Goal: Task Accomplishment & Management: Manage account settings

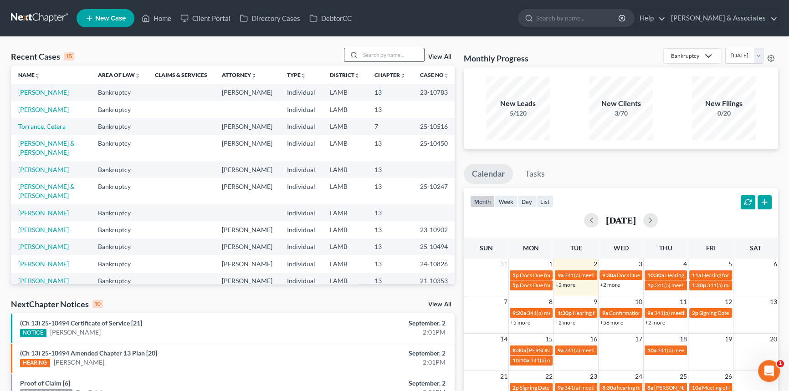
click at [358, 50] on div at bounding box center [353, 54] width 16 height 13
click at [375, 51] on input "search" at bounding box center [392, 54] width 64 height 13
type input "young"
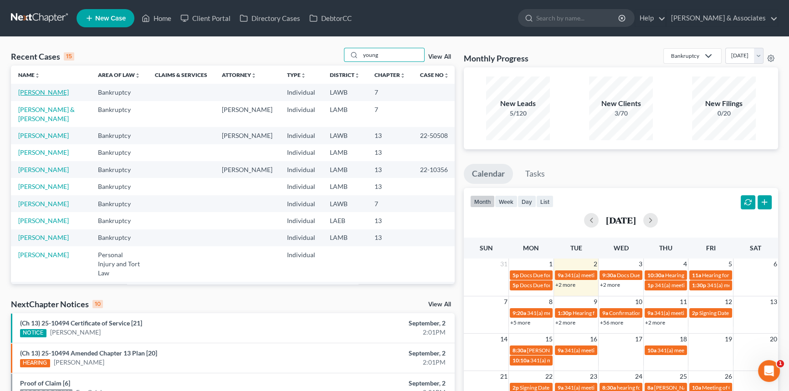
click at [33, 92] on link "[PERSON_NAME]" at bounding box center [43, 92] width 51 height 8
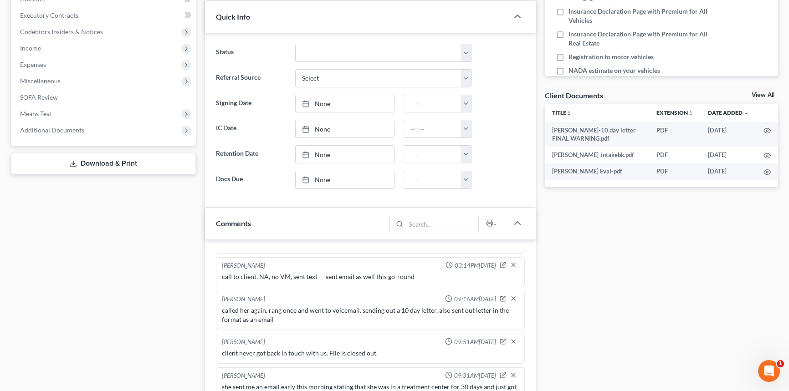
scroll to position [331, 0]
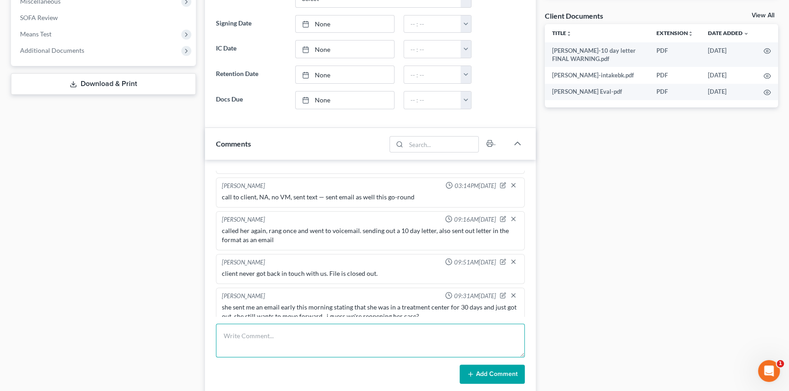
click at [333, 329] on textarea at bounding box center [370, 341] width 309 height 34
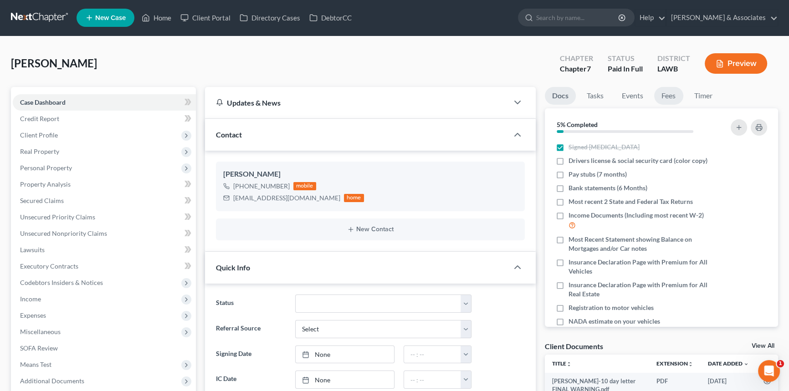
scroll to position [0, 0]
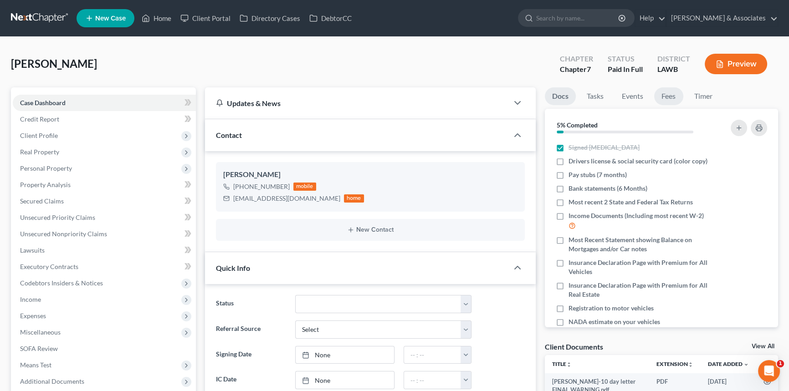
click at [674, 94] on link "Fees" at bounding box center [668, 96] width 29 height 18
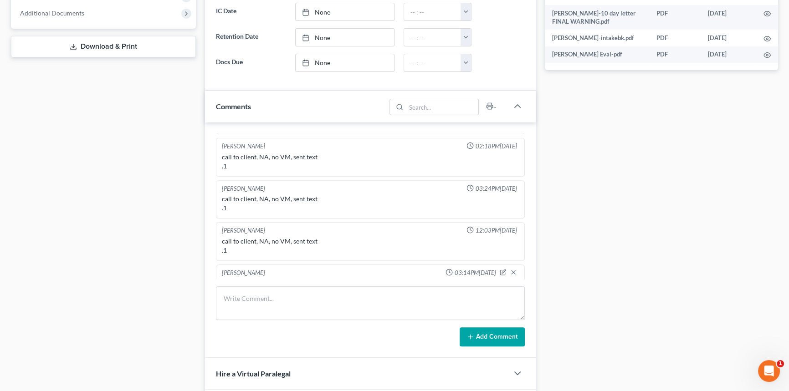
scroll to position [456, 0]
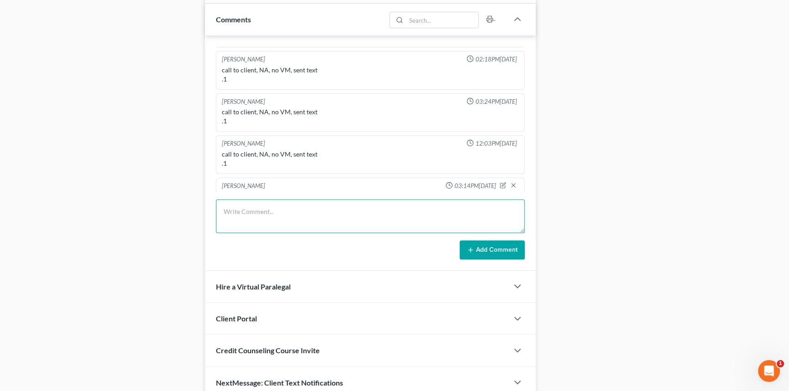
click at [260, 224] on textarea at bounding box center [370, 217] width 309 height 34
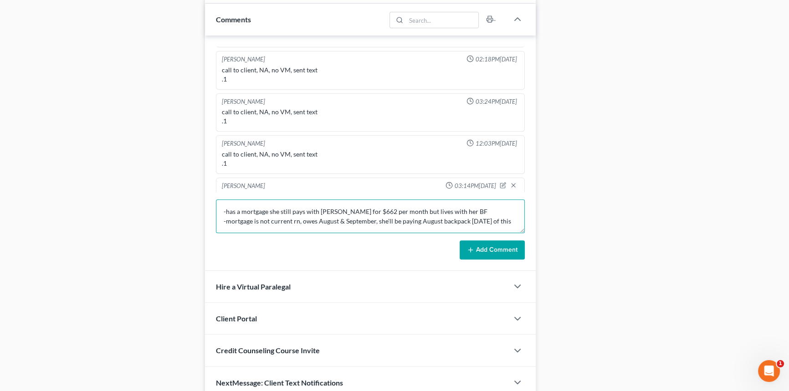
scroll to position [2, 0]
type textarea "-has a mortgage she still pays with ShellPoint for $662 per month but lives wit…"
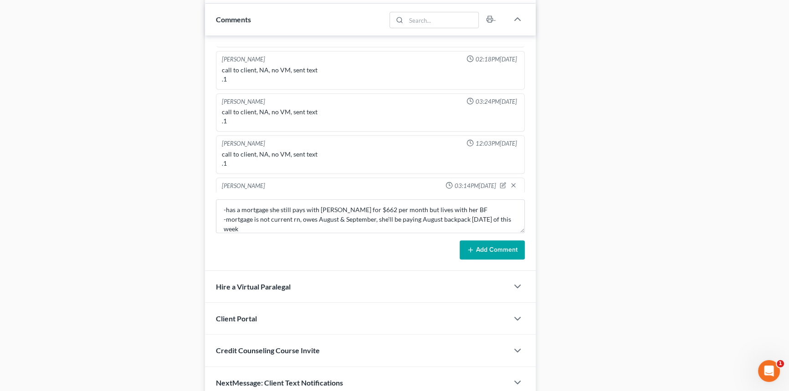
click at [520, 252] on button "Add Comment" at bounding box center [492, 250] width 65 height 19
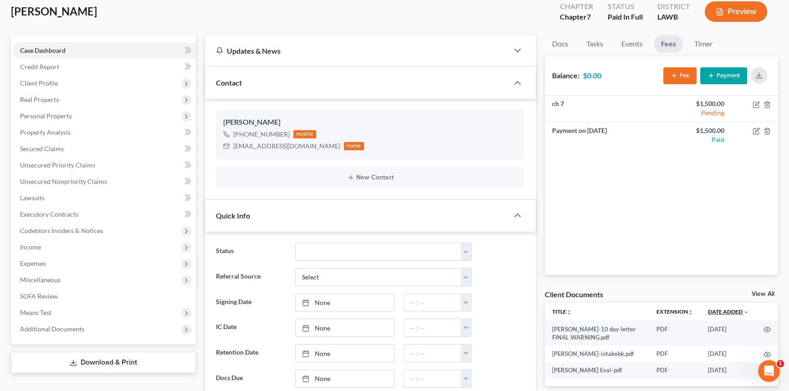
scroll to position [82, 0]
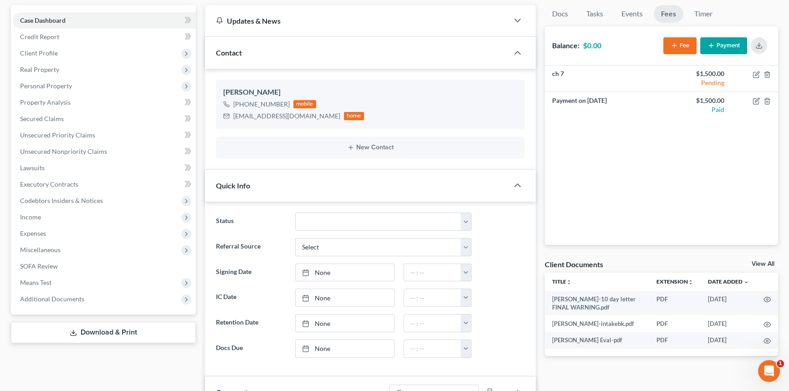
click at [773, 260] on div "Client Documents View All" at bounding box center [662, 266] width 234 height 13
click at [767, 262] on link "View All" at bounding box center [763, 264] width 23 height 6
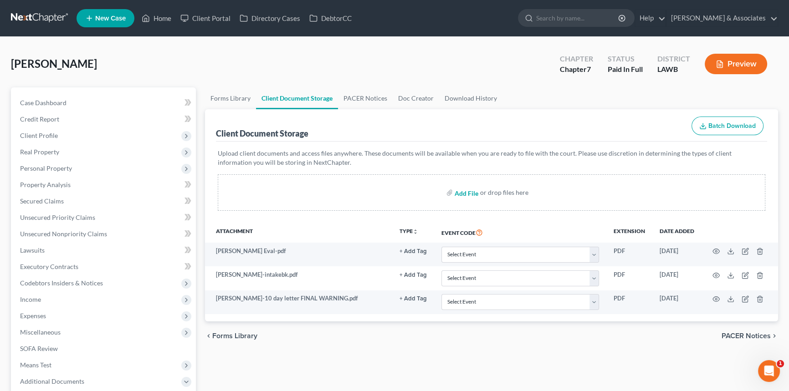
click at [460, 193] on input "file" at bounding box center [466, 193] width 22 height 16
type input "C:\fakepath\Courtney Young Welcome Call.pdf"
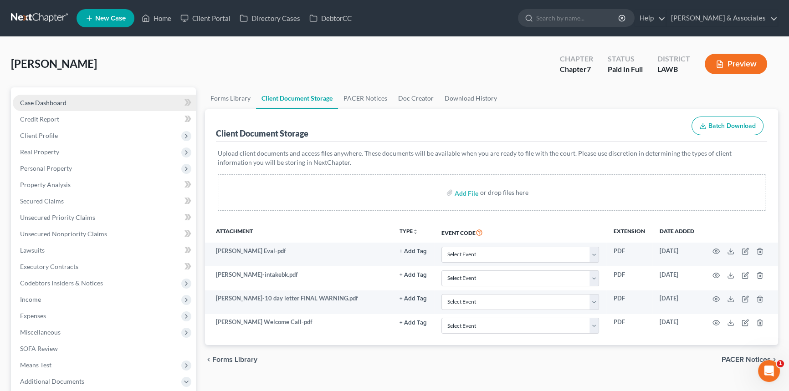
click at [47, 97] on link "Case Dashboard" at bounding box center [104, 103] width 183 height 16
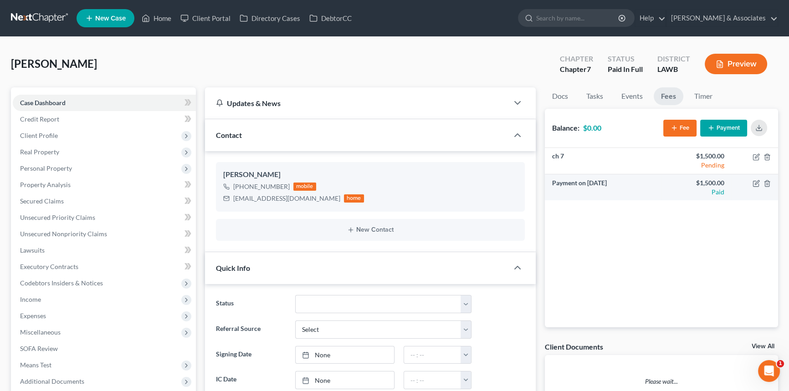
scroll to position [324, 0]
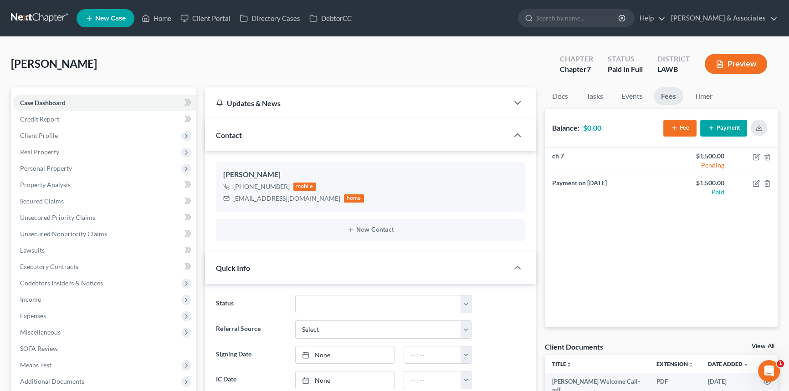
click at [556, 85] on div "Young, Courtney Upgraded Chapter Chapter 7 Status Paid In Full District LAWB Pr…" at bounding box center [394, 68] width 767 height 40
click at [559, 96] on link "Docs" at bounding box center [560, 96] width 31 height 18
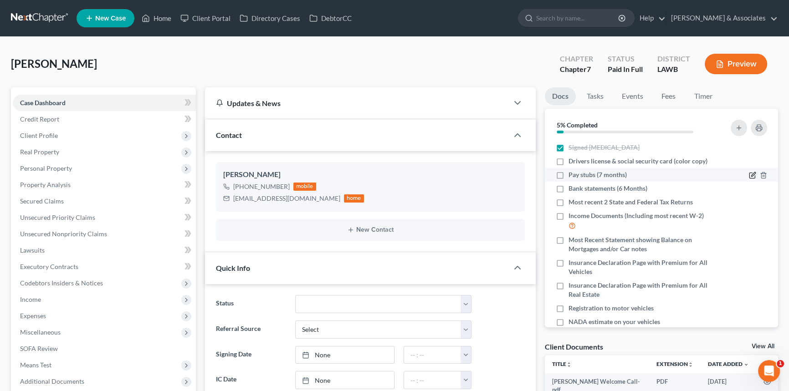
click at [751, 175] on icon "button" at bounding box center [753, 175] width 4 height 4
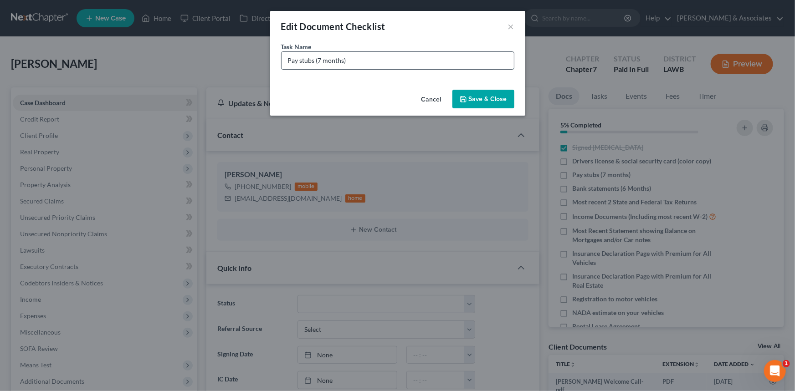
click at [284, 60] on input "Pay stubs (7 months)" at bounding box center [398, 60] width 232 height 17
type input "Door Dash Pay stubs (March 1st - Most Recent)"
click at [496, 98] on button "Save & Close" at bounding box center [484, 99] width 62 height 19
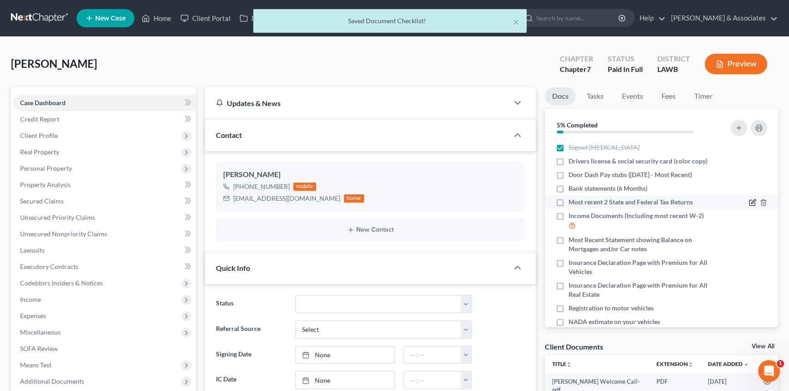
click at [749, 200] on icon "button" at bounding box center [752, 202] width 7 height 7
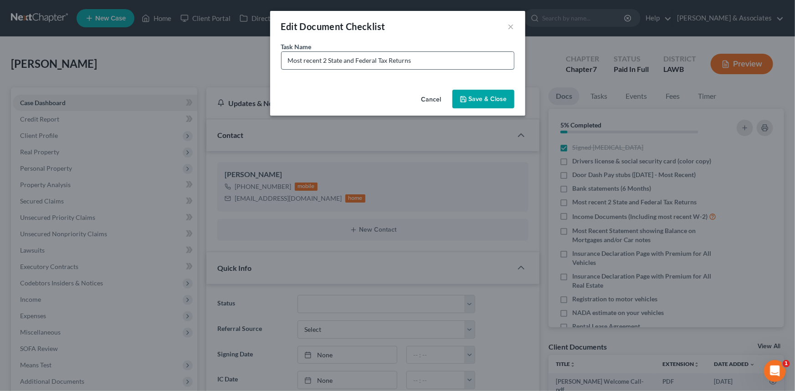
click at [479, 62] on input "Most recent 2 State and Federal Tax Returns" at bounding box center [398, 60] width 232 height 17
type input "Most recent 2 State and Federal Tax Returns 2023 + 2024"
click at [485, 91] on button "Save & Close" at bounding box center [484, 99] width 62 height 19
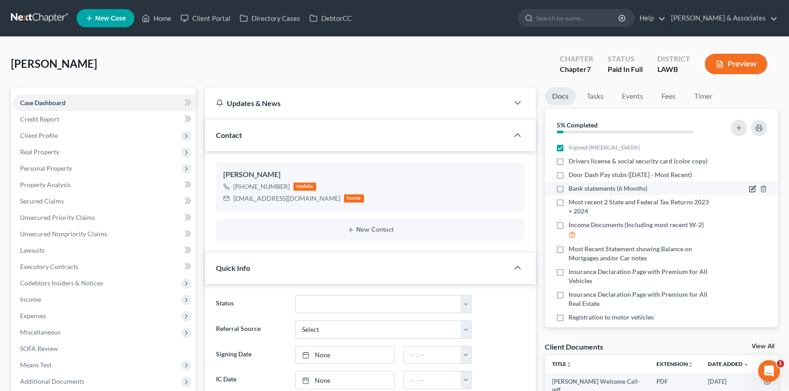
click at [750, 187] on icon "button" at bounding box center [752, 189] width 5 height 5
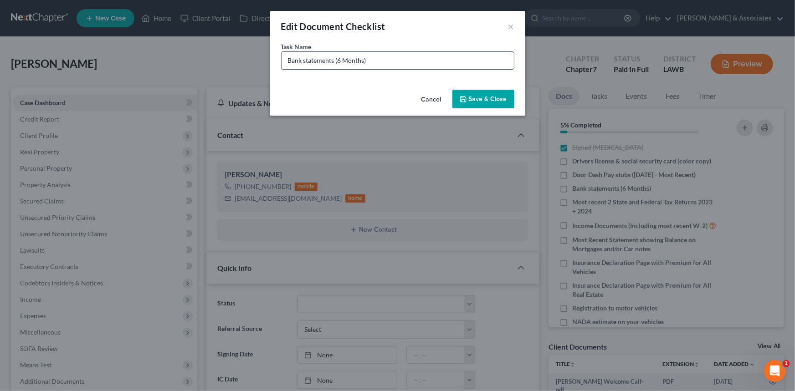
click at [282, 59] on input "Bank statements (6 Months)" at bounding box center [398, 60] width 232 height 17
drag, startPoint x: 421, startPoint y: 58, endPoint x: 201, endPoint y: 75, distance: 219.8
click at [201, 75] on div "Edit Document Checklist × Task Name * Bank statements (6 Months) Cancel Save & …" at bounding box center [397, 195] width 795 height 391
click at [371, 50] on div "Task Name * Bank statements (6 Months)" at bounding box center [397, 56] width 233 height 28
drag, startPoint x: 376, startPoint y: 63, endPoint x: 339, endPoint y: 65, distance: 37.4
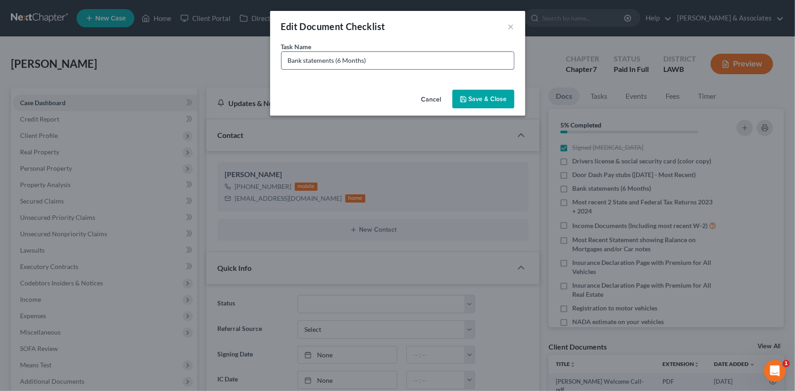
click at [338, 66] on input "Bank statements (6 Months)" at bounding box center [398, 60] width 232 height 17
type input "Chase Bank statements (March-August)"
click at [496, 98] on button "Save & Close" at bounding box center [484, 99] width 62 height 19
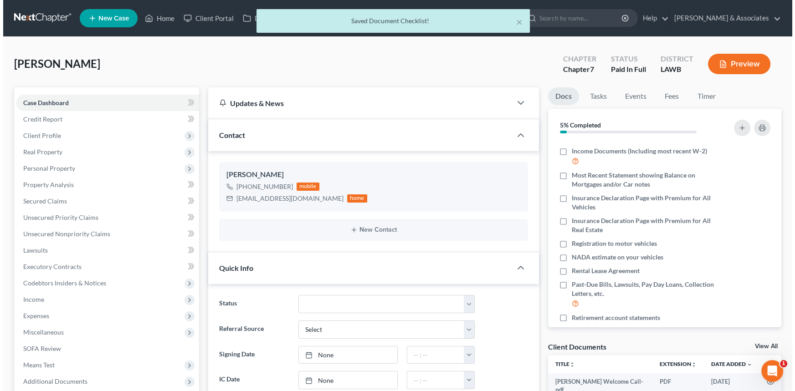
scroll to position [82, 0]
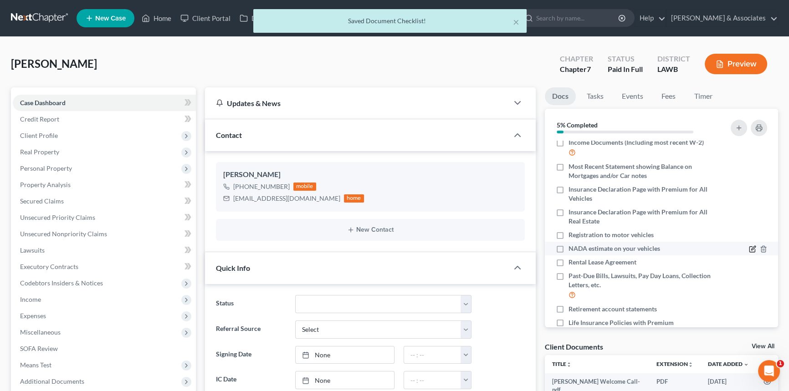
click at [750, 247] on icon "button" at bounding box center [752, 249] width 5 height 5
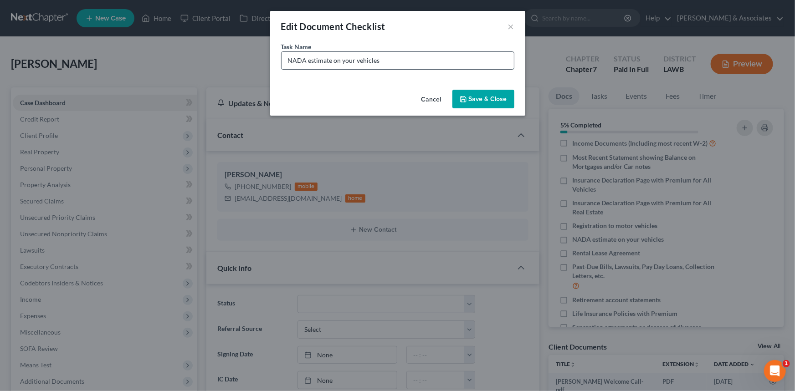
click at [437, 61] on input "NADA estimate on your vehicles" at bounding box center [398, 60] width 232 height 17
type input "NADA estimate on your vehicles (we will pull for you) 2016 Honda Civic Base Mod…"
click at [498, 100] on button "Save & Close" at bounding box center [484, 99] width 62 height 19
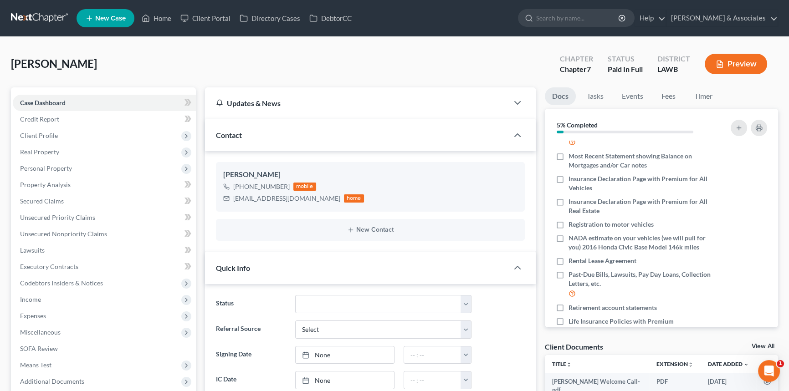
scroll to position [112, 0]
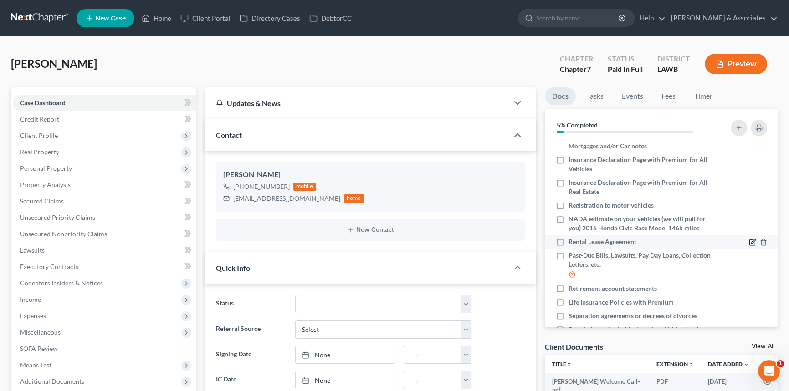
click at [751, 242] on icon "button" at bounding box center [753, 242] width 4 height 4
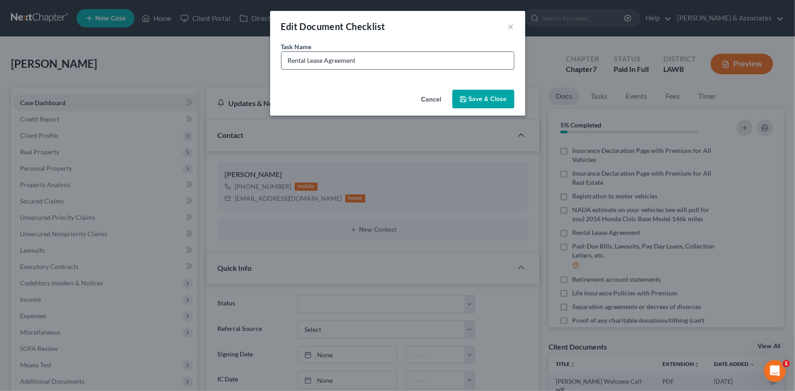
click at [408, 59] on input "Rental Lease Agreement" at bounding box center [398, 60] width 232 height 17
paste input "Bank statements (March-August)"
click at [313, 57] on input "Hancock Bank statements (March-August)" at bounding box center [398, 60] width 232 height 17
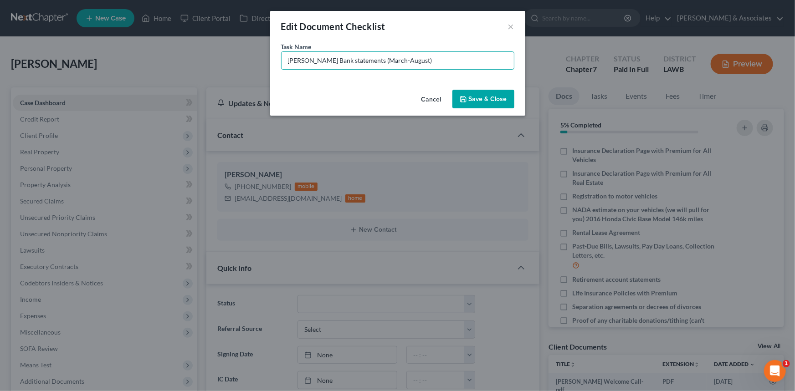
type input "Hancock Whitney Bank statements (March-August)"
click at [493, 109] on div "Cancel Save & Close" at bounding box center [397, 101] width 255 height 30
click at [495, 101] on button "Save & Close" at bounding box center [484, 99] width 62 height 19
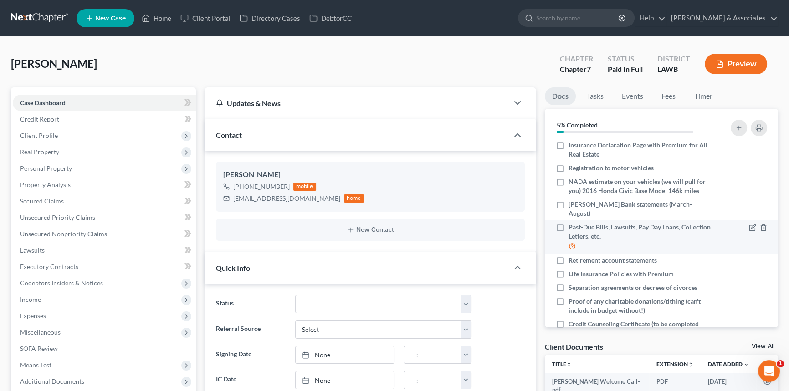
scroll to position [151, 0]
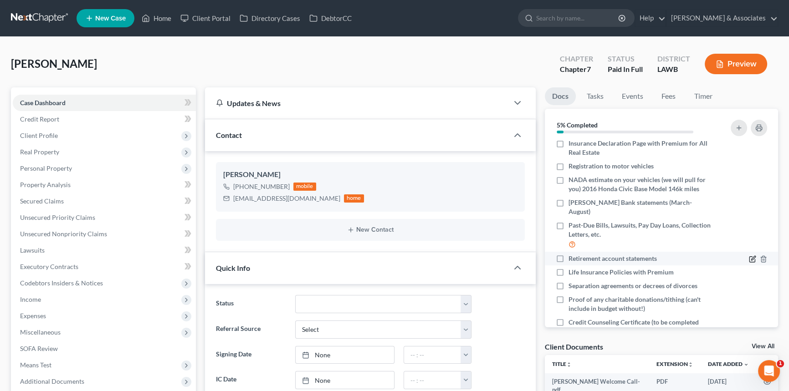
click at [749, 256] on icon "button" at bounding box center [752, 259] width 7 height 7
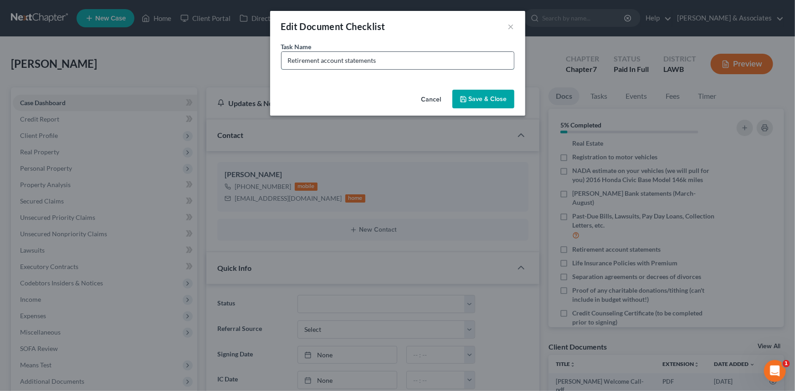
click at [428, 53] on input "Retirement account statements" at bounding box center [398, 60] width 232 height 17
paste input "Bank statements (March-August)"
type input "Catalyst Bank statements (March-August)"
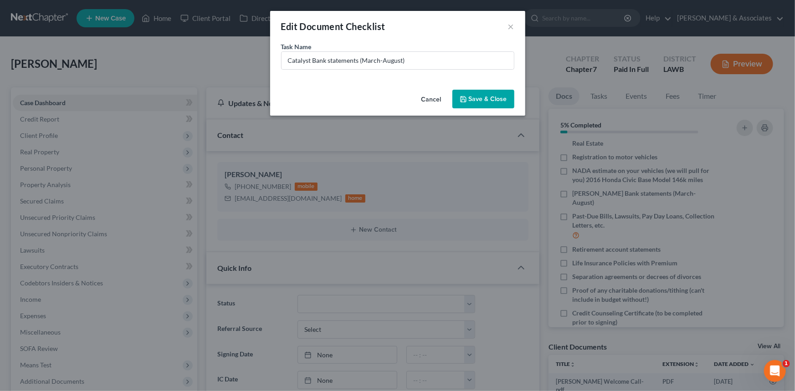
click at [464, 93] on button "Save & Close" at bounding box center [484, 99] width 62 height 19
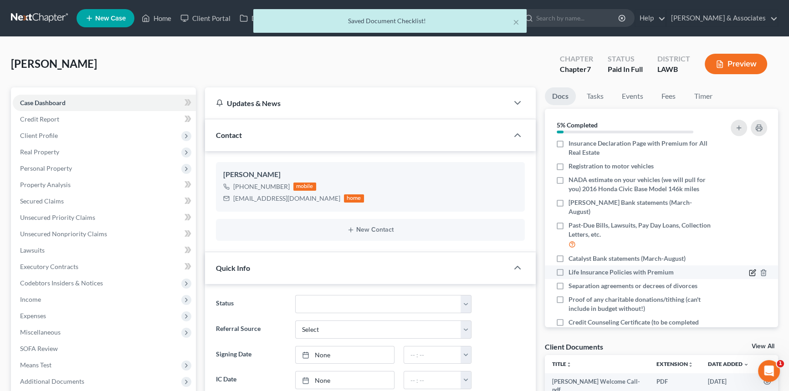
click at [749, 273] on icon "button" at bounding box center [752, 272] width 7 height 7
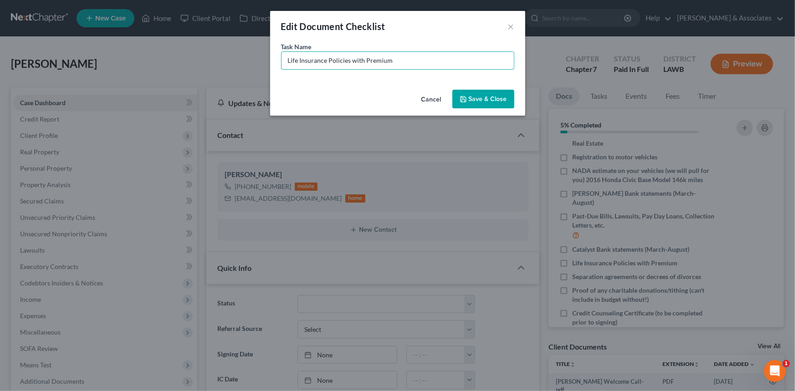
drag, startPoint x: 418, startPoint y: 60, endPoint x: 274, endPoint y: 62, distance: 144.0
click at [274, 62] on div "Task Name * Life Insurance Policies with Premium" at bounding box center [397, 64] width 255 height 44
paste input "Bank statements (March-August)"
type input "Cashapp Bank statements (March-August)"
click at [473, 90] on button "Save & Close" at bounding box center [484, 99] width 62 height 19
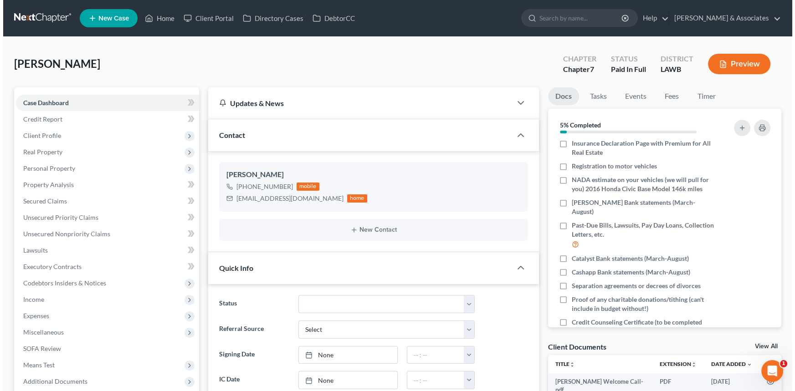
scroll to position [176, 0]
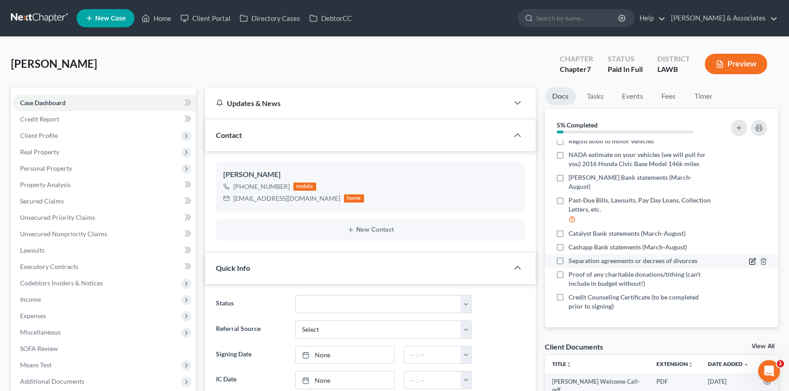
click at [749, 260] on icon "button" at bounding box center [752, 261] width 7 height 7
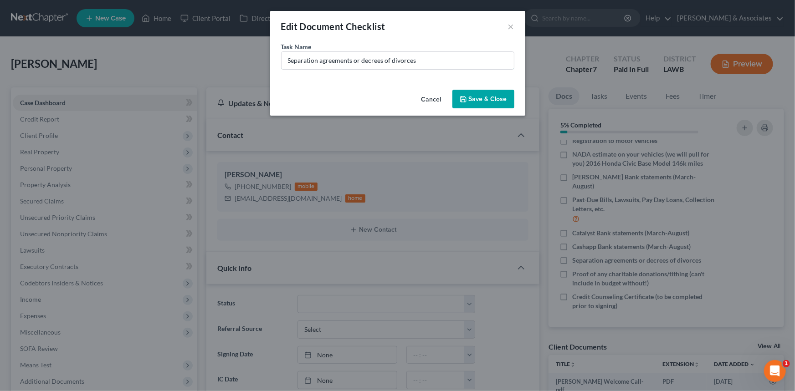
drag, startPoint x: 265, startPoint y: 43, endPoint x: 127, endPoint y: 36, distance: 138.7
click at [127, 36] on div "Edit Document Checklist × Task Name * Separation agreements or decrees of divor…" at bounding box center [397, 195] width 795 height 391
paste input "Bank statements (March-August)"
type input "Venmo Bank statements (March-August)"
click at [480, 101] on button "Save & Close" at bounding box center [484, 99] width 62 height 19
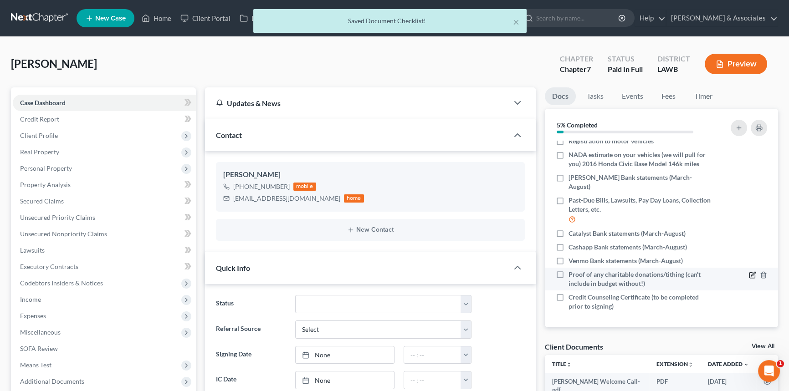
click at [749, 272] on icon "button" at bounding box center [752, 275] width 7 height 7
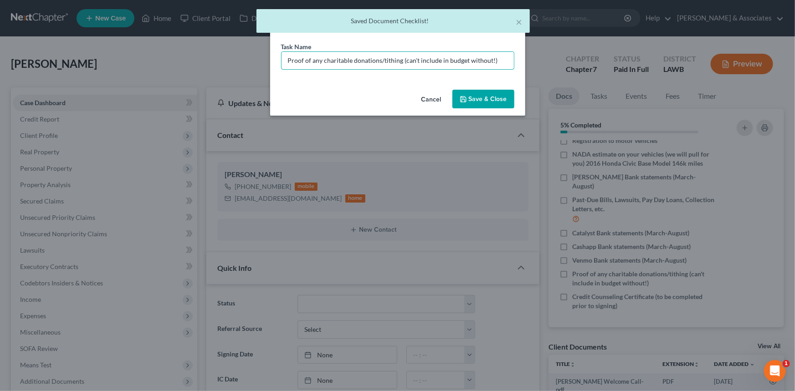
drag, startPoint x: 504, startPoint y: 58, endPoint x: 244, endPoint y: 60, distance: 259.8
click at [244, 60] on div "Edit Document Checklist × Task Name * Proof of any charitable donations/tithing…" at bounding box center [397, 195] width 795 height 391
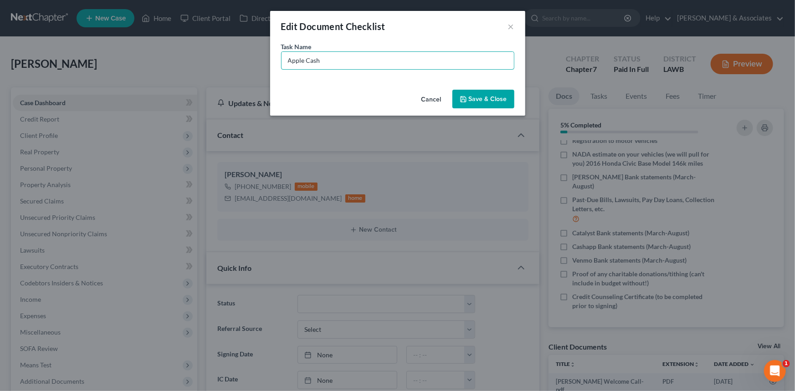
paste input "Bank statements (March-August)"
type input "Apple Cash Bank statements (March-August)"
click at [489, 96] on button "Save & Close" at bounding box center [484, 99] width 62 height 19
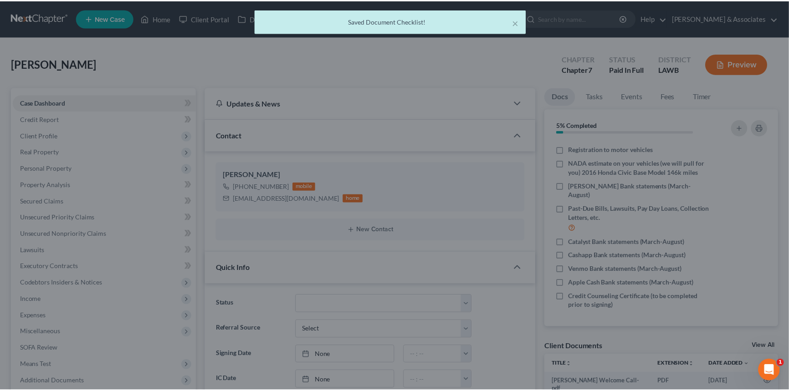
scroll to position [167, 0]
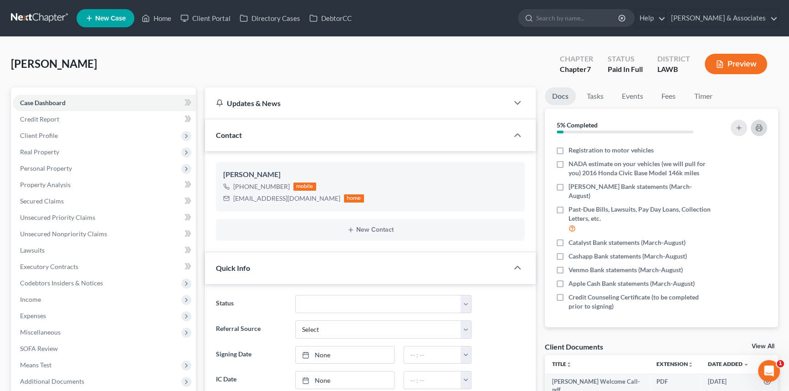
click at [760, 122] on button "button" at bounding box center [759, 128] width 16 height 16
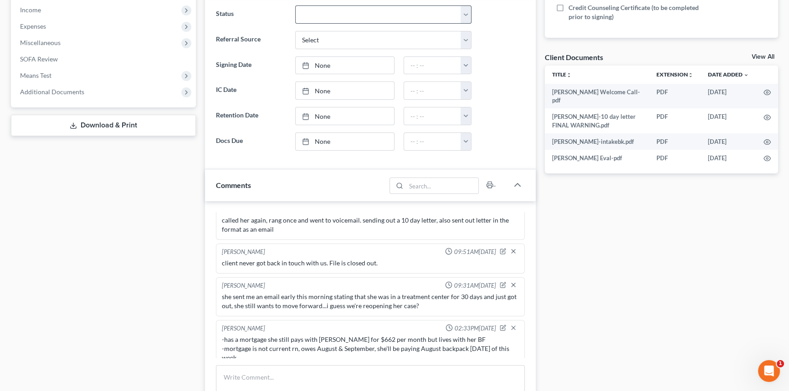
scroll to position [165, 0]
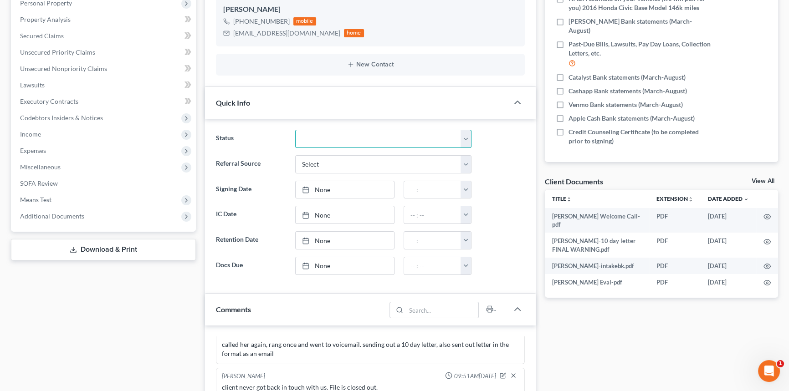
click at [345, 136] on select "Amended Plan Needed Awaiting Income Closed Confirmed Discharged Dismissed Docs …" at bounding box center [383, 139] width 176 height 18
select select "6"
click at [295, 130] on select "Amended Plan Needed Awaiting Income Closed Confirmed Discharged Dismissed Docs …" at bounding box center [383, 139] width 176 height 18
click at [333, 194] on link "None" at bounding box center [345, 189] width 98 height 17
type input "9/2/2025"
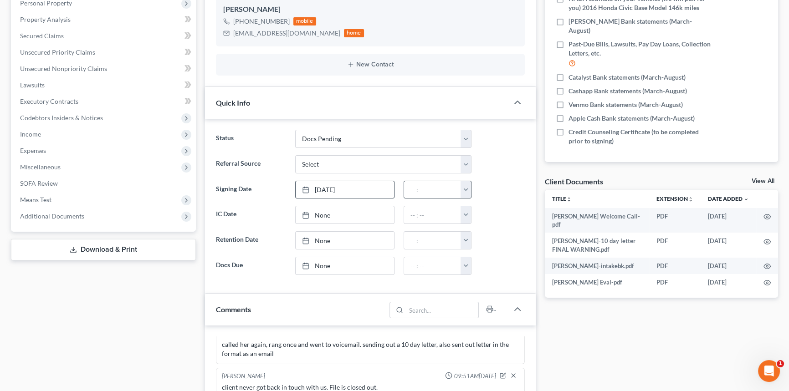
click at [467, 192] on button "button" at bounding box center [466, 189] width 10 height 17
click at [487, 201] on link "1:00pm" at bounding box center [486, 202] width 51 height 15
type input "1:00pm"
type input "9/2/2025"
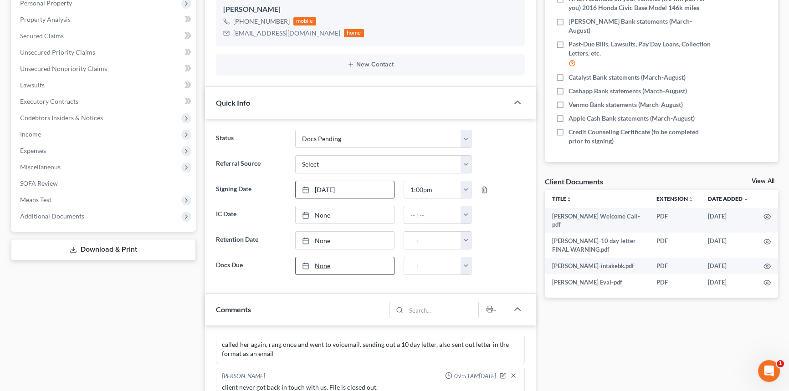
click at [365, 267] on link "None" at bounding box center [345, 265] width 98 height 17
click at [467, 268] on button "button" at bounding box center [466, 265] width 10 height 17
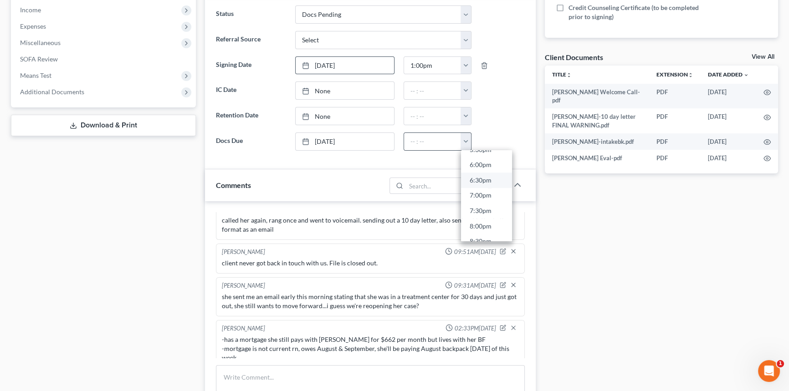
scroll to position [485, 0]
click at [488, 195] on link "5:00pm" at bounding box center [486, 197] width 51 height 15
type input "5:00pm"
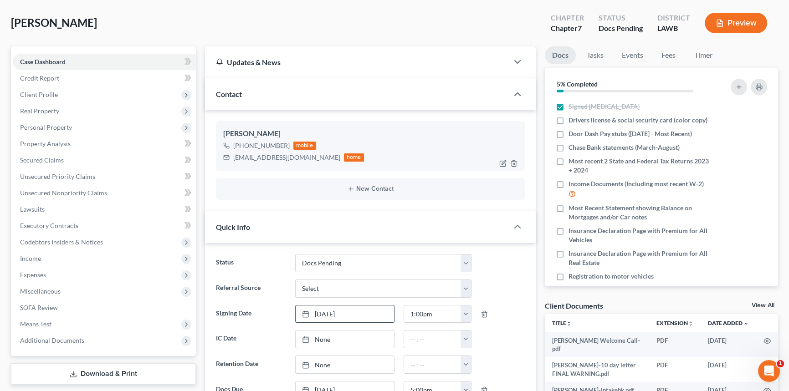
scroll to position [0, 0]
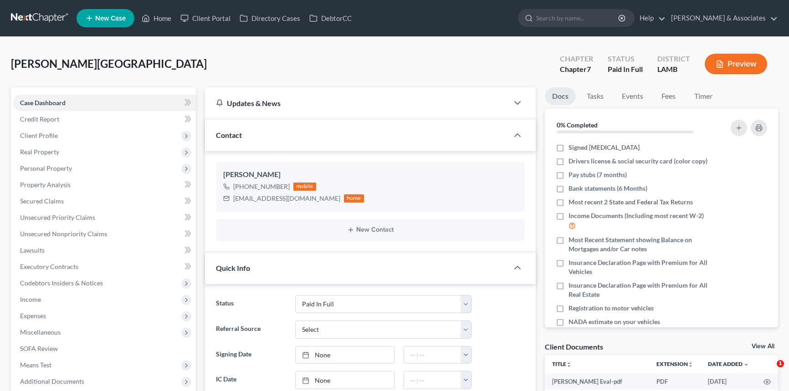
select select "17"
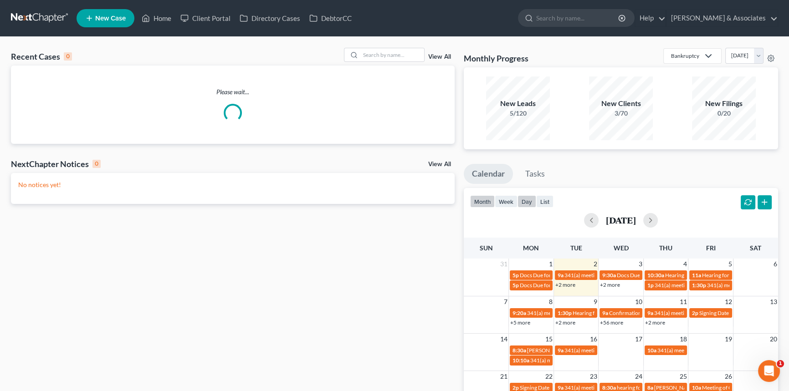
click at [527, 199] on button "day" at bounding box center [527, 202] width 19 height 12
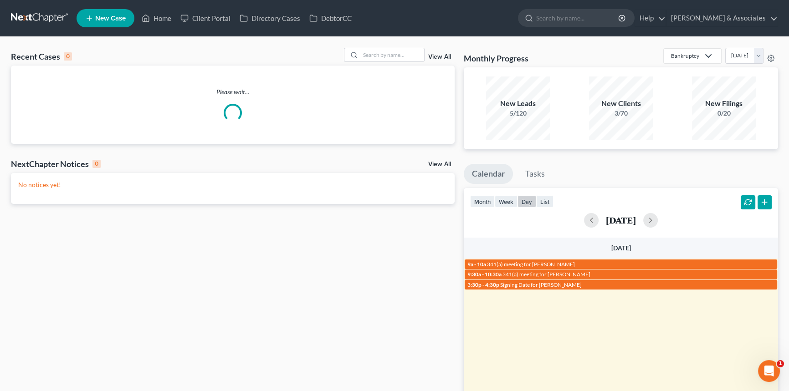
click at [682, 209] on div "month week day list September 2, 2025" at bounding box center [621, 210] width 324 height 44
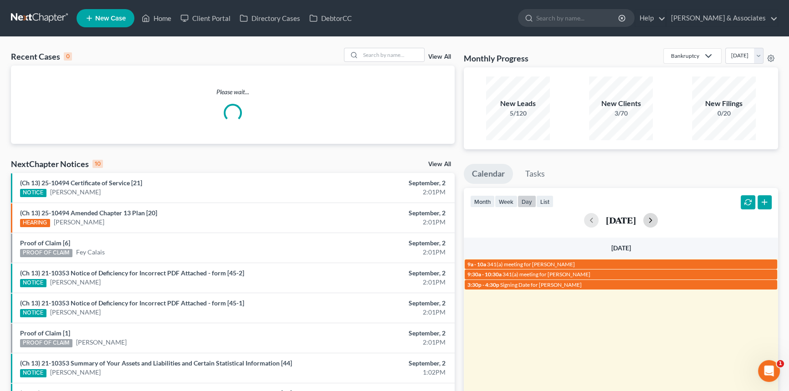
click at [658, 217] on button "button" at bounding box center [650, 220] width 15 height 15
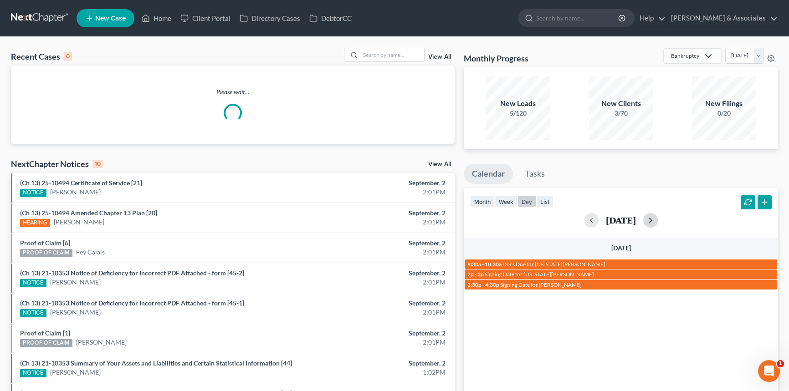
click at [658, 217] on button "button" at bounding box center [650, 220] width 15 height 15
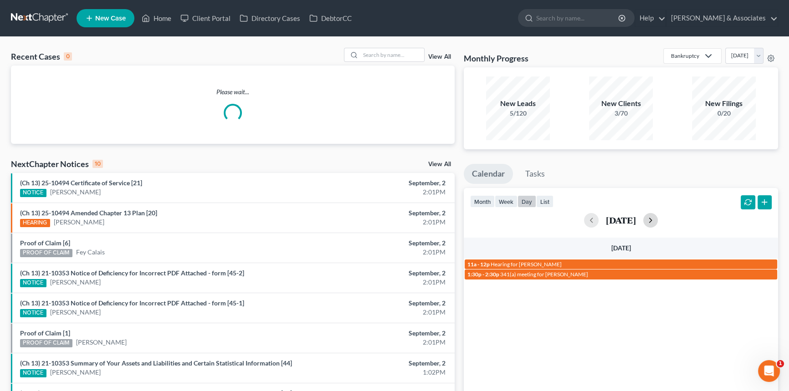
click at [658, 217] on button "button" at bounding box center [650, 220] width 15 height 15
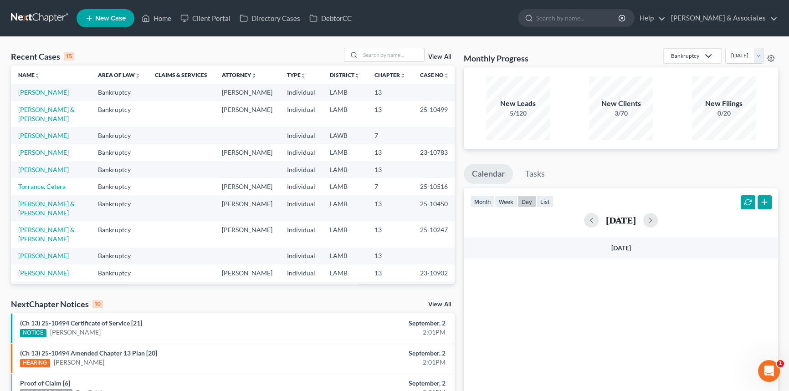
click at [683, 216] on div "September 6, 2025" at bounding box center [621, 220] width 302 height 15
click at [658, 220] on button "button" at bounding box center [650, 220] width 15 height 15
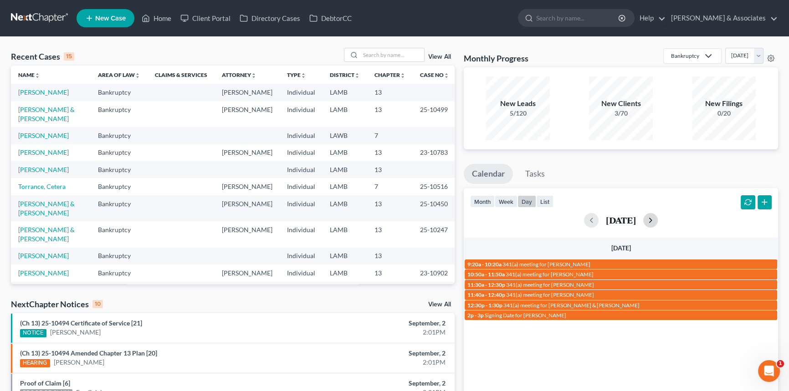
click at [658, 220] on button "button" at bounding box center [650, 220] width 15 height 15
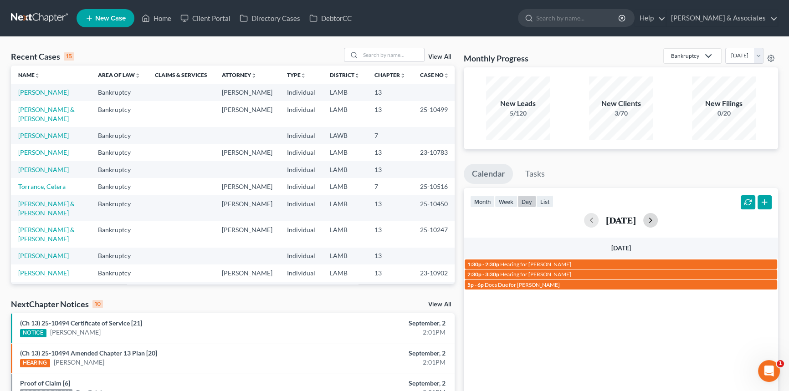
click at [658, 220] on button "button" at bounding box center [650, 220] width 15 height 15
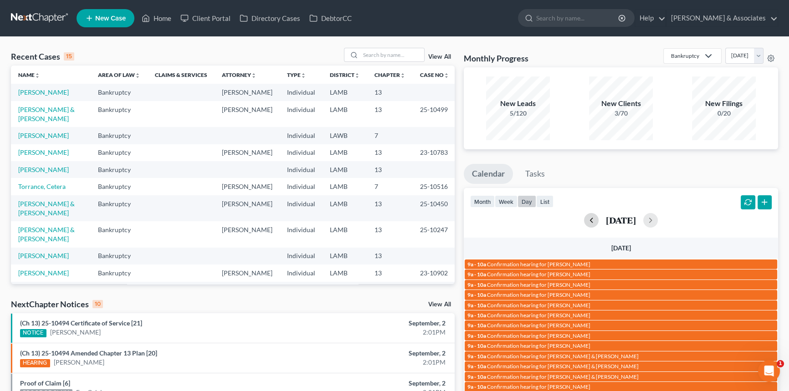
click at [584, 223] on button "button" at bounding box center [591, 220] width 15 height 15
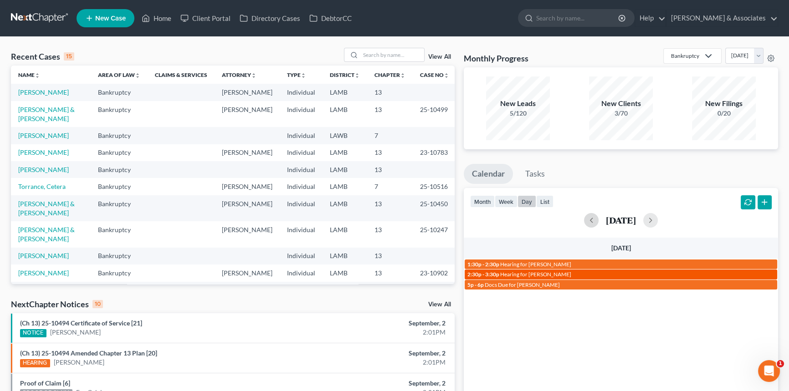
click at [546, 273] on span "Hearing for [PERSON_NAME]" at bounding box center [535, 274] width 71 height 7
select select "Days"
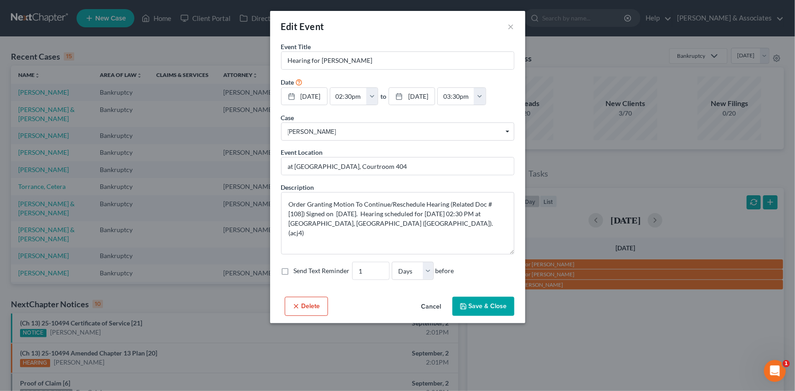
click at [505, 25] on div "Edit Event ×" at bounding box center [397, 26] width 255 height 31
click at [512, 23] on button "×" at bounding box center [511, 26] width 6 height 11
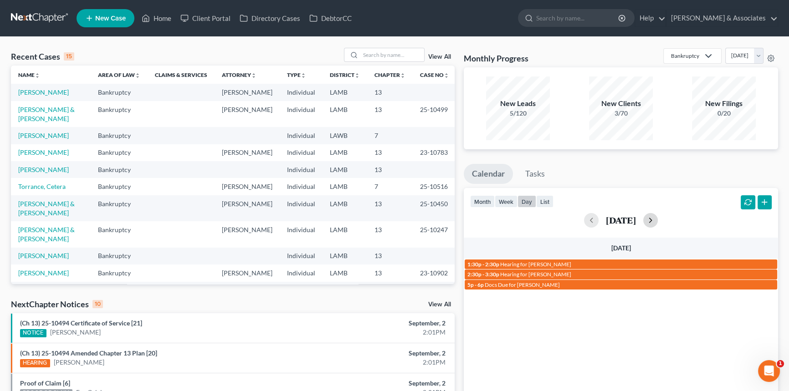
click at [658, 216] on button "button" at bounding box center [650, 220] width 15 height 15
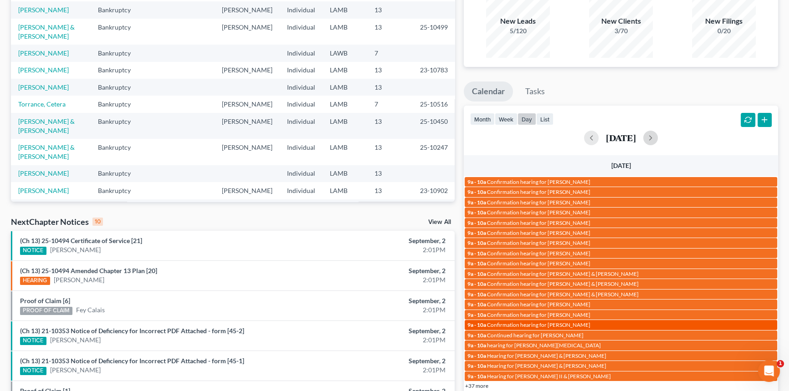
scroll to position [262, 0]
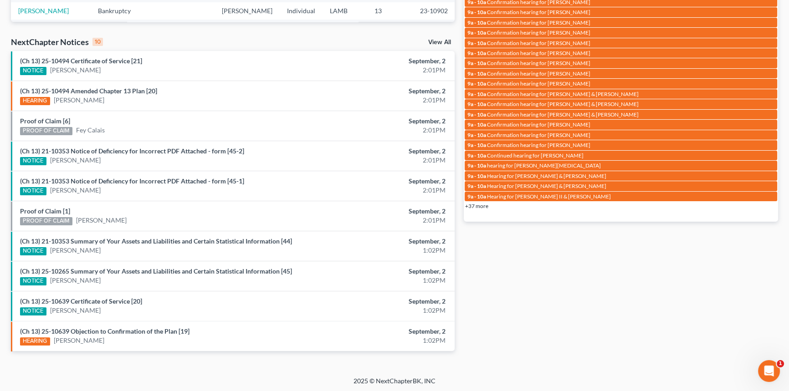
click at [474, 208] on link "+37 more" at bounding box center [476, 206] width 23 height 7
click at [624, 194] on html "Home New Case Client Portal Directory Cases DebtorCC Diment & Associates amh@di…" at bounding box center [394, 66] width 789 height 656
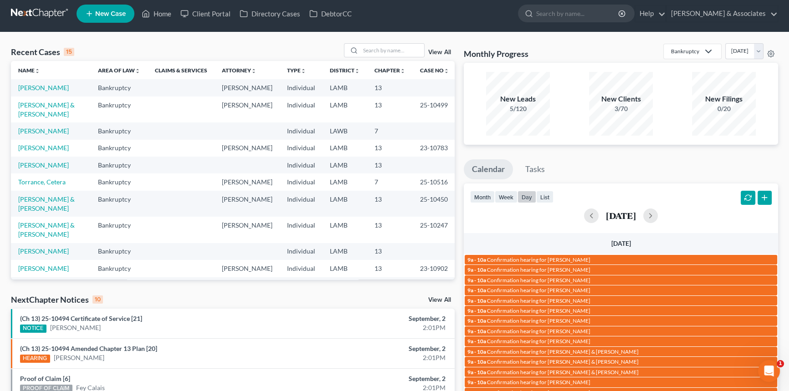
scroll to position [0, 0]
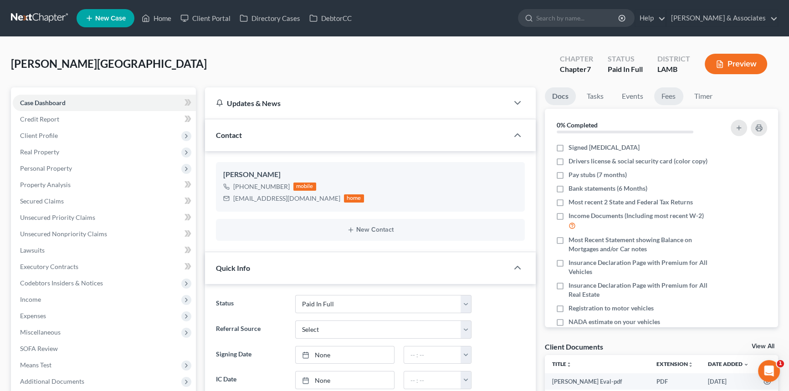
click at [679, 93] on link "Fees" at bounding box center [668, 96] width 29 height 18
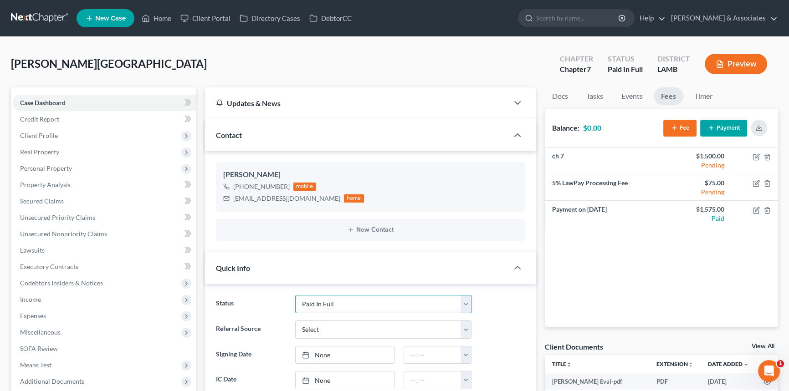
click at [415, 306] on select "Amended Plan Needed Awaiting Income Closed Confirmed Discharged Dismissed Docs …" at bounding box center [383, 304] width 176 height 18
select select "6"
click at [295, 295] on select "Amended Plan Needed Awaiting Income Closed Confirmed Discharged Dismissed Docs …" at bounding box center [383, 304] width 176 height 18
click at [332, 351] on link "None" at bounding box center [345, 355] width 98 height 17
type input "9/2/2025"
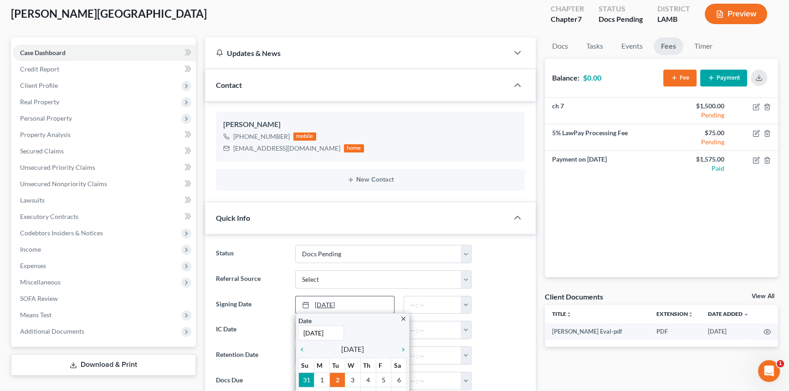
scroll to position [124, 0]
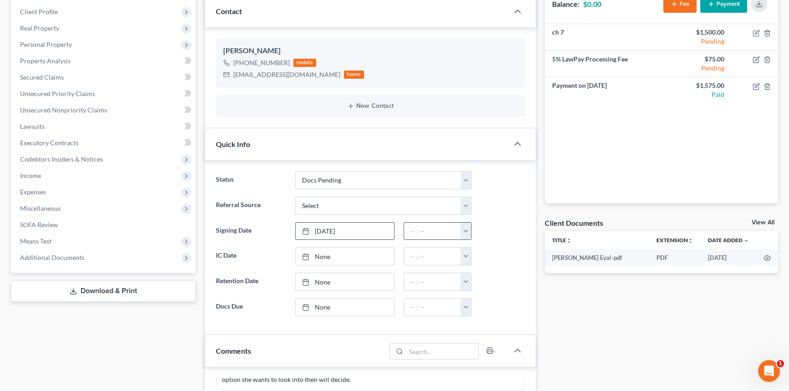
click at [467, 226] on button "button" at bounding box center [466, 231] width 10 height 17
click at [483, 264] on link "2:00pm" at bounding box center [486, 265] width 51 height 15
type input "2:00pm"
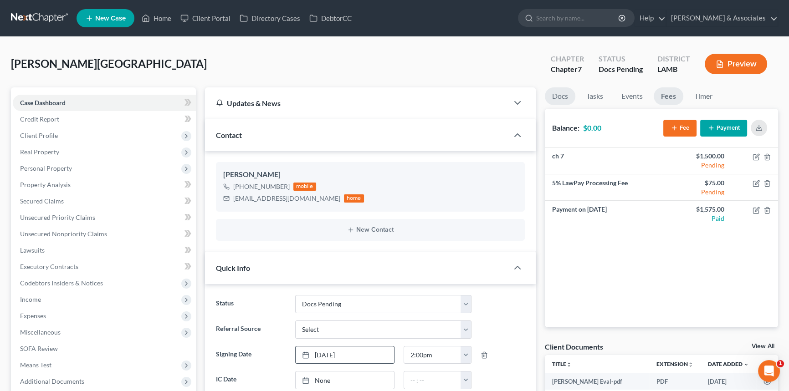
click at [564, 105] on li "Docs" at bounding box center [560, 97] width 31 height 21
click at [564, 101] on link "Docs" at bounding box center [560, 96] width 31 height 18
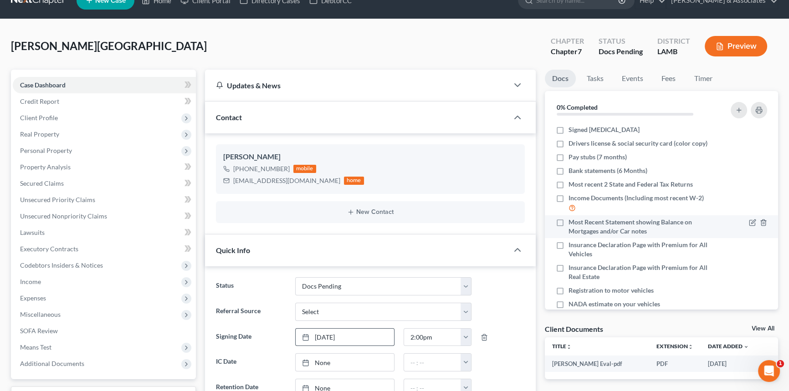
scroll to position [41, 0]
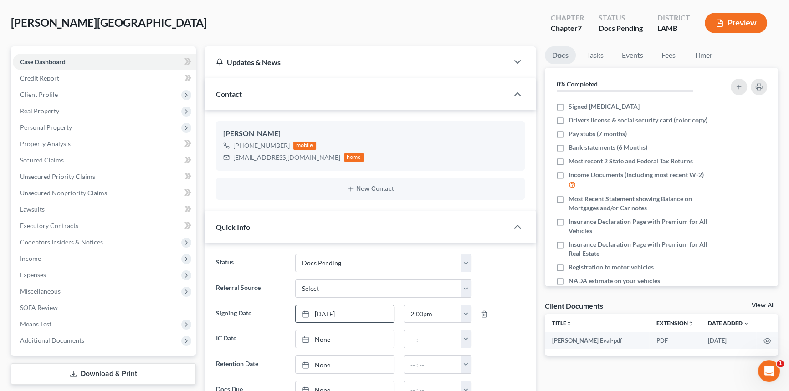
click at [773, 303] on link "View All" at bounding box center [763, 306] width 23 height 6
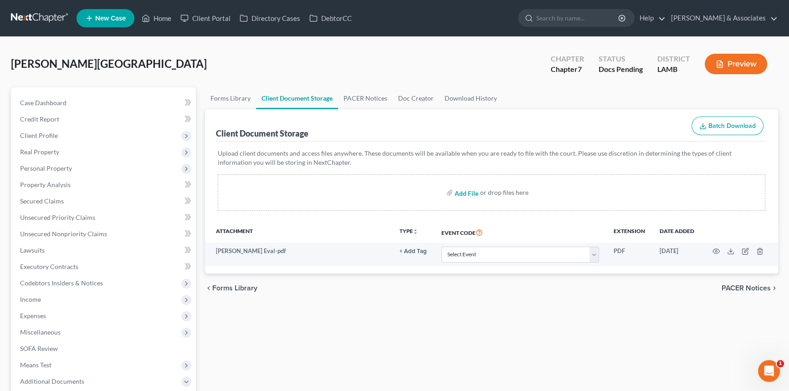
drag, startPoint x: 449, startPoint y: 201, endPoint x: 464, endPoint y: 191, distance: 18.1
click at [451, 201] on div "Add File or drop files here" at bounding box center [492, 193] width 548 height 36
click at [464, 191] on input "file" at bounding box center [466, 193] width 22 height 16
type input "C:\fakepath\Alyssa Soileau - Chapter 7 Retainer - signed.pdf"
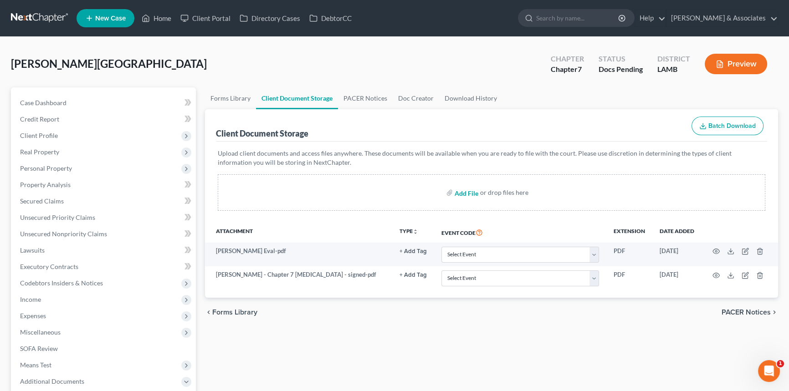
click at [465, 196] on input "file" at bounding box center [466, 193] width 22 height 16
type input "C:\fakepath\Alyssa Soileau Welcome Call.pdf"
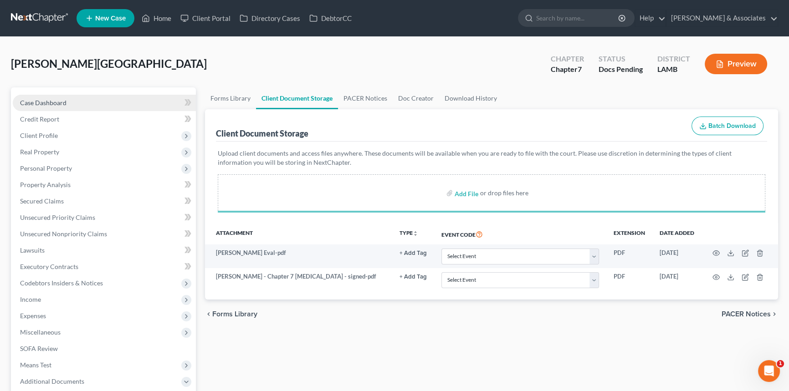
click at [101, 101] on link "Case Dashboard" at bounding box center [104, 103] width 183 height 16
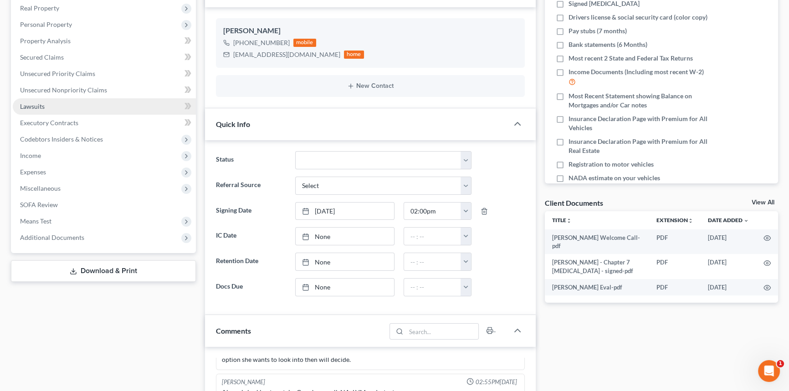
scroll to position [41, 0]
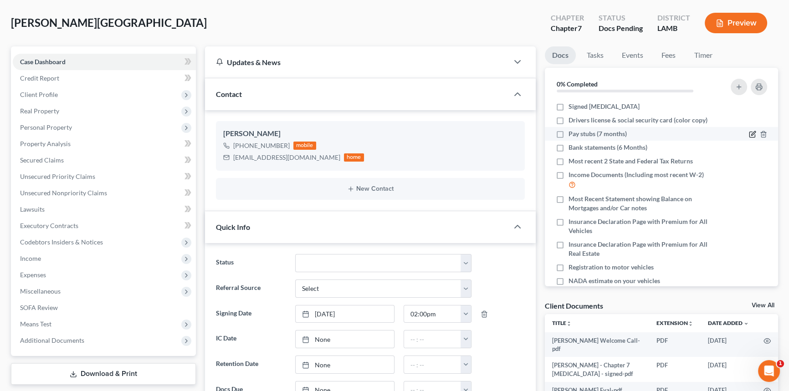
click at [749, 132] on icon "button" at bounding box center [752, 134] width 7 height 7
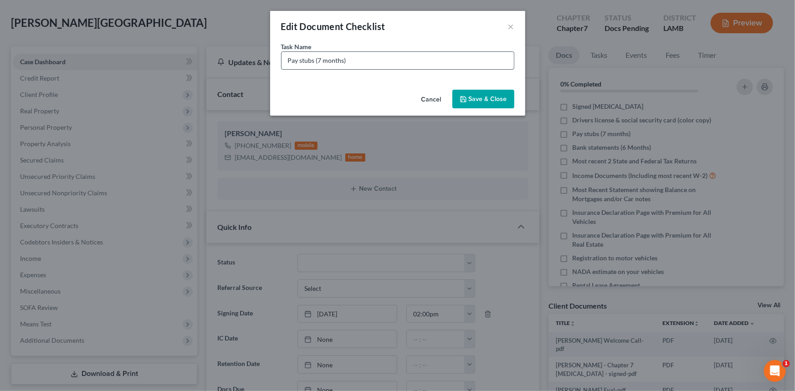
click at [282, 60] on input "Pay stubs (7 months)" at bounding box center [398, 60] width 232 height 17
type input "TopGolf Pay stubs (March-Sept 19th)"
click at [488, 96] on button "Save & Close" at bounding box center [484, 99] width 62 height 19
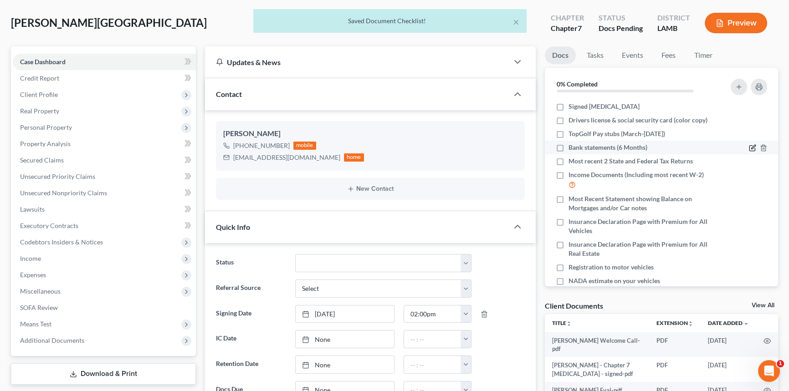
click at [751, 146] on icon "button" at bounding box center [753, 147] width 4 height 4
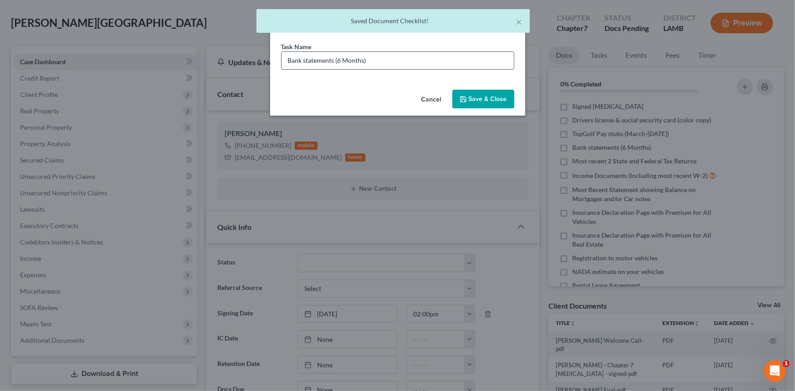
click at [288, 58] on input "Bank statements (6 Months)" at bounding box center [398, 60] width 232 height 17
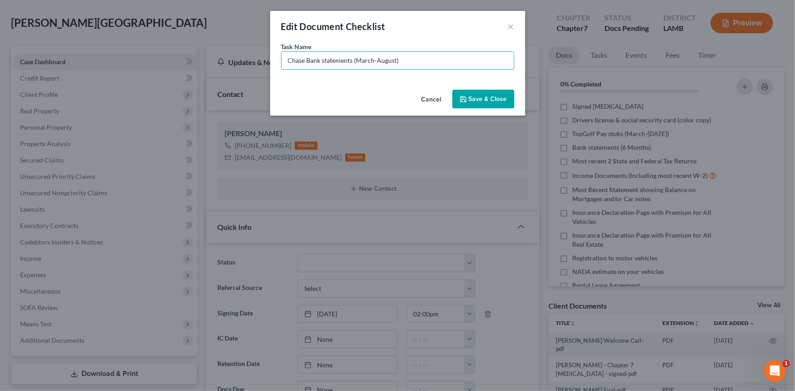
type input "Chase Bank statements (March-August)"
click at [503, 100] on button "Save & Close" at bounding box center [484, 99] width 62 height 19
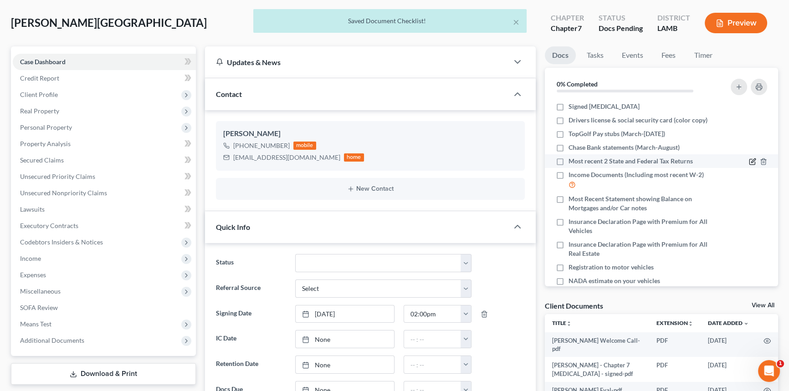
click at [749, 161] on icon "button" at bounding box center [752, 161] width 7 height 7
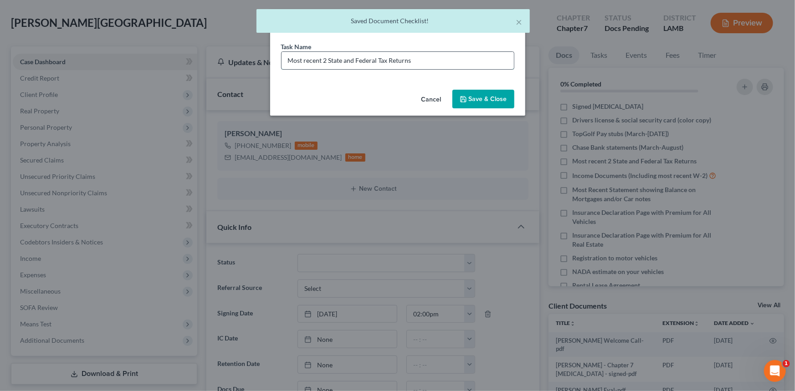
click at [474, 67] on input "Most recent 2 State and Federal Tax Returns" at bounding box center [398, 60] width 232 height 17
type input "Most recent 2 State and Federal Tax Returns 2023 + 2024"
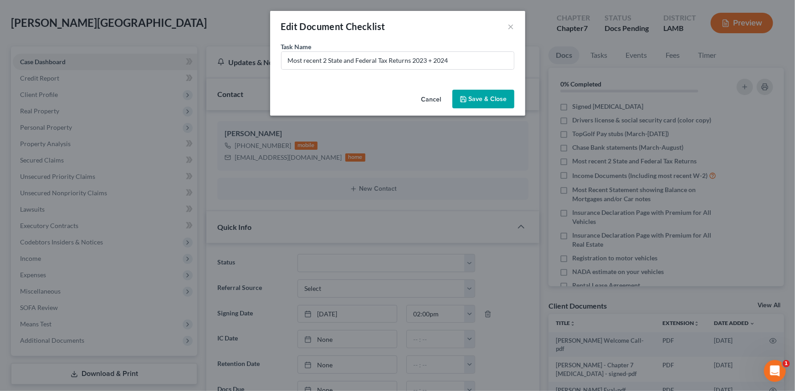
click at [486, 91] on button "Save & Close" at bounding box center [484, 99] width 62 height 19
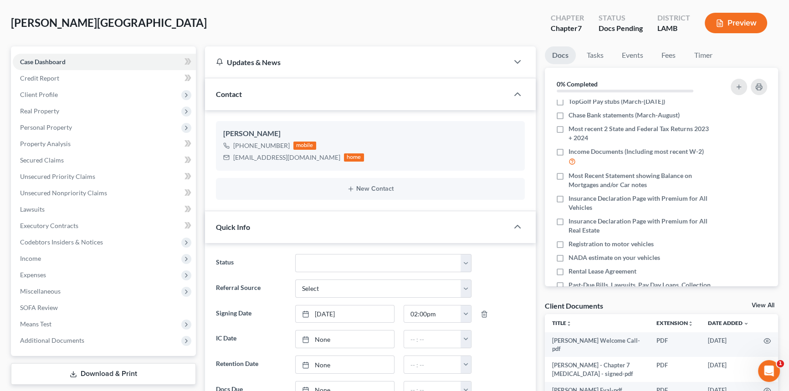
scroll to position [34, 0]
click at [749, 172] on icon "button" at bounding box center [752, 174] width 7 height 7
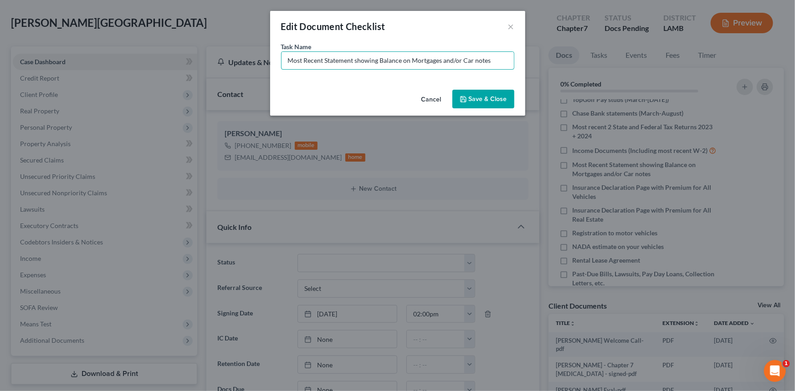
drag, startPoint x: 496, startPoint y: 57, endPoint x: 164, endPoint y: 77, distance: 333.3
click at [164, 77] on div "Edit Document Checklist × Task Name * Most Recent Statement showing Balance on …" at bounding box center [397, 195] width 795 height 391
type input "ApplePay Bank Statements (March-August)"
click at [506, 108] on div "Cancel Save & Close" at bounding box center [397, 101] width 255 height 30
click at [504, 103] on button "Save & Close" at bounding box center [484, 99] width 62 height 19
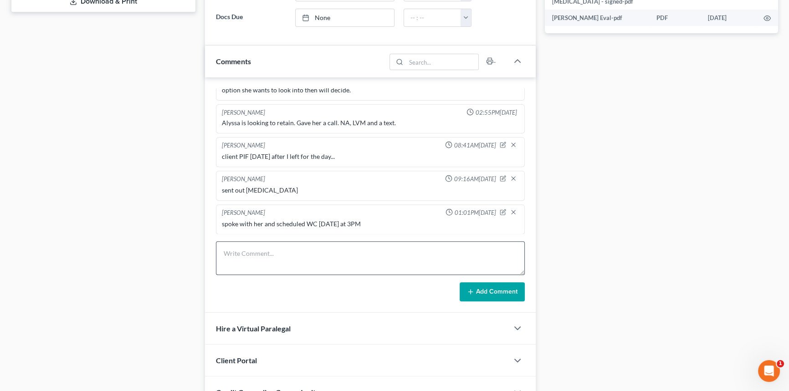
scroll to position [414, 0]
click at [288, 262] on textarea at bounding box center [370, 258] width 309 height 34
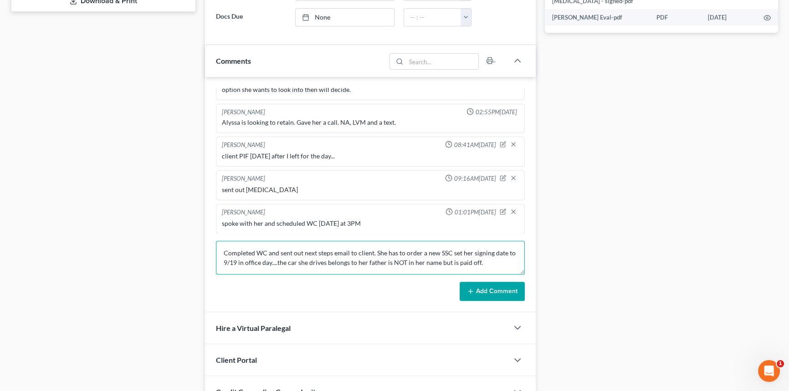
type textarea "Completed WC and sent out next steps email to client. She has to order a new SS…"
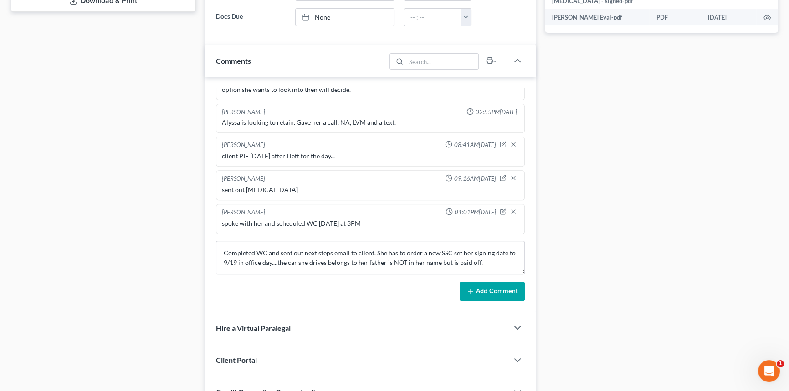
click at [478, 280] on form "Completed WC and sent out next steps email to client. She has to order a new SS…" at bounding box center [370, 271] width 309 height 60
click at [504, 280] on form "Completed WC and sent out next steps email to client. She has to order a new SS…" at bounding box center [370, 271] width 309 height 60
click at [498, 289] on button "Add Comment" at bounding box center [492, 291] width 65 height 19
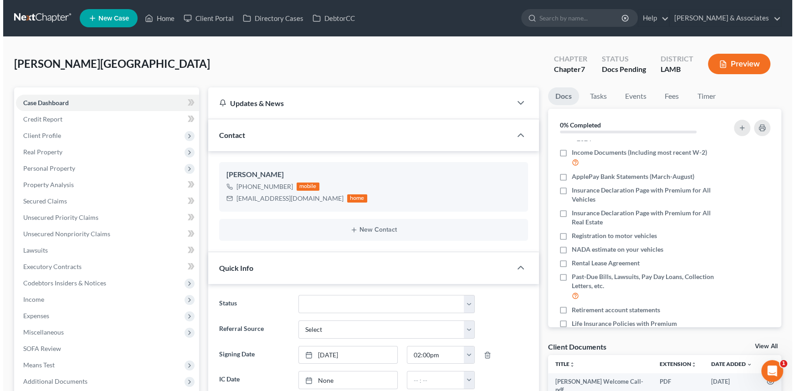
scroll to position [76, 0]
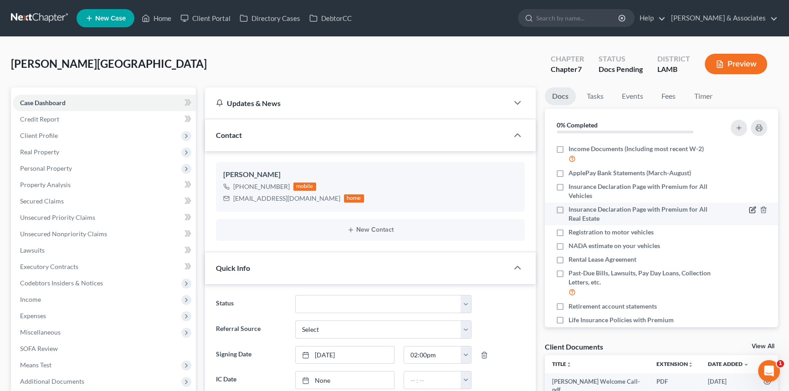
click at [749, 210] on icon "button" at bounding box center [752, 209] width 7 height 7
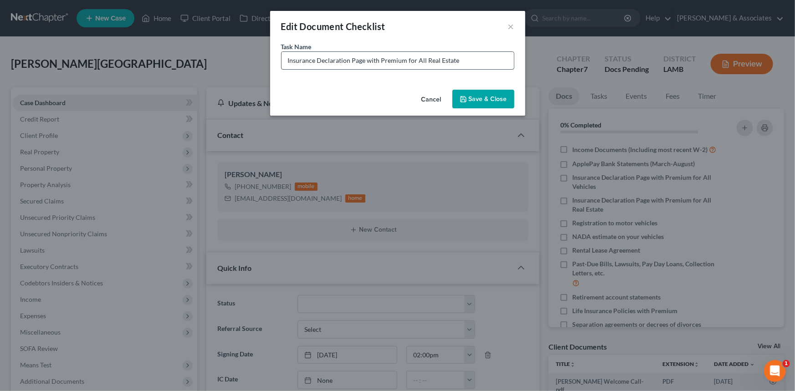
click at [482, 68] on input "Insurance Declaration Page with Premium for All Real Estate" at bounding box center [398, 60] width 232 height 17
type input "Insurance Declaration Page with Premium for All Real Estate (Renter's Insurance…"
click at [465, 98] on icon "button" at bounding box center [463, 99] width 7 height 7
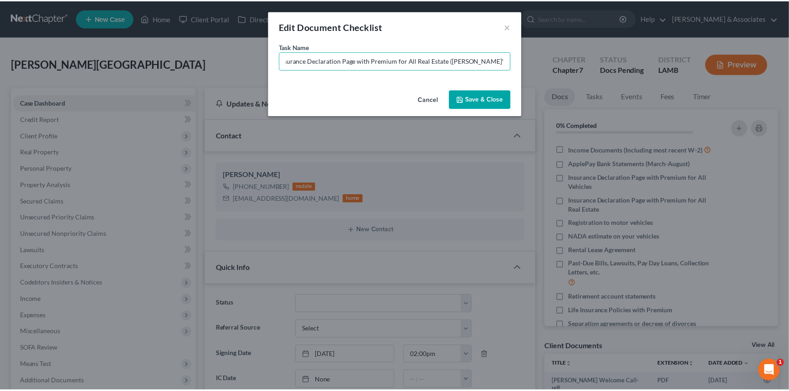
scroll to position [0, 0]
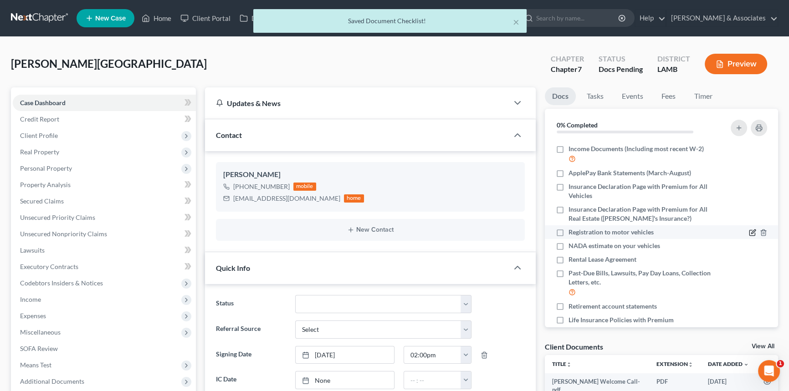
click at [750, 235] on icon "button" at bounding box center [752, 233] width 5 height 5
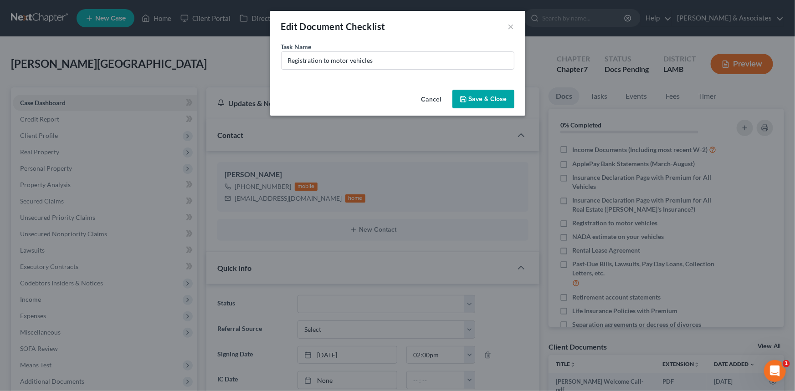
click at [437, 98] on button "Cancel" at bounding box center [431, 100] width 35 height 18
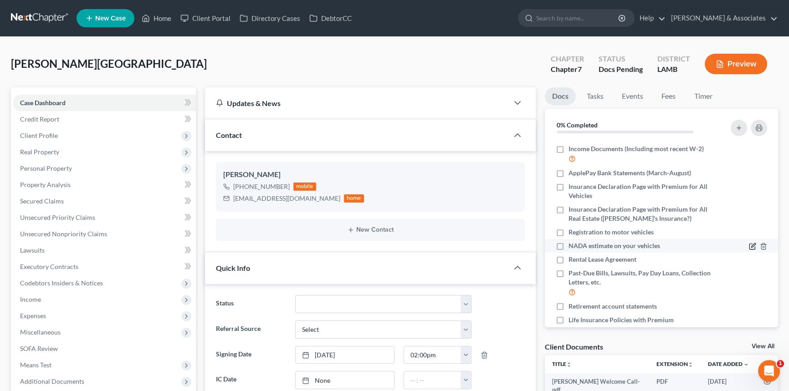
click at [749, 246] on icon "button" at bounding box center [752, 246] width 7 height 7
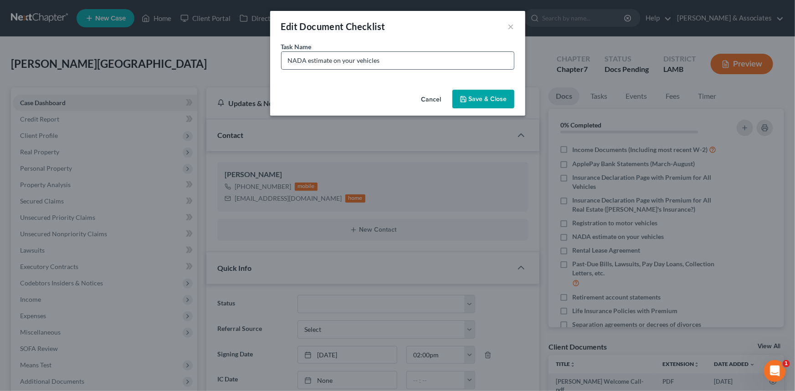
click at [442, 51] on div "NADA estimate on your vehicles" at bounding box center [397, 60] width 233 height 18
drag, startPoint x: 444, startPoint y: 59, endPoint x: 438, endPoint y: 58, distance: 6.1
click at [444, 60] on input "NADA estimate on your vehicles" at bounding box center [398, 60] width 232 height 17
type input "NADA estimate on your vehicles (we will pull for you)"
click at [484, 110] on div "Cancel Save & Close" at bounding box center [397, 101] width 255 height 30
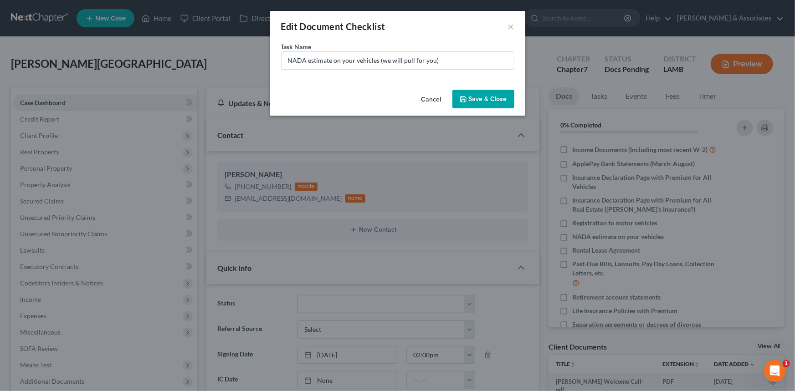
click at [492, 95] on button "Save & Close" at bounding box center [484, 99] width 62 height 19
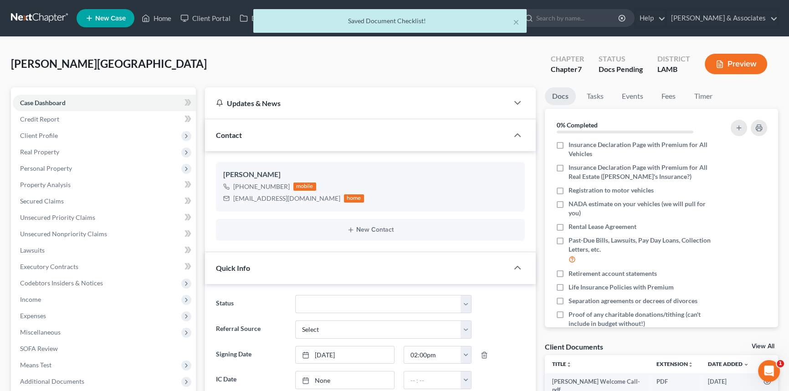
scroll to position [129, 0]
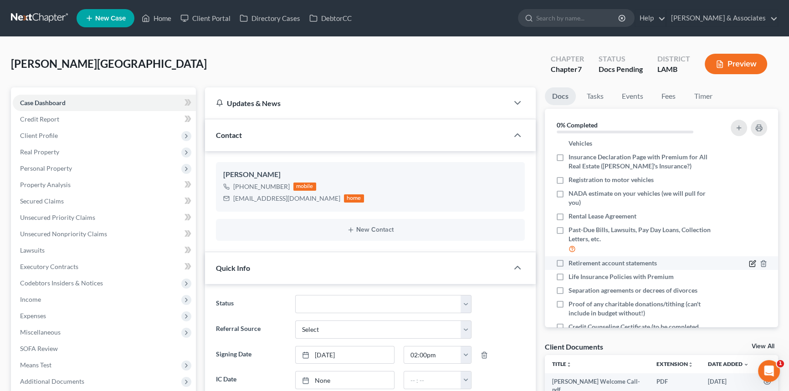
click at [751, 263] on icon "button" at bounding box center [753, 263] width 4 height 4
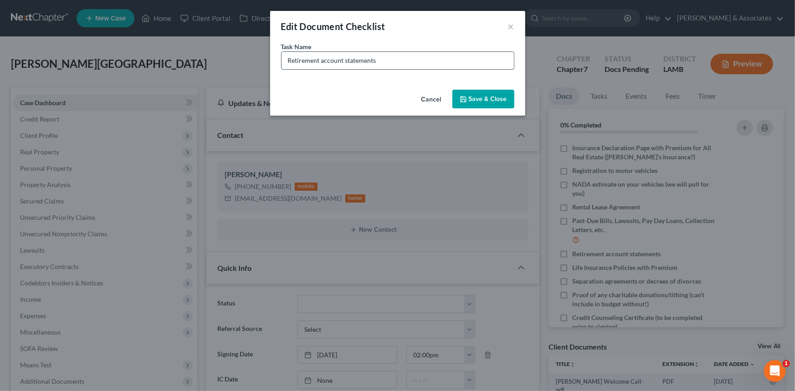
click at [469, 63] on input "Retirement account statements" at bounding box center [398, 60] width 232 height 17
type input "Cashapp Bank Statements (March-August)"
click at [492, 99] on button "Save & Close" at bounding box center [484, 99] width 62 height 19
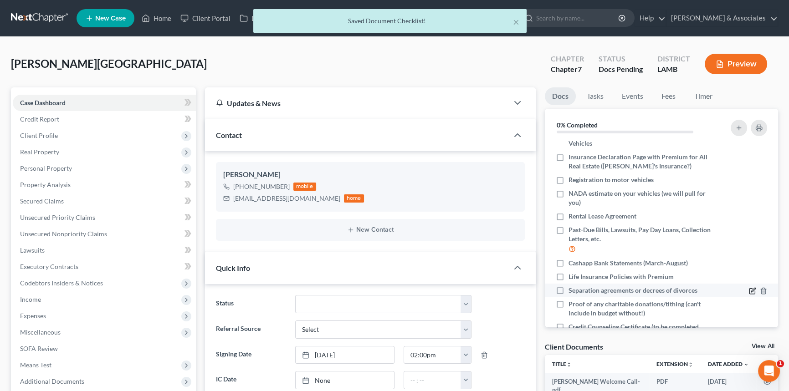
click at [749, 288] on icon "button" at bounding box center [752, 291] width 7 height 7
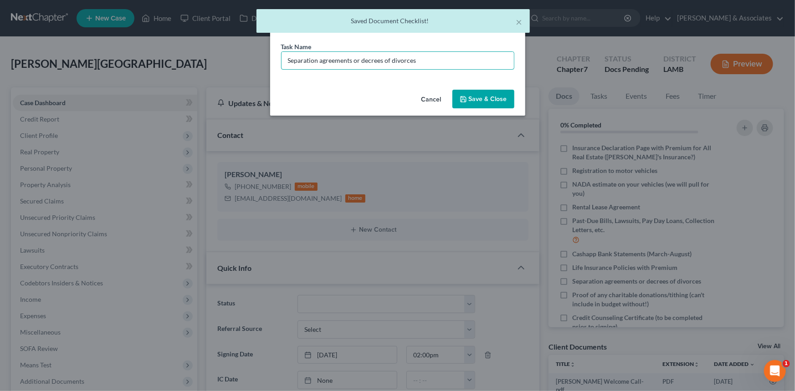
drag, startPoint x: 459, startPoint y: 62, endPoint x: 165, endPoint y: 71, distance: 294.5
click at [165, 71] on div "Edit Document Checklist × Task Name * Separation agreements or decrees of divor…" at bounding box center [397, 195] width 795 height 391
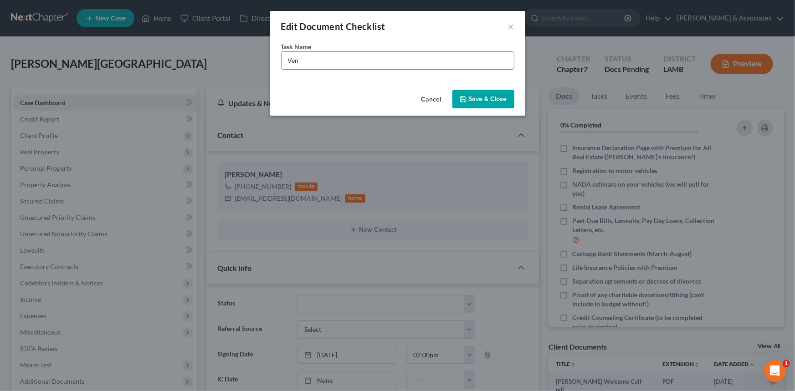
type input "Venmo Bank statements (March-August)"
click at [458, 97] on button "Save & Close" at bounding box center [484, 99] width 62 height 19
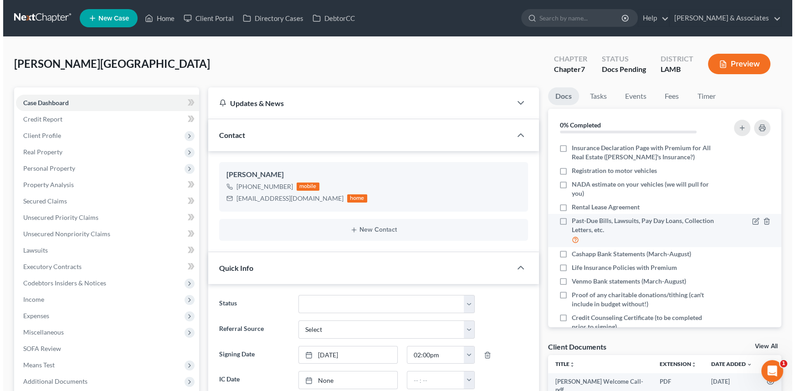
scroll to position [158, 0]
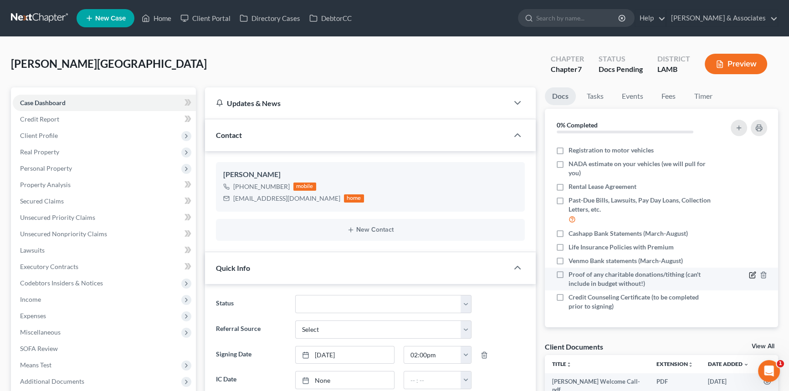
click at [749, 277] on icon "button" at bounding box center [752, 275] width 7 height 7
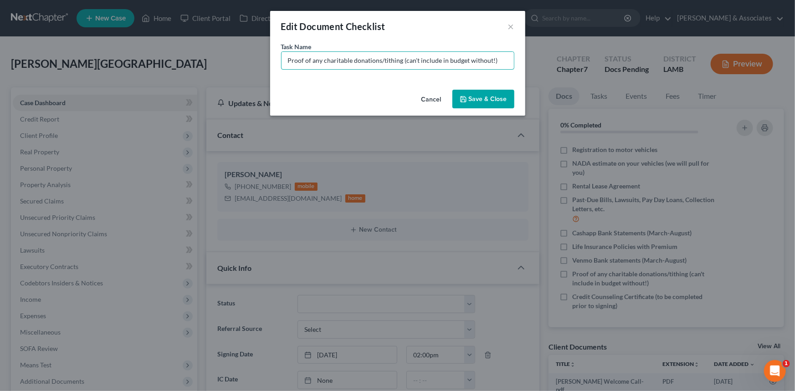
drag, startPoint x: 499, startPoint y: 62, endPoint x: 190, endPoint y: 68, distance: 309.0
click at [190, 68] on div "Edit Document Checklist × Task Name * Proof of any charitable donations/tithing…" at bounding box center [397, 195] width 795 height 391
type input "TD AUTO BANK LAWSUIT"
click at [489, 93] on button "Save & Close" at bounding box center [484, 99] width 62 height 19
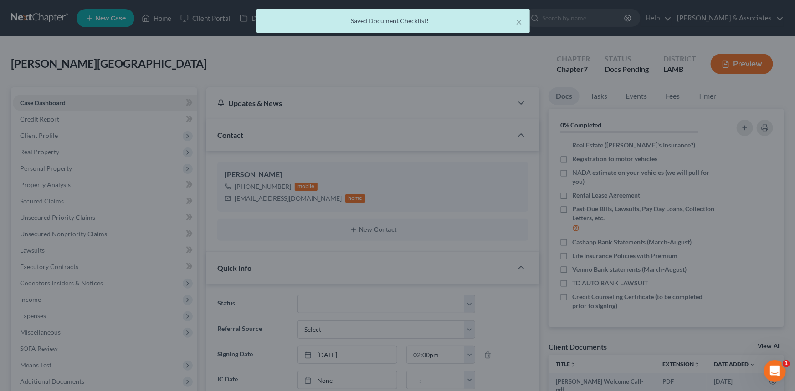
scroll to position [149, 0]
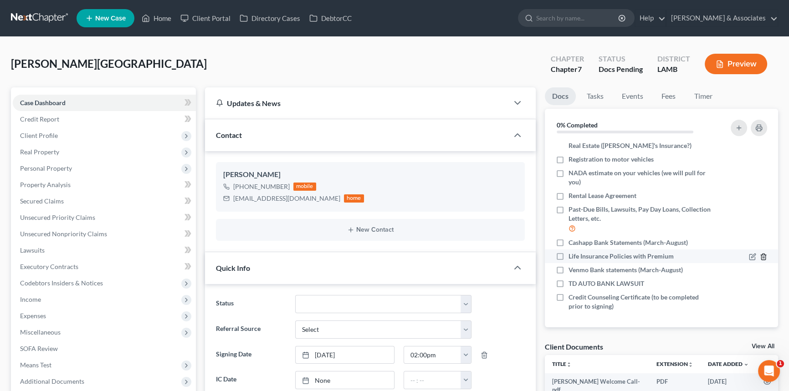
click at [760, 254] on icon "button" at bounding box center [763, 256] width 7 height 7
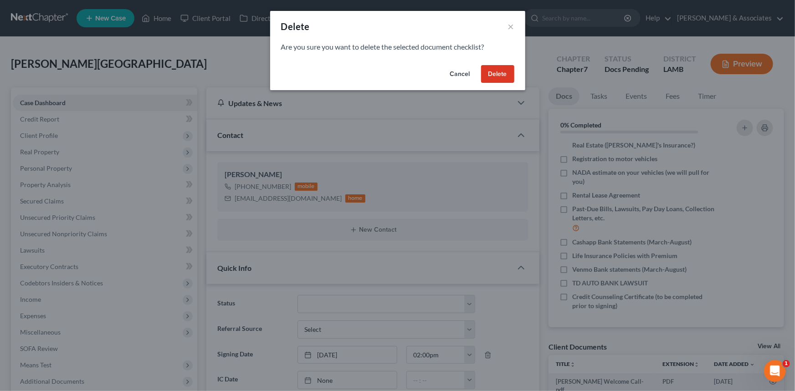
click at [490, 77] on button "Delete" at bounding box center [497, 74] width 33 height 18
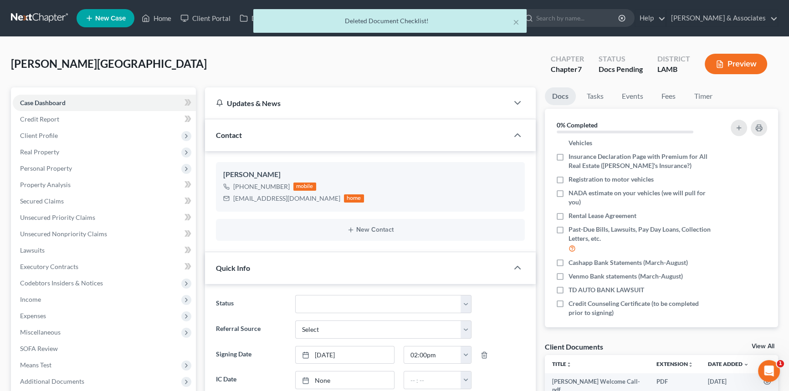
scroll to position [125, 0]
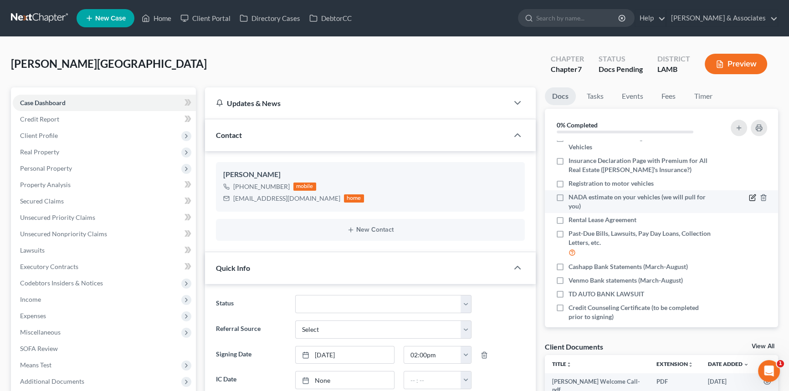
click at [749, 196] on icon "button" at bounding box center [752, 197] width 7 height 7
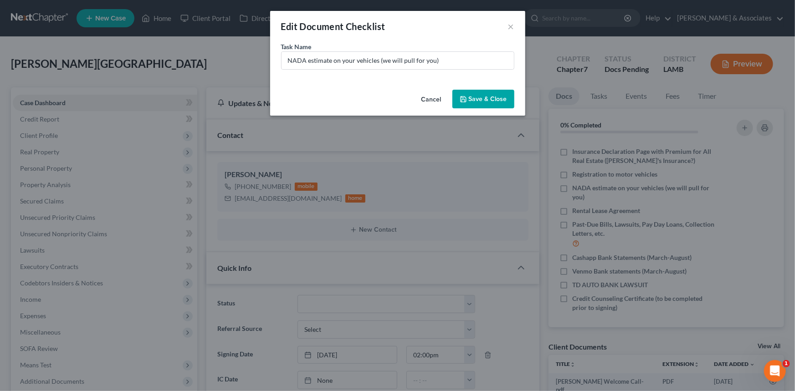
click at [439, 104] on button "Cancel" at bounding box center [431, 100] width 35 height 18
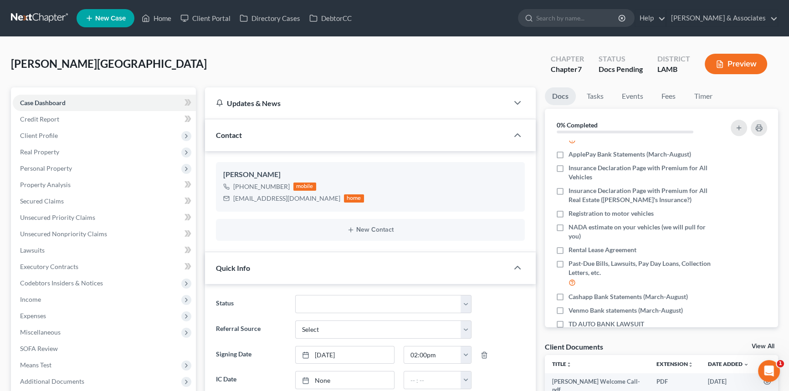
scroll to position [94, 0]
click at [749, 166] on icon "button" at bounding box center [752, 169] width 7 height 7
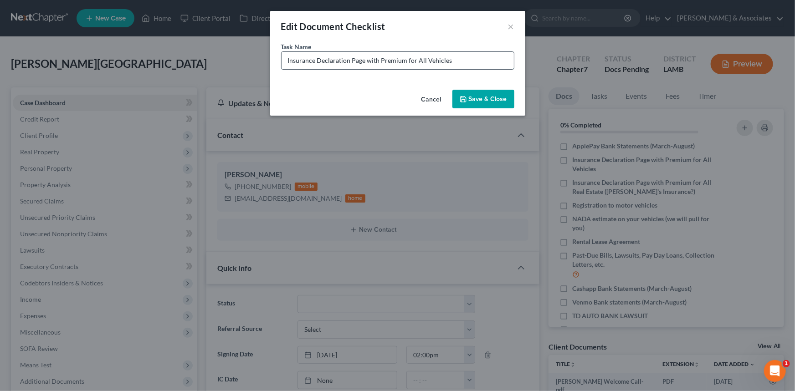
click at [474, 61] on input "Insurance Declaration Page with Premium for All Vehicles" at bounding box center [398, 60] width 232 height 17
type input "Insurance Declaration Page with Premium for All Vehicles"
click at [510, 28] on button "×" at bounding box center [511, 26] width 6 height 11
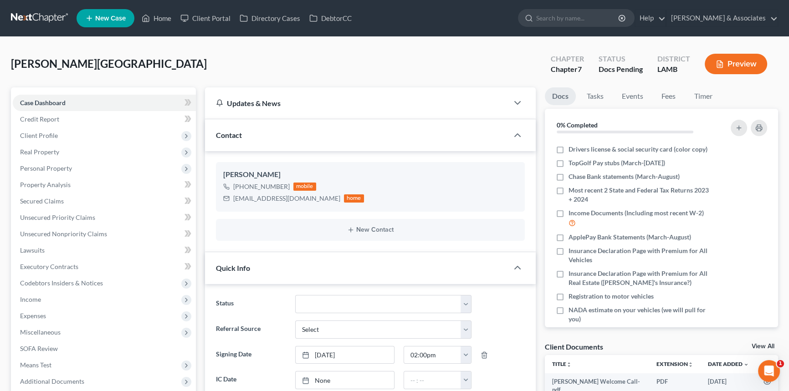
scroll to position [0, 0]
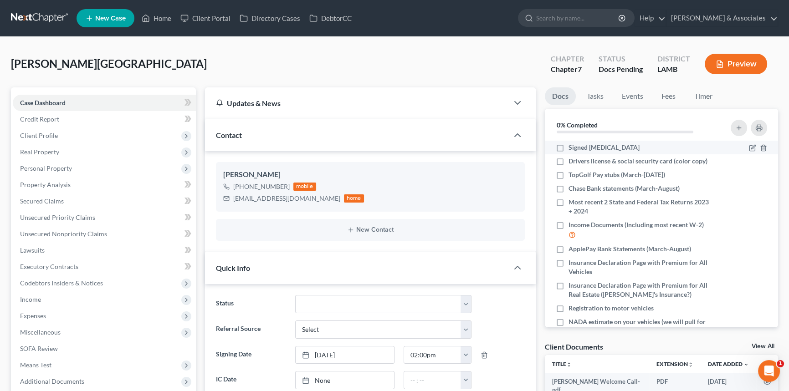
click at [569, 147] on label "Signed [MEDICAL_DATA]" at bounding box center [604, 147] width 71 height 9
click at [572, 147] on input "Signed [MEDICAL_DATA]" at bounding box center [575, 146] width 6 height 6
checkbox input "true"
click at [757, 128] on icon "button" at bounding box center [759, 127] width 7 height 7
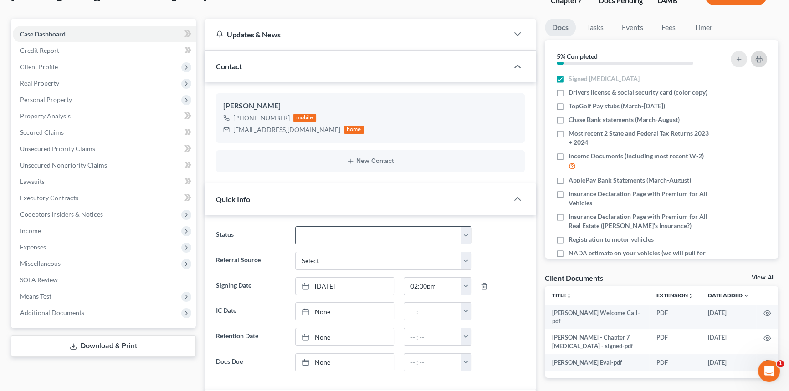
scroll to position [124, 0]
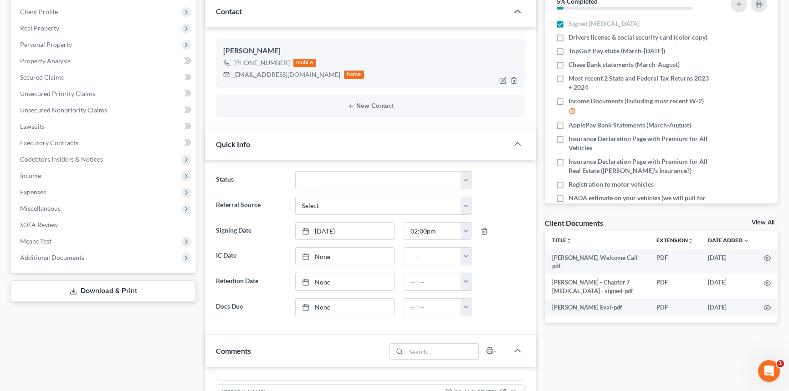
click at [288, 70] on div "alyssajanae09@icloud.com" at bounding box center [286, 74] width 107 height 9
click at [289, 73] on div "alyssajanae09@icloud.com" at bounding box center [286, 74] width 107 height 9
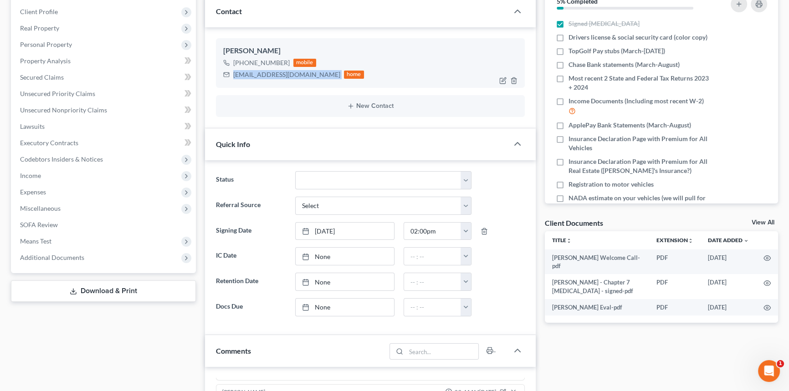
click at [289, 73] on div "alyssajanae09@icloud.com" at bounding box center [286, 74] width 107 height 9
copy div "alyssajanae09@icloud.com"
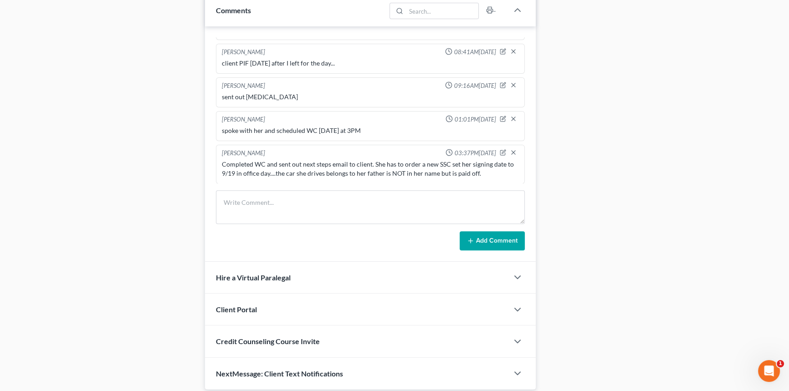
scroll to position [496, 0]
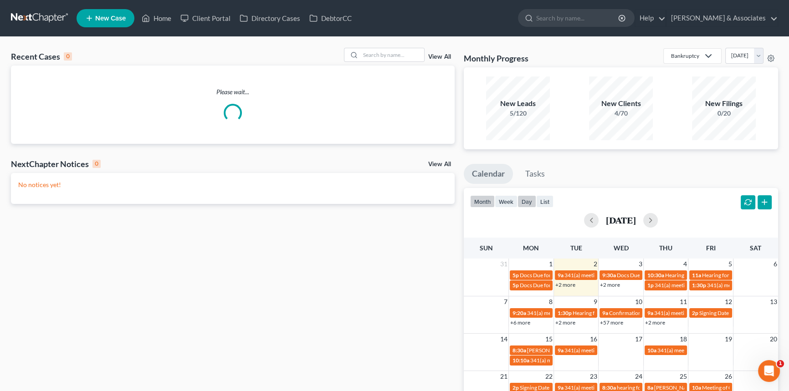
drag, startPoint x: 526, startPoint y: 206, endPoint x: 536, endPoint y: 205, distance: 10.0
click at [526, 205] on button "day" at bounding box center [527, 202] width 19 height 12
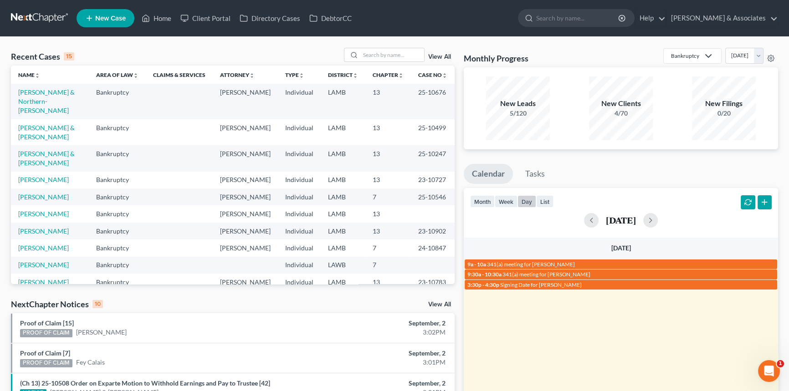
click at [684, 219] on div "[DATE]" at bounding box center [621, 220] width 302 height 15
click at [658, 219] on button "button" at bounding box center [650, 220] width 15 height 15
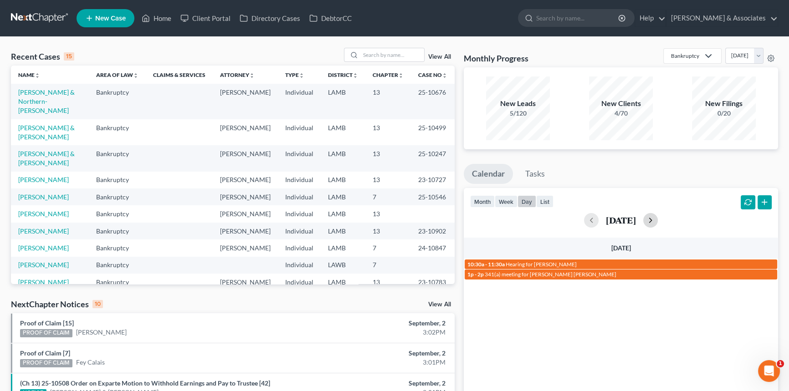
click at [658, 219] on button "button" at bounding box center [650, 220] width 15 height 15
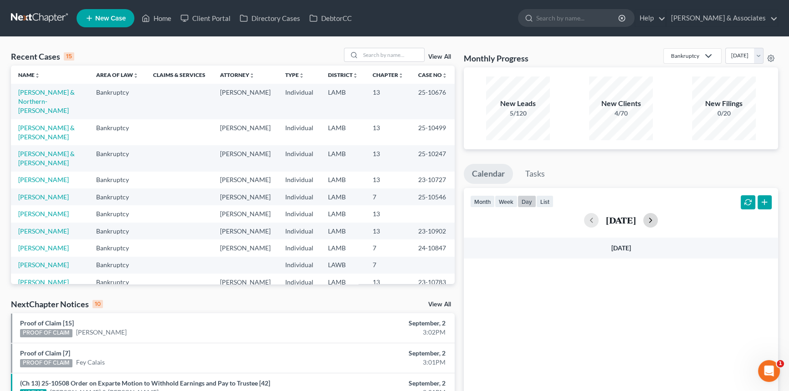
click at [658, 219] on button "button" at bounding box center [650, 220] width 15 height 15
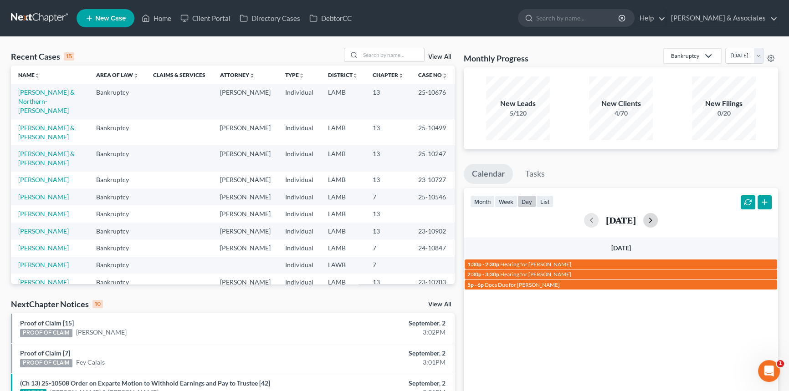
click at [658, 219] on button "button" at bounding box center [650, 220] width 15 height 15
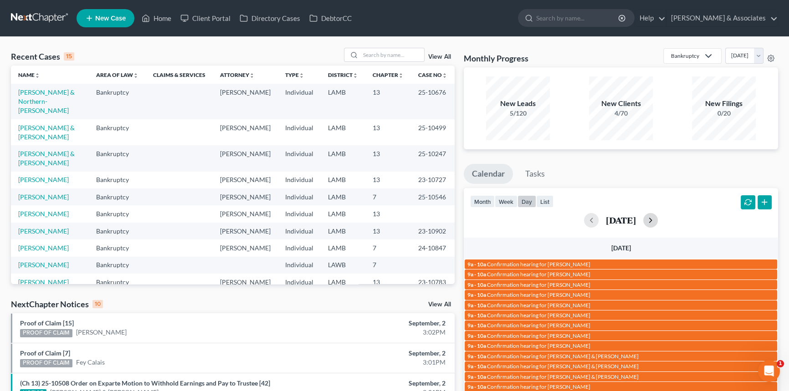
click at [658, 219] on button "button" at bounding box center [650, 220] width 15 height 15
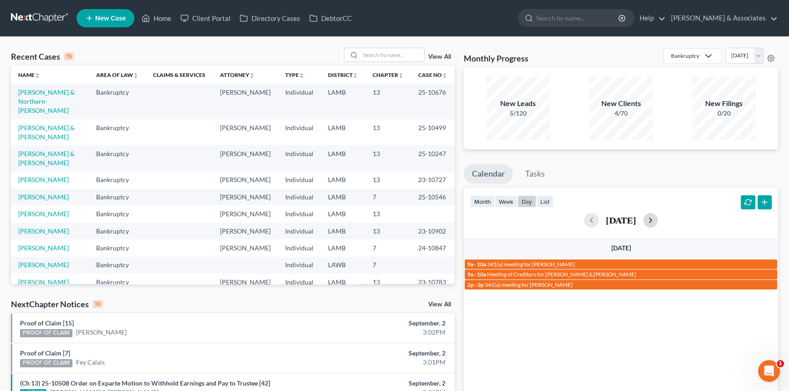
click at [658, 219] on button "button" at bounding box center [650, 220] width 15 height 15
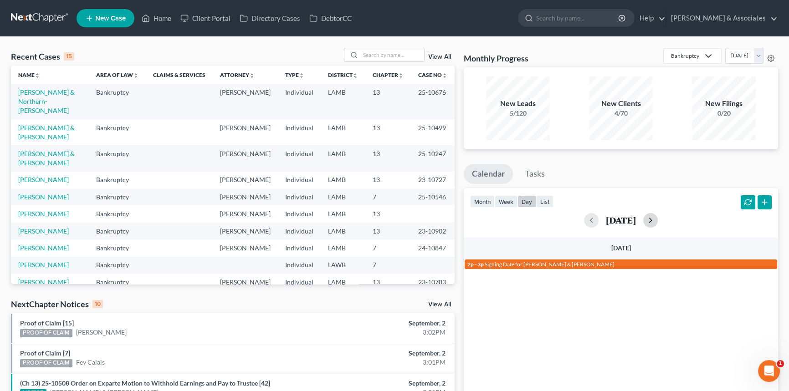
click at [658, 219] on button "button" at bounding box center [650, 220] width 15 height 15
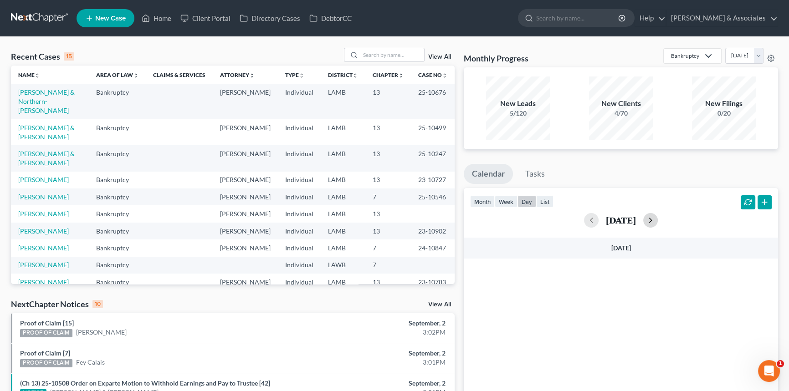
click at [658, 219] on button "button" at bounding box center [650, 220] width 15 height 15
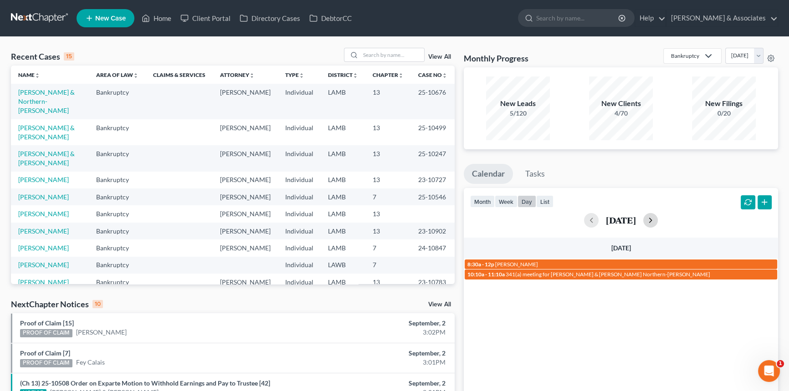
click at [658, 219] on button "button" at bounding box center [650, 220] width 15 height 15
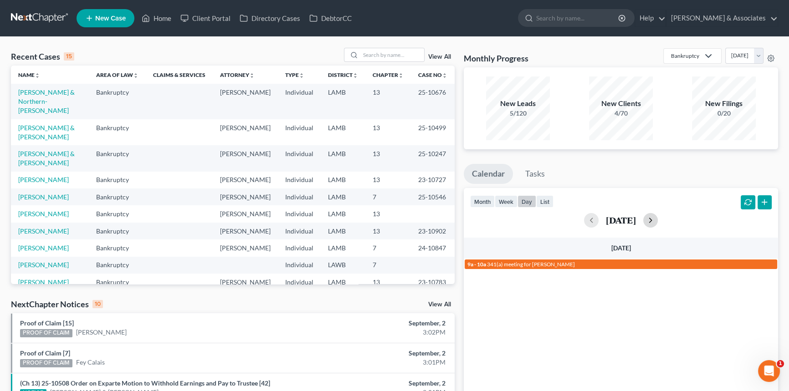
click at [658, 218] on button "button" at bounding box center [650, 220] width 15 height 15
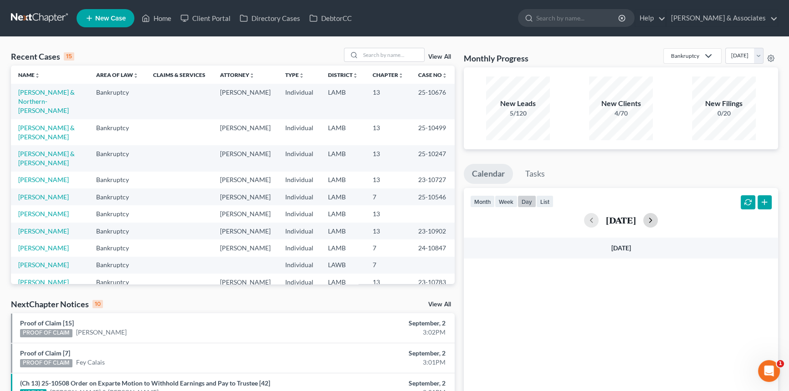
click at [658, 219] on button "button" at bounding box center [650, 220] width 15 height 15
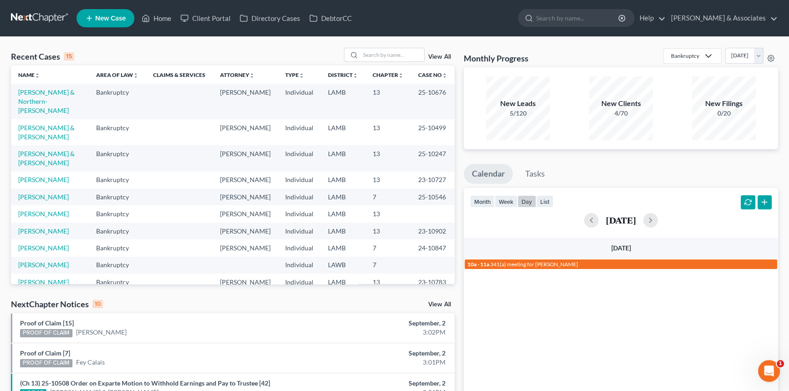
click at [554, 220] on div "September 18, 2025" at bounding box center [621, 220] width 302 height 15
click at [584, 220] on button "button" at bounding box center [591, 220] width 15 height 15
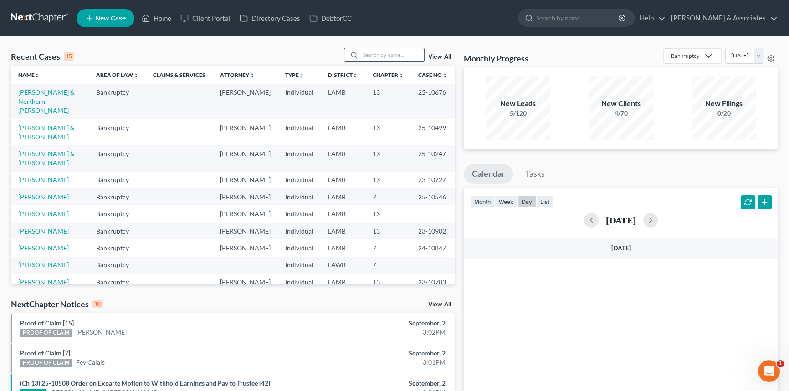
click at [375, 60] on input "search" at bounding box center [392, 54] width 64 height 13
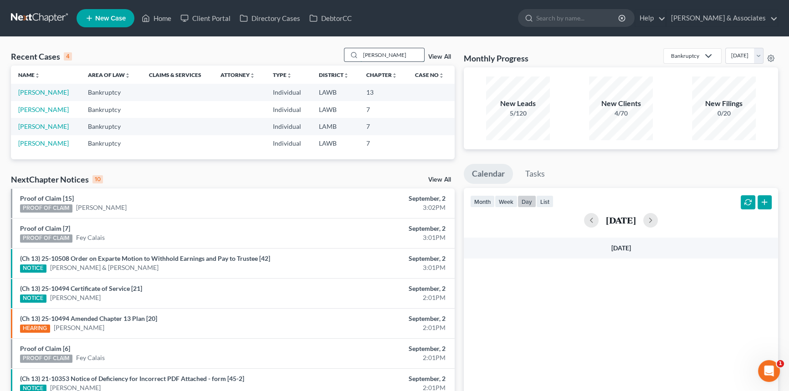
click at [399, 55] on input "stelly" at bounding box center [392, 54] width 64 height 13
type input "capitano"
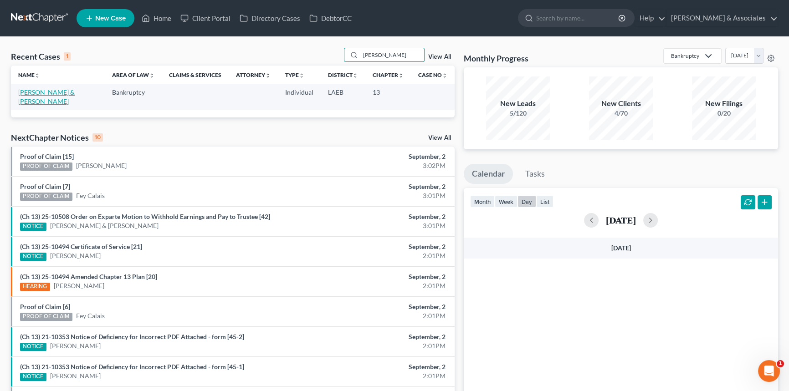
click at [38, 90] on link "Capitano, Jared & Kristen" at bounding box center [46, 96] width 57 height 17
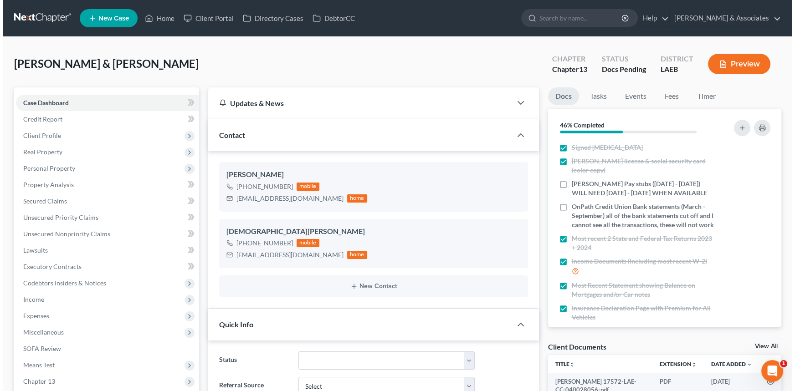
scroll to position [96, 0]
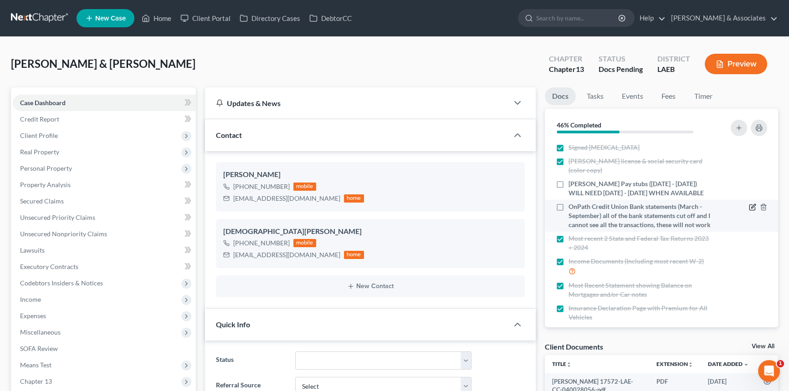
click at [749, 211] on icon "button" at bounding box center [752, 207] width 7 height 7
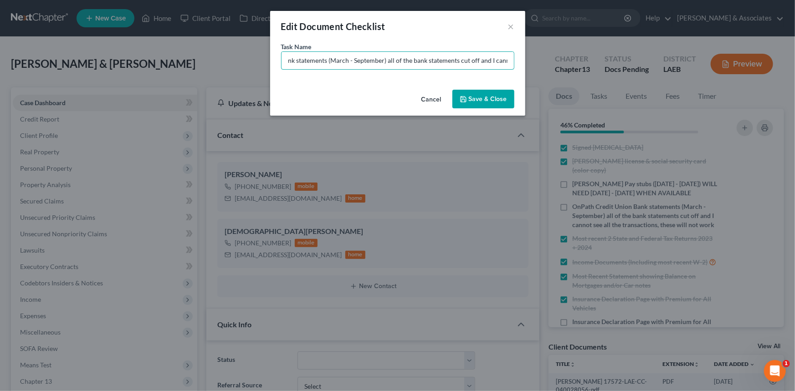
scroll to position [0, 193]
drag, startPoint x: 457, startPoint y: 59, endPoint x: 575, endPoint y: 57, distance: 118.5
click at [575, 57] on div "Edit Document Checklist × Task Name * OnPath Credit Union Bank statements (Marc…" at bounding box center [397, 195] width 795 height 391
click at [319, 59] on input "ACCOUNT OnPath Credit Union Bank statements (March - September) Need August" at bounding box center [398, 60] width 232 height 17
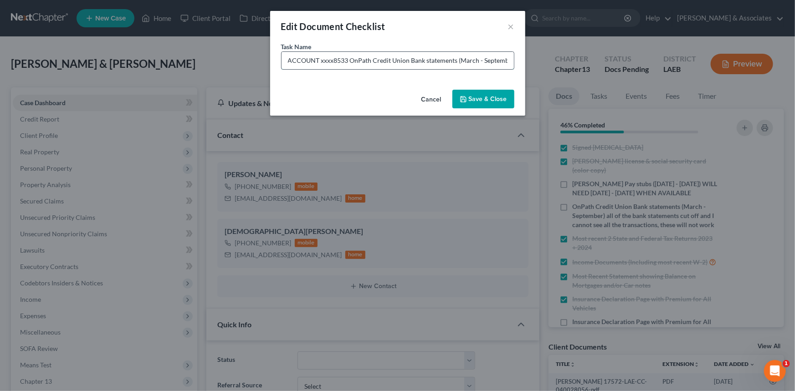
click at [293, 58] on input "ACCOUNT xxxx8533 OnPath Credit Union Bank statements (March - September) Need A…" at bounding box center [398, 60] width 232 height 17
click at [292, 58] on input "ACCOUNT xxxx8533 OnPath Credit Union Bank statements (March - September) Need A…" at bounding box center [398, 60] width 232 height 17
type input "ACCT 8533 OnPath Credit Union Bank statements (March - September) Need August"
click at [468, 98] on button "Save & Close" at bounding box center [484, 99] width 62 height 19
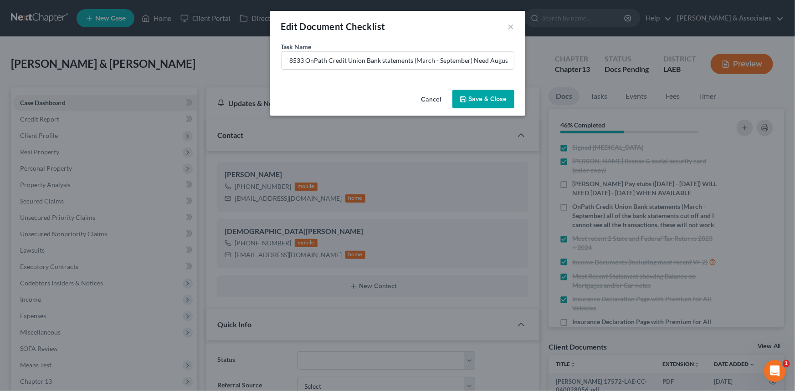
scroll to position [0, 0]
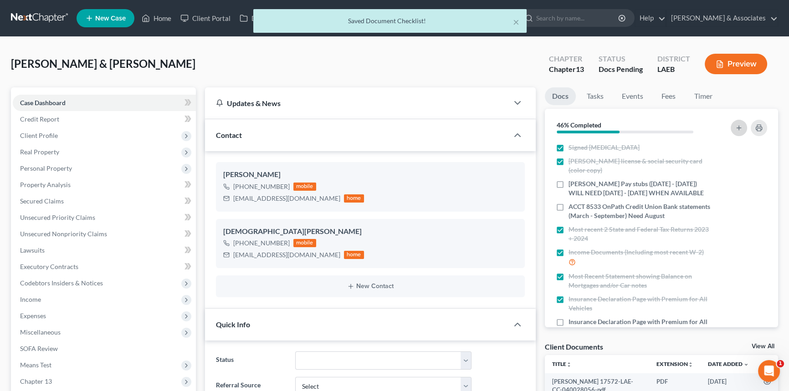
click at [740, 123] on button "button" at bounding box center [739, 128] width 16 height 16
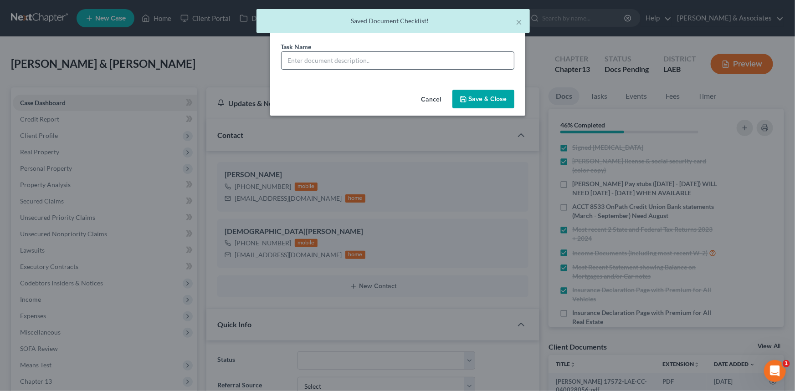
click at [382, 66] on input "text" at bounding box center [398, 60] width 232 height 17
paste input "ACCT 8533 OnPath Credit Union Bank statements (March - September) Need August"
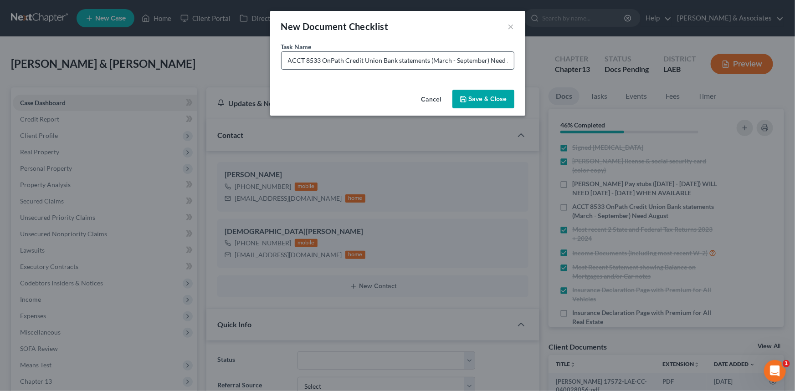
click at [315, 60] on input "ACCT 8533 OnPath Credit Union Bank statements (March - September) Need August" at bounding box center [398, 60] width 232 height 17
click at [314, 60] on input "ACCT 8533 OnPath Credit Union Bank statements (March - September) Need August" at bounding box center [398, 60] width 232 height 17
click at [312, 63] on input "ACCT 8533 OnPath Credit Union Bank statements (March - September) Need August" at bounding box center [398, 60] width 232 height 17
type input "ACCT 6273 OnPath Credit Union Bank statements (March - September) Need August"
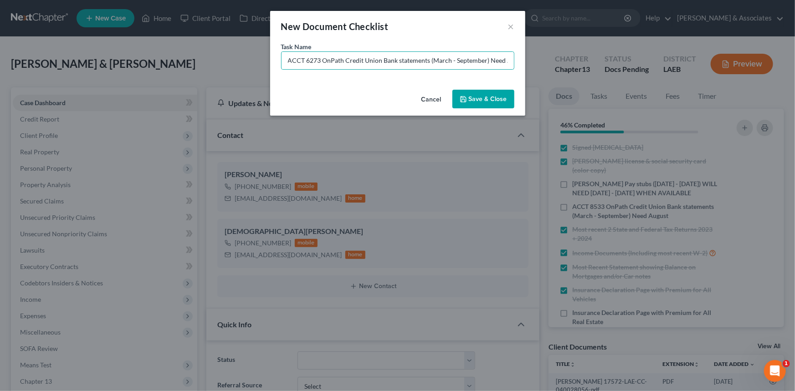
click at [471, 90] on button "Save & Close" at bounding box center [484, 99] width 62 height 19
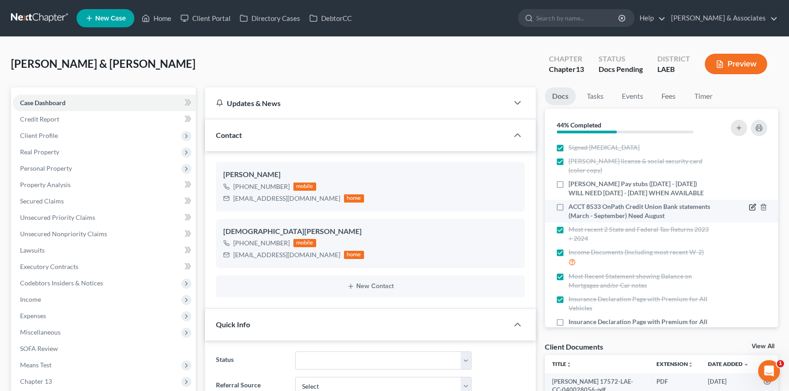
click at [750, 211] on icon "button" at bounding box center [752, 207] width 5 height 5
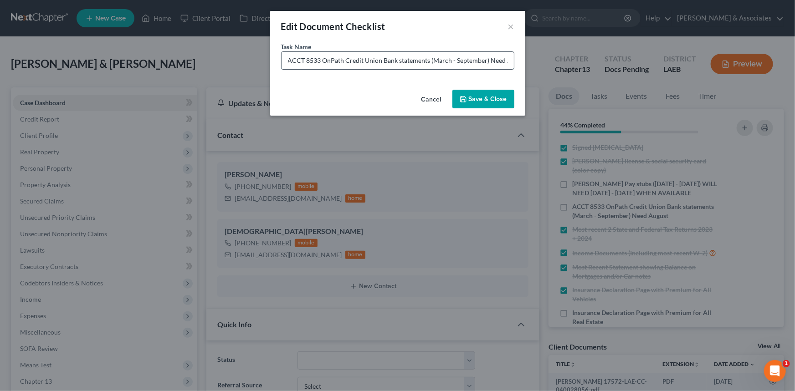
click at [310, 58] on input "ACCT 8533 OnPath Credit Union Bank statements (March - September) Need August" at bounding box center [398, 60] width 232 height 17
type input "ACCT 5833 OnPath Credit Union Bank statements (March - September) Need August"
click at [499, 109] on div "Cancel Save & Close" at bounding box center [397, 101] width 255 height 30
click at [496, 100] on button "Save & Close" at bounding box center [484, 99] width 62 height 19
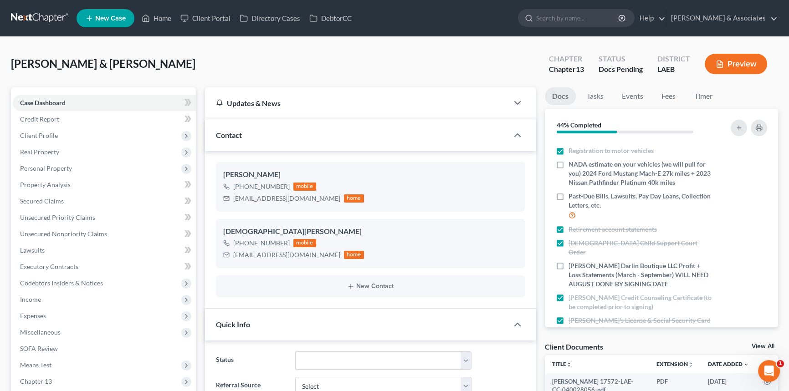
scroll to position [463, 0]
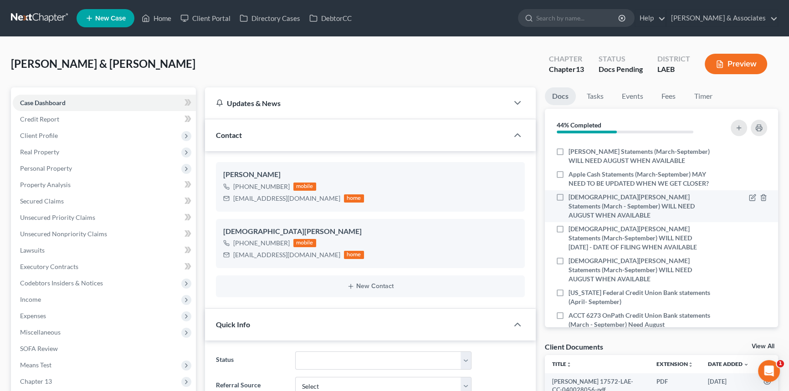
click at [569, 197] on label "Kristen PayPal Statements (March - September) WILL NEED AUGUST WHEN AVAILABLE" at bounding box center [641, 206] width 144 height 27
click at [572, 197] on input "Kristen PayPal Statements (March - September) WILL NEED AUGUST WHEN AVAILABLE" at bounding box center [575, 196] width 6 height 6
checkbox input "true"
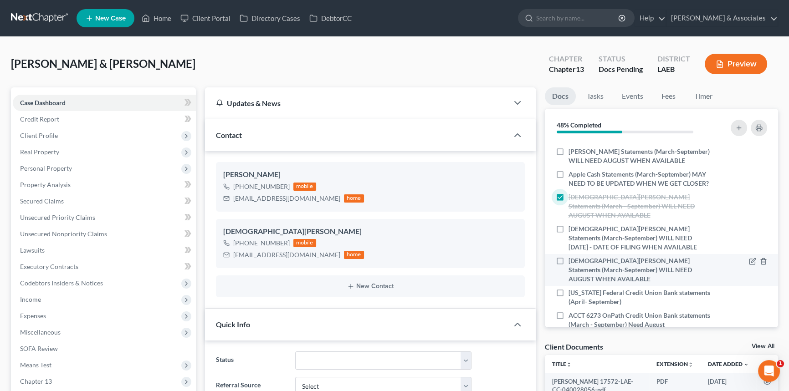
click at [569, 257] on label "Kristen Cashapp Statements (March-September) WILL NEED AUGUST WHEN AVAILABLE" at bounding box center [641, 270] width 144 height 27
click at [572, 257] on input "Kristen Cashapp Statements (March-September) WILL NEED AUGUST WHEN AVAILABLE" at bounding box center [575, 260] width 6 height 6
checkbox input "true"
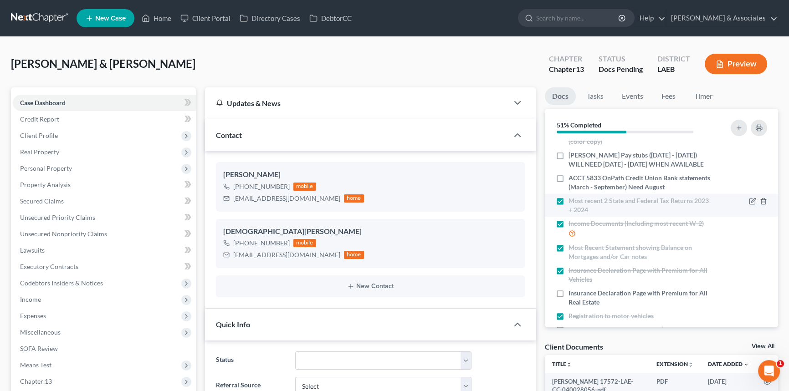
scroll to position [41, 0]
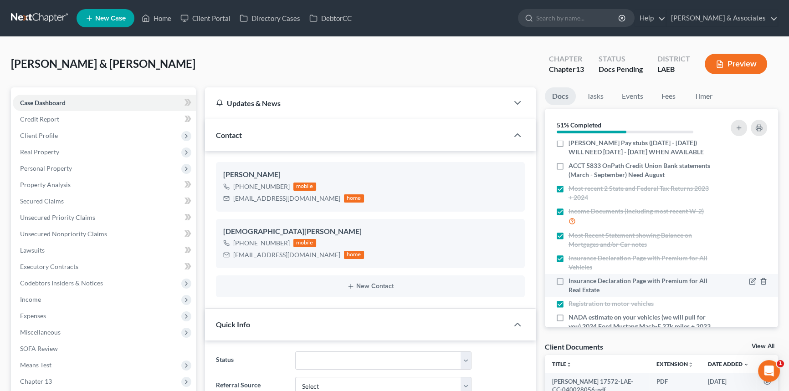
click at [569, 284] on label "Insurance Declaration Page with Premium for All Real Estate" at bounding box center [641, 286] width 144 height 18
click at [572, 283] on input "Insurance Declaration Page with Premium for All Real Estate" at bounding box center [575, 280] width 6 height 6
checkbox input "true"
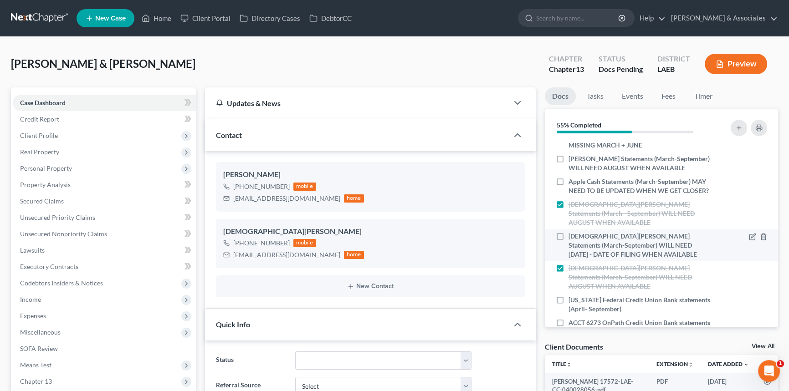
scroll to position [463, 0]
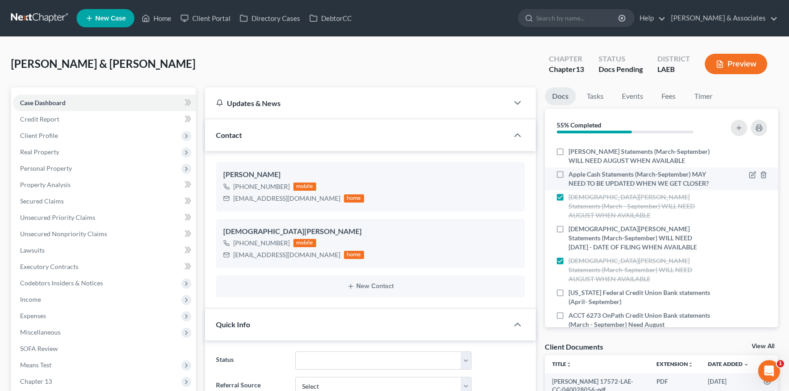
click at [569, 170] on label "Apple Cash Statements (March-September) MAY NEED TO BE UPDATED WHEN WE GET CLOS…" at bounding box center [641, 179] width 144 height 18
click at [572, 170] on input "Apple Cash Statements (March-September) MAY NEED TO BE UPDATED WHEN WE GET CLOS…" at bounding box center [575, 173] width 6 height 6
checkbox input "true"
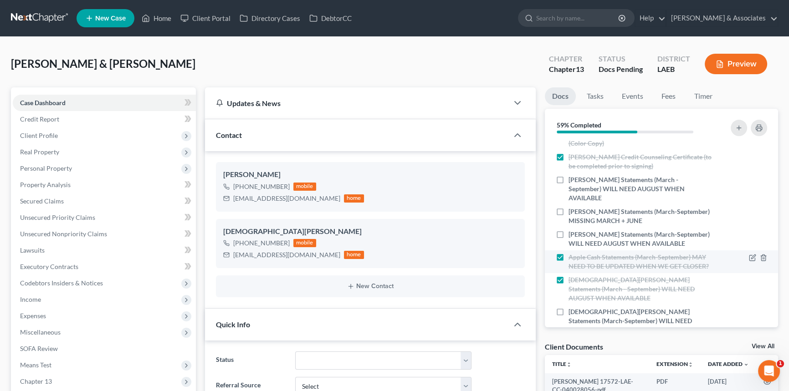
scroll to position [339, 0]
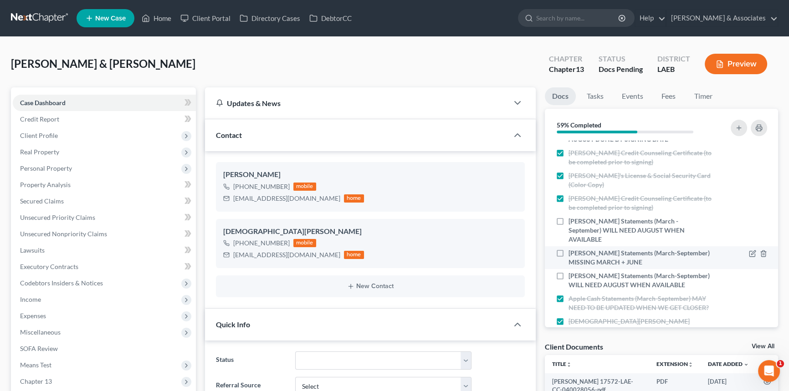
click at [569, 249] on label "Jared Venmo Statements (March-September) MISSING MARCH + JUNE" at bounding box center [641, 258] width 144 height 18
click at [572, 249] on input "Jared Venmo Statements (March-September) MISSING MARCH + JUNE" at bounding box center [575, 252] width 6 height 6
checkbox input "true"
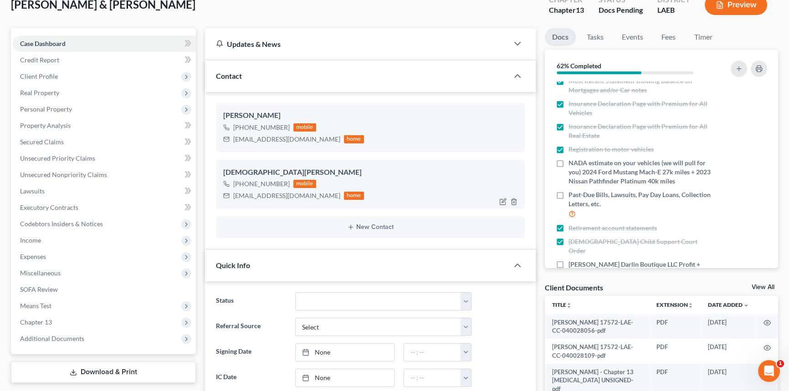
scroll to position [165, 0]
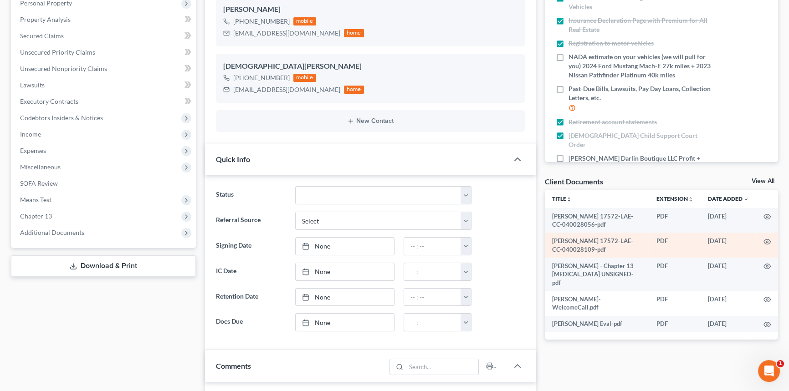
click at [767, 251] on td at bounding box center [767, 245] width 22 height 25
click at [767, 241] on circle "button" at bounding box center [768, 242] width 2 height 2
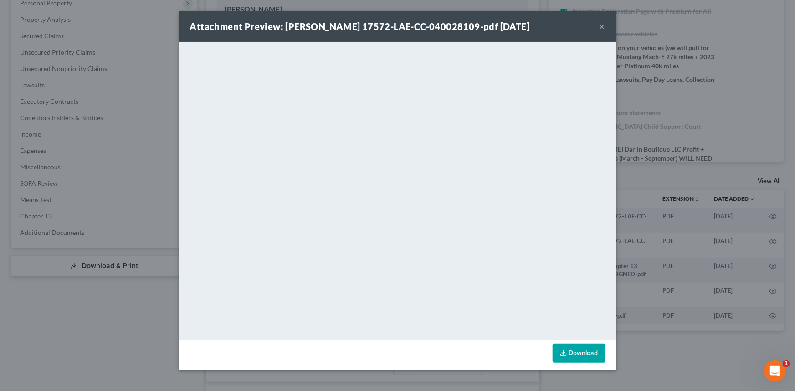
click at [604, 31] on button "×" at bounding box center [602, 26] width 6 height 11
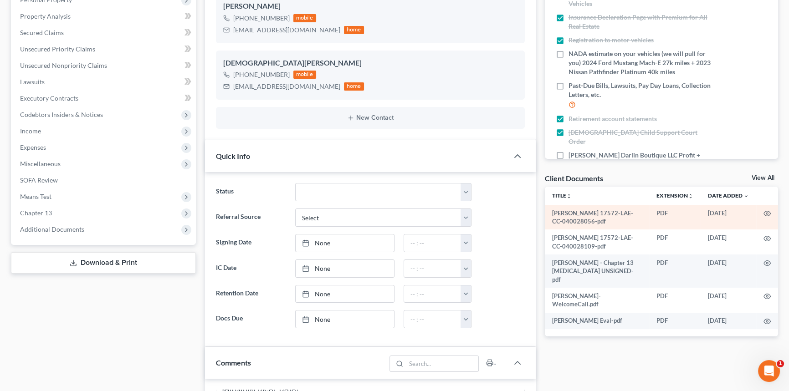
scroll to position [82, 0]
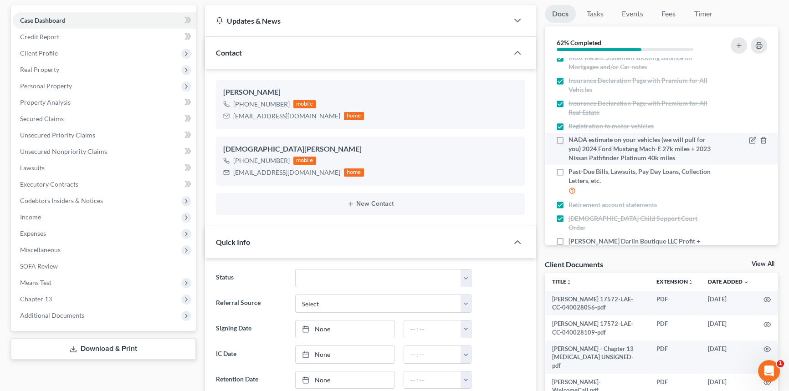
click at [552, 156] on div "NADA estimate on your vehicles (we will pull for you) 2024 Ford Mustang Mach-E …" at bounding box center [633, 148] width 165 height 27
click at [569, 148] on label "NADA estimate on your vehicles (we will pull for you) 2024 Ford Mustang Mach-E …" at bounding box center [641, 148] width 144 height 27
click at [572, 141] on input "NADA estimate on your vehicles (we will pull for you) 2024 Ford Mustang Mach-E …" at bounding box center [575, 138] width 6 height 6
click at [569, 150] on label "NADA estimate on your vehicles (we will pull for you) 2024 Ford Mustang Mach-E …" at bounding box center [641, 148] width 144 height 27
click at [572, 141] on input "NADA estimate on your vehicles (we will pull for you) 2024 Ford Mustang Mach-E …" at bounding box center [575, 138] width 6 height 6
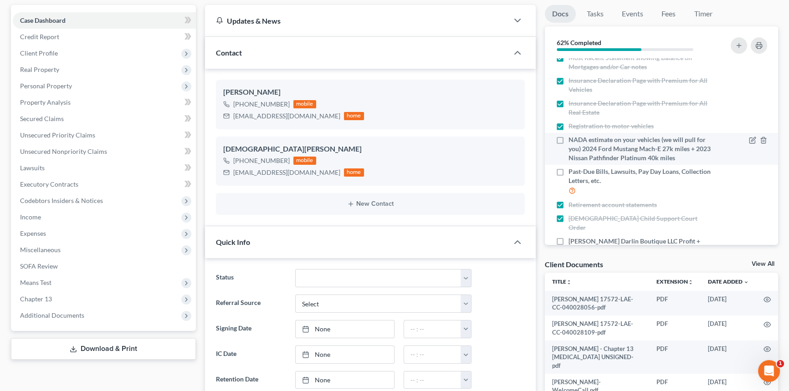
click at [569, 150] on label "NADA estimate on your vehicles (we will pull for you) 2024 Ford Mustang Mach-E …" at bounding box center [641, 148] width 144 height 27
click at [572, 141] on input "NADA estimate on your vehicles (we will pull for you) 2024 Ford Mustang Mach-E …" at bounding box center [575, 138] width 6 height 6
checkbox input "true"
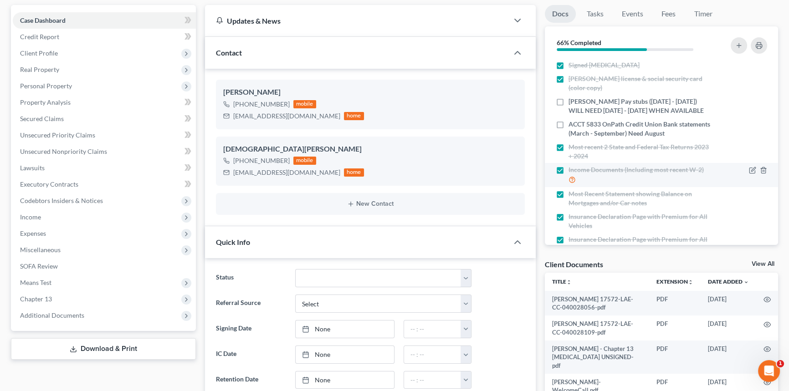
scroll to position [0, 0]
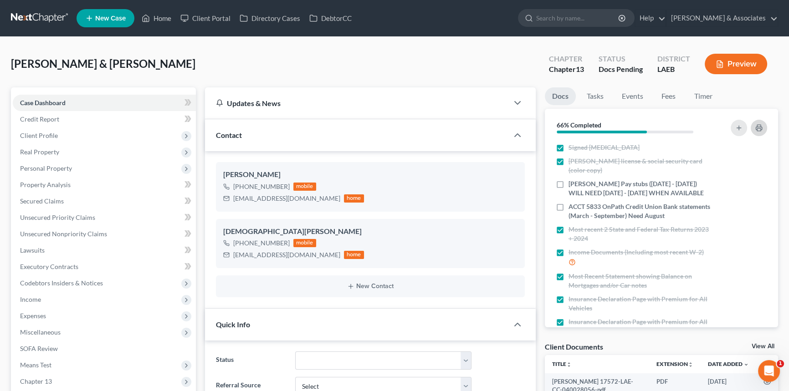
click at [756, 127] on icon "button" at bounding box center [759, 127] width 7 height 7
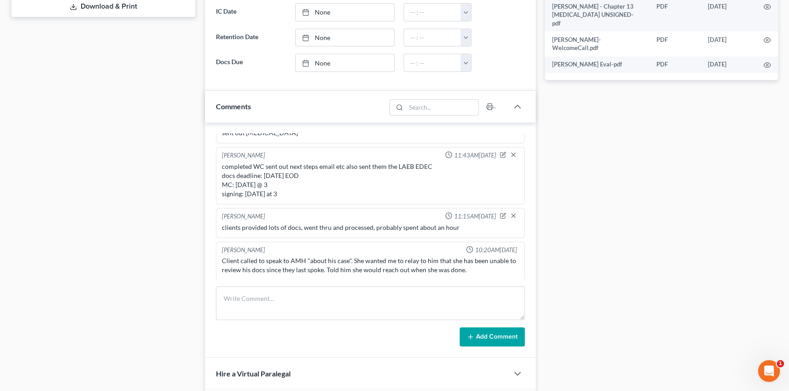
scroll to position [497, 0]
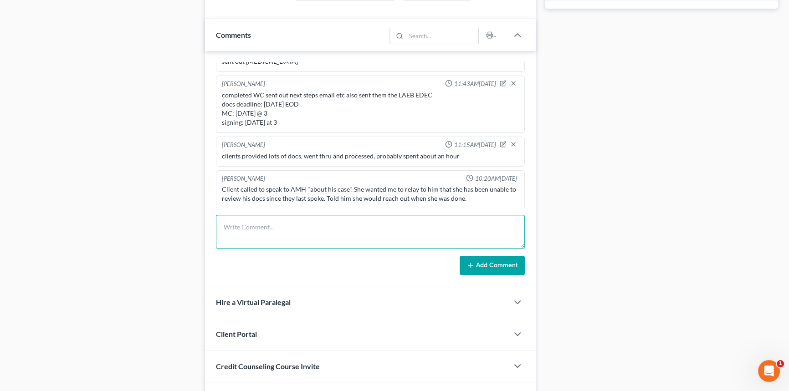
click at [292, 233] on textarea at bounding box center [370, 232] width 309 height 34
type textarea "processed docs clients provided over weekend, sent them updated checklist"
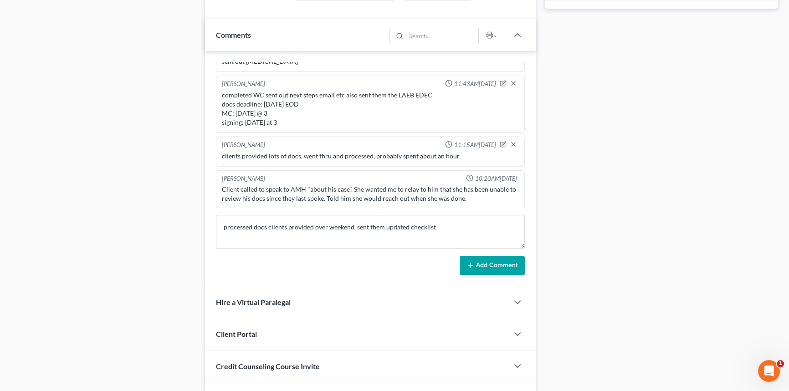
click at [475, 266] on button "Add Comment" at bounding box center [492, 265] width 65 height 19
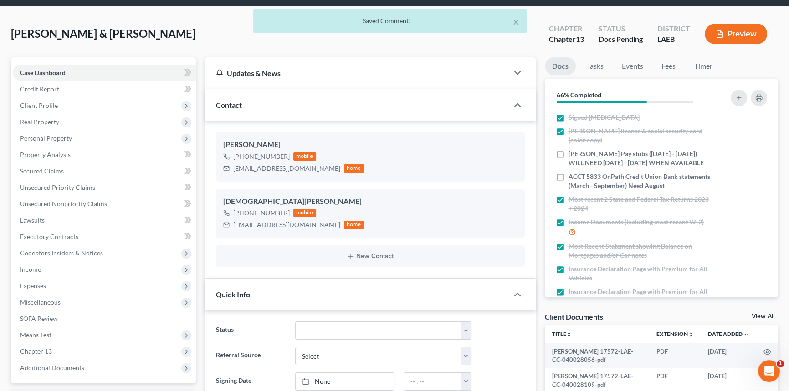
scroll to position [0, 0]
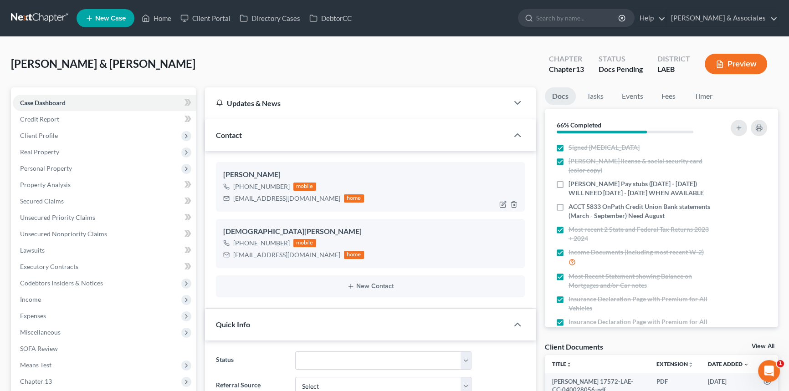
click at [263, 196] on div "jcapitano0328@yahoo.com" at bounding box center [286, 198] width 107 height 9
copy div "jcapitano0328@yahoo.com"
click at [278, 247] on div "+1 (504) 331-0187 mobile" at bounding box center [293, 243] width 141 height 12
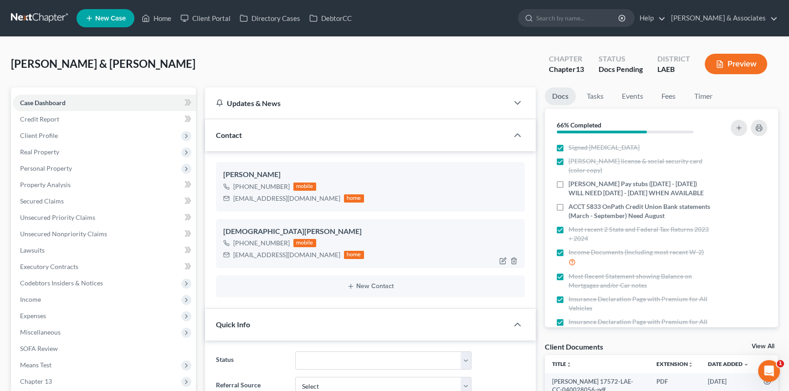
click at [269, 256] on div "kcarrier711@gmail.com" at bounding box center [286, 255] width 107 height 9
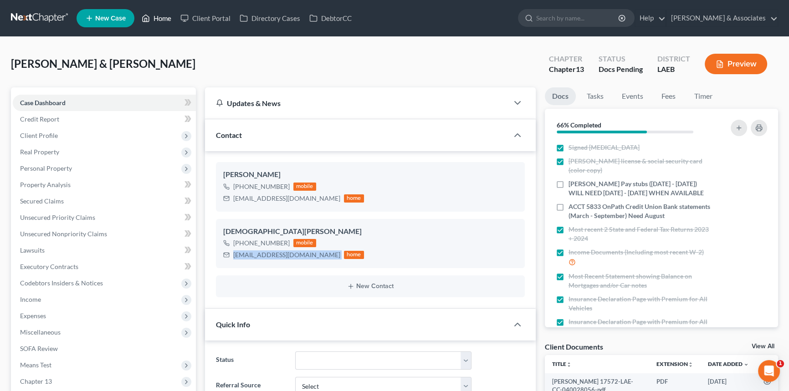
click at [167, 22] on link "Home" at bounding box center [156, 18] width 39 height 16
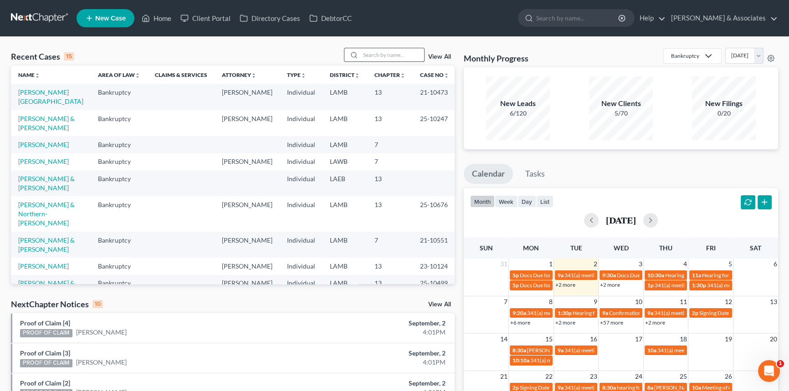
click at [386, 61] on div at bounding box center [384, 55] width 81 height 14
type input "reed"
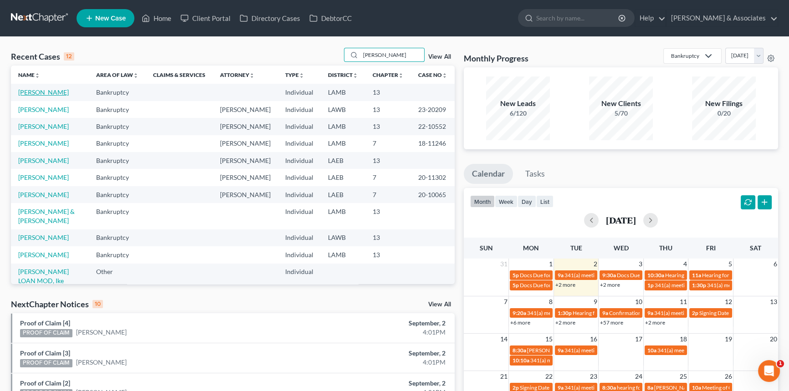
click at [43, 91] on link "Reed, Antonette" at bounding box center [43, 92] width 51 height 8
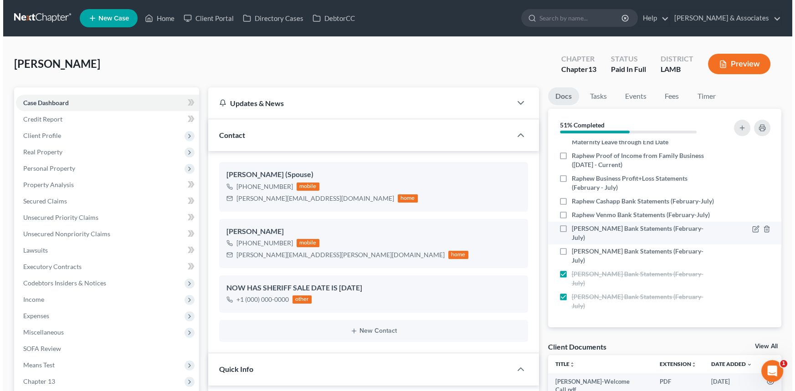
scroll to position [454, 0]
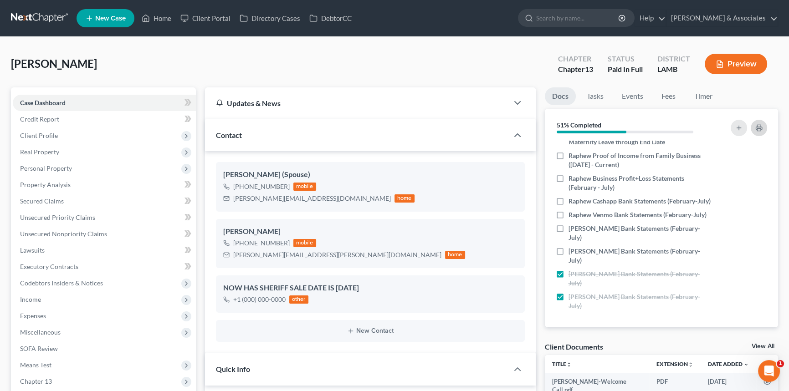
click at [755, 123] on button "button" at bounding box center [759, 128] width 16 height 16
click at [749, 249] on icon "button" at bounding box center [752, 251] width 7 height 7
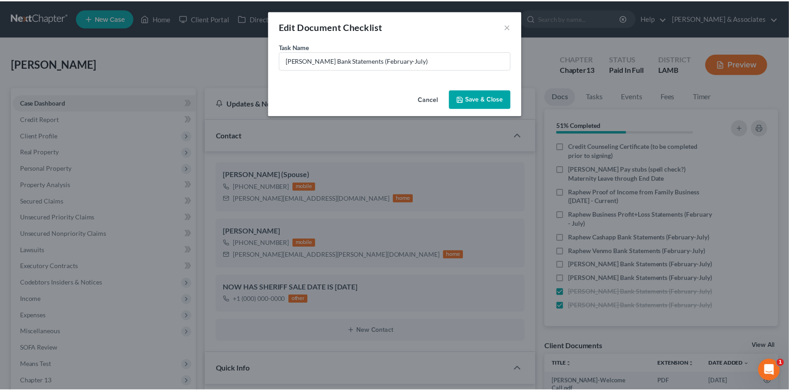
scroll to position [445, 0]
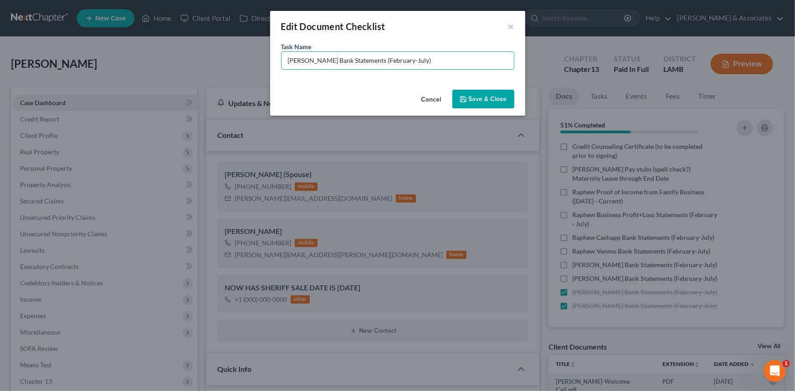
drag, startPoint x: 458, startPoint y: 65, endPoint x: 397, endPoint y: 75, distance: 61.5
click at [397, 75] on div "Task Name * Antonette Applepay Bank Statements (February-July)" at bounding box center [397, 64] width 255 height 44
type input "Antonette Applepay Bank Statements (March-August)"
click at [475, 94] on button "Save & Close" at bounding box center [484, 99] width 62 height 19
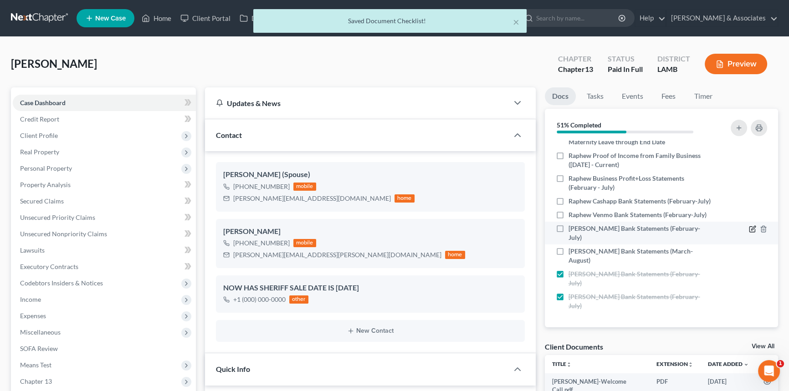
click at [749, 233] on icon "button" at bounding box center [752, 229] width 7 height 7
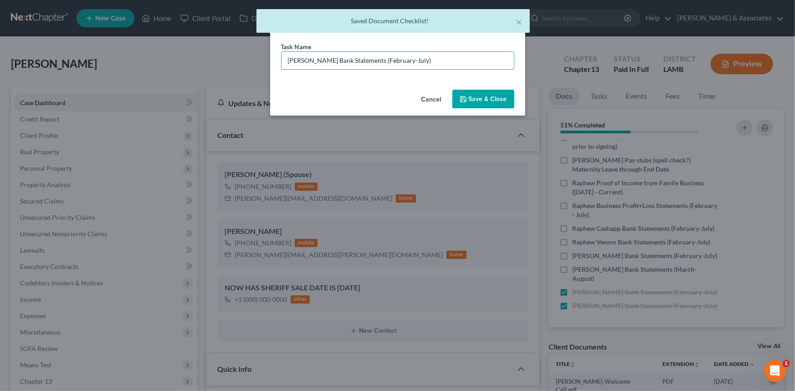
drag, startPoint x: 463, startPoint y: 62, endPoint x: 386, endPoint y: 70, distance: 78.0
click at [386, 70] on div "Task Name * Antonette Paypal Bank Statements (February-July)" at bounding box center [397, 64] width 255 height 44
paste input "March-August"
type input "Antonette Paypal Bank Statements (March-August)"
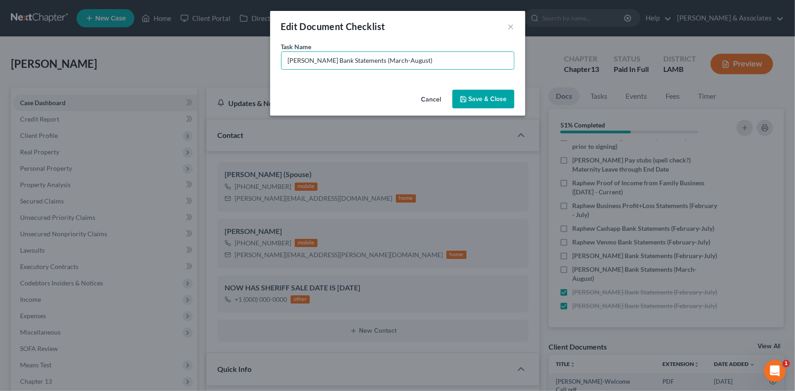
click at [479, 92] on button "Save & Close" at bounding box center [484, 99] width 62 height 19
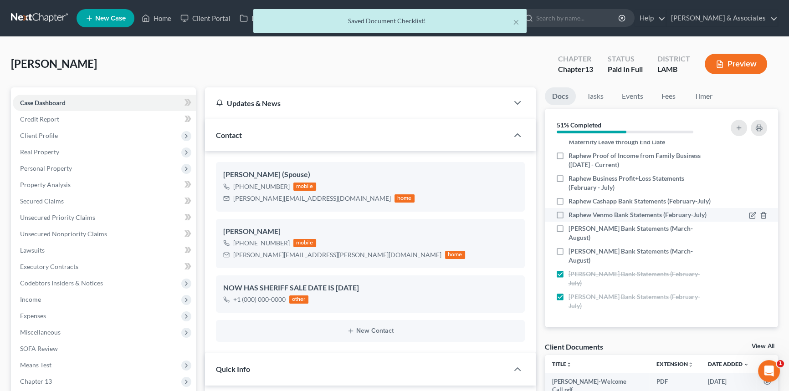
click at [752, 213] on div at bounding box center [758, 215] width 18 height 9
click at [751, 213] on icon "button" at bounding box center [753, 214] width 4 height 4
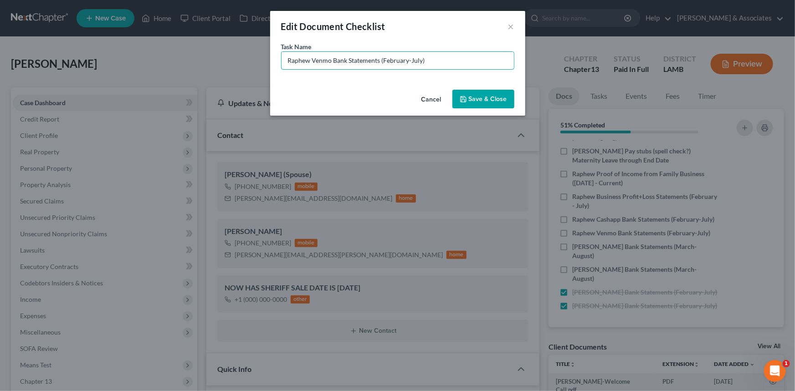
drag, startPoint x: 445, startPoint y: 60, endPoint x: 382, endPoint y: 79, distance: 66.2
click at [382, 79] on div "Task Name * Raphew Venmo Bank Statements (February-July)" at bounding box center [397, 64] width 255 height 44
click at [453, 56] on input "Raphew Venmo Bank Statements (February-July)" at bounding box center [398, 60] width 232 height 17
drag, startPoint x: 437, startPoint y: 59, endPoint x: 381, endPoint y: 67, distance: 56.1
click at [381, 67] on input "Raphew Venmo Bank Statements (February-July)" at bounding box center [398, 60] width 232 height 17
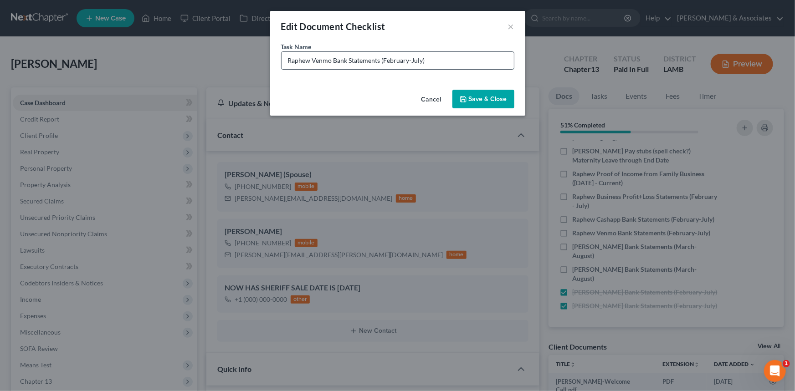
paste input "March-August"
type input "Raphew Venmo Bank Statements (March-August)"
click at [478, 98] on button "Save & Close" at bounding box center [484, 99] width 62 height 19
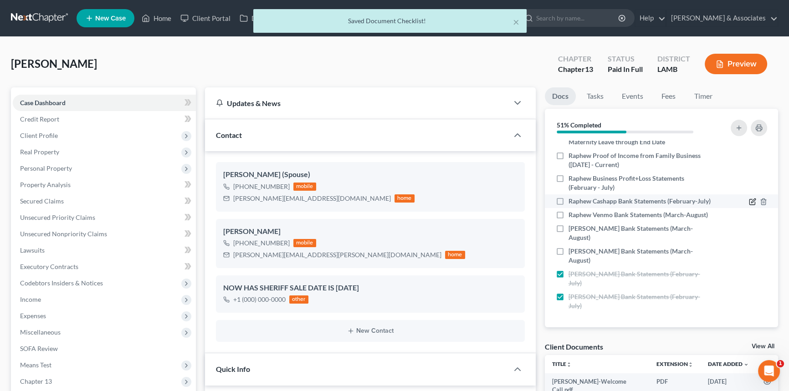
click at [749, 198] on icon "button" at bounding box center [752, 201] width 7 height 7
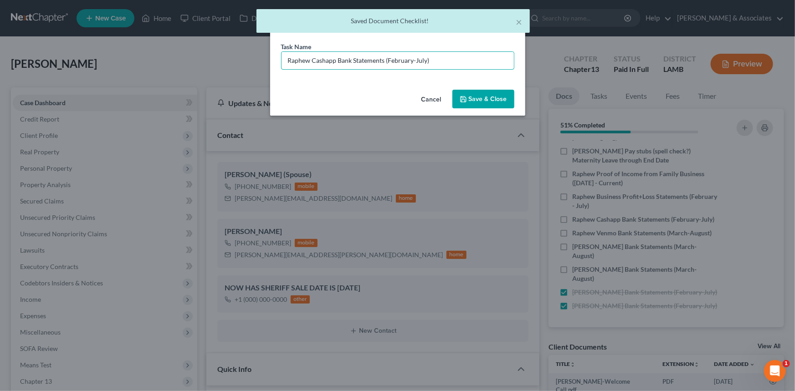
drag, startPoint x: 451, startPoint y: 64, endPoint x: 387, endPoint y: 82, distance: 66.4
click at [387, 82] on div "Task Name * Raphew Cashapp Bank Statements (February-July)" at bounding box center [397, 64] width 255 height 44
paste input "(March-August)"
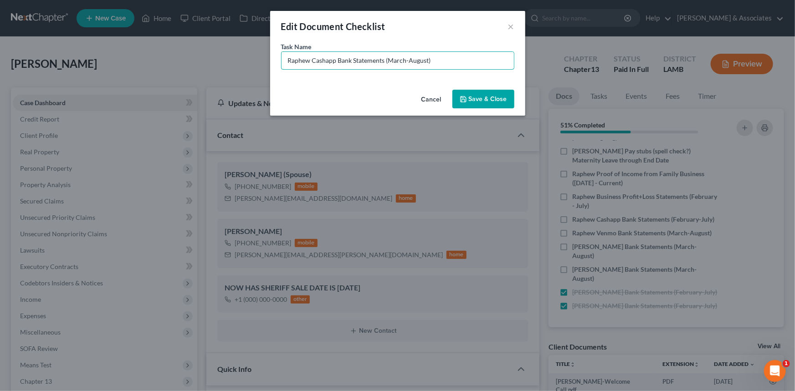
type input "Raphew Cashapp Bank Statements (March-August)"
click at [490, 93] on button "Save & Close" at bounding box center [484, 99] width 62 height 19
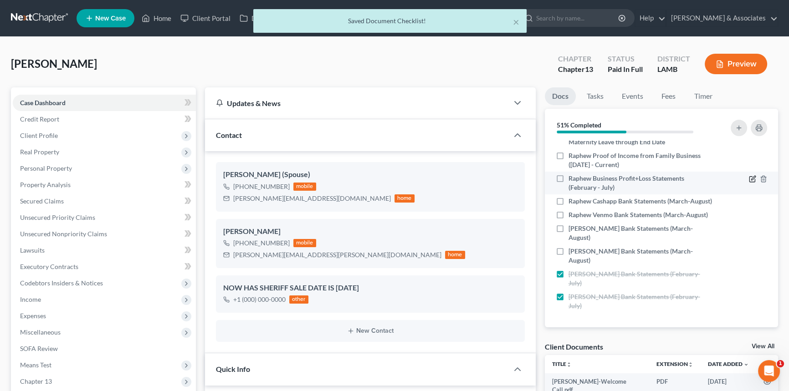
click at [749, 175] on icon "button" at bounding box center [752, 178] width 7 height 7
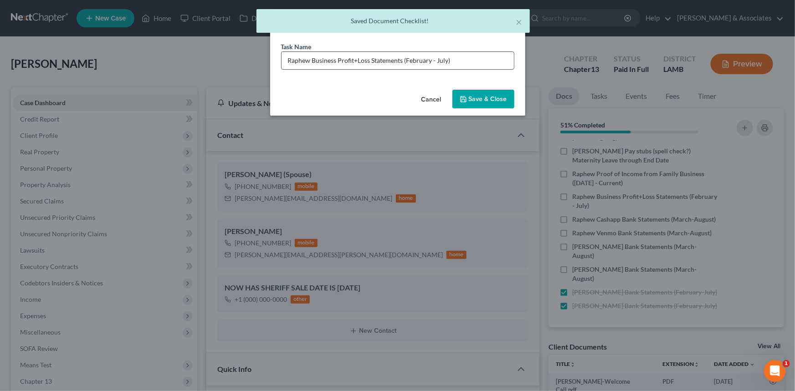
click at [474, 64] on input "Raphew Business Profit+Loss Statements (February - July)" at bounding box center [398, 60] width 232 height 17
click at [469, 59] on input "Raphew Business Profit+Loss Statements (February - July)" at bounding box center [398, 60] width 232 height 17
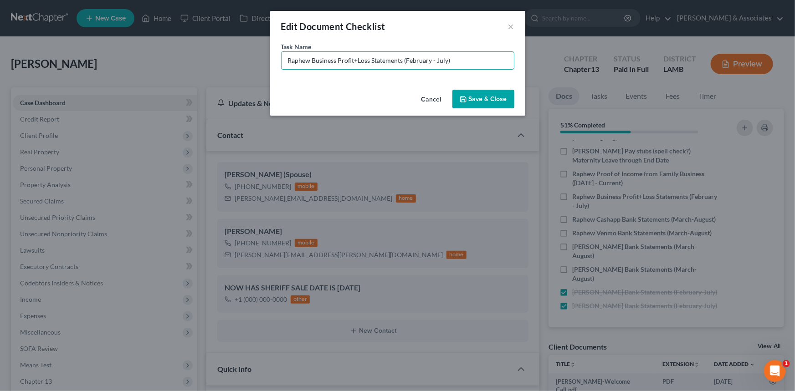
drag, startPoint x: 472, startPoint y: 57, endPoint x: 404, endPoint y: 86, distance: 73.3
click at [404, 86] on div "Edit Document Checklist × Task Name * Raphew Business Profit+Loss Statements (F…" at bounding box center [397, 63] width 255 height 105
paste input "March-August"
type input "Raphew Business Profit+Loss Statements (March-August)"
click at [485, 99] on button "Save & Close" at bounding box center [484, 99] width 62 height 19
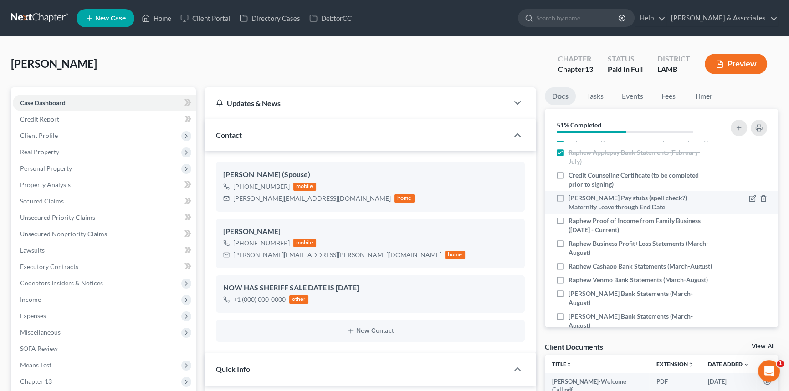
scroll to position [321, 0]
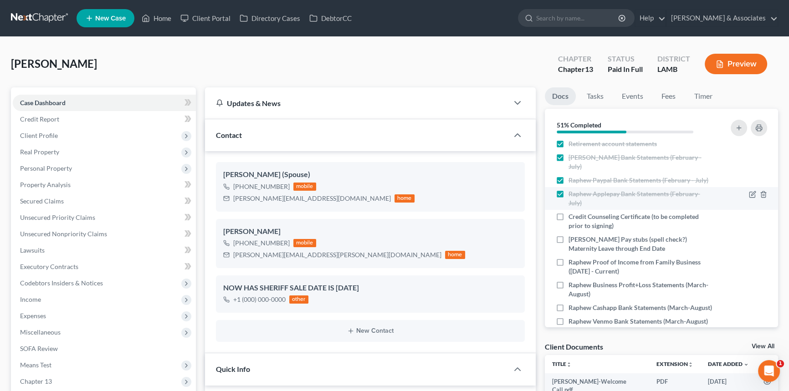
click at [569, 202] on label "Raphew Applepay Bank Statements (February-July)" at bounding box center [641, 199] width 144 height 18
click at [572, 196] on input "Raphew Applepay Bank Statements (February-July)" at bounding box center [575, 193] width 6 height 6
checkbox input "false"
click at [751, 196] on icon "button" at bounding box center [753, 193] width 4 height 4
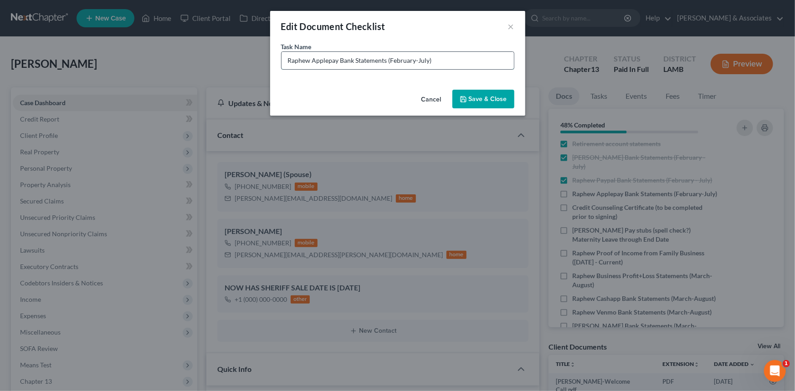
click at [452, 62] on input "Raphew Applepay Bank Statements (February-July)" at bounding box center [398, 60] width 232 height 17
type input "Raphew Applepay Bank Statements (February-July) NEED AUGUST"
click at [481, 101] on button "Save & Close" at bounding box center [484, 99] width 62 height 19
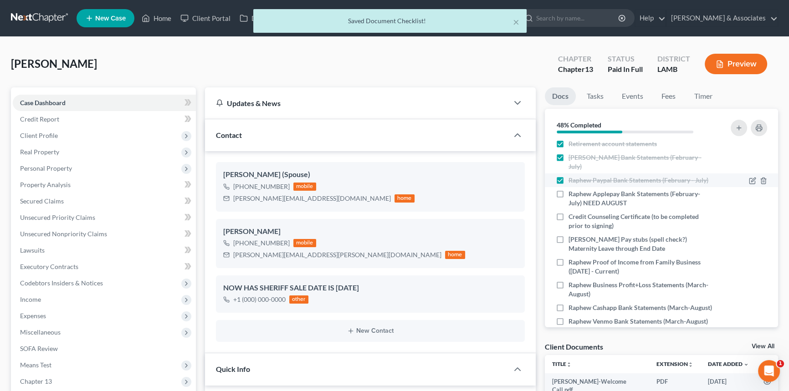
click at [569, 180] on label "Raphew Paypal Bank Statements (February - July)" at bounding box center [639, 180] width 140 height 9
click at [572, 180] on input "Raphew Paypal Bank Statements (February - July)" at bounding box center [575, 179] width 6 height 6
checkbox input "false"
click at [751, 181] on icon "button" at bounding box center [753, 180] width 4 height 4
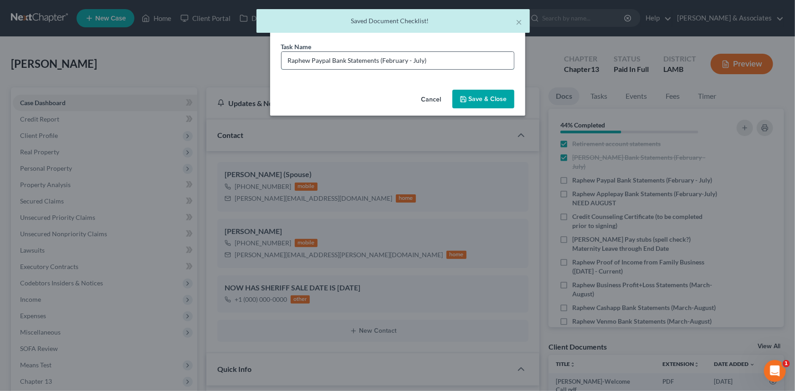
click at [483, 67] on input "Raphew Paypal Bank Statements (February - July)" at bounding box center [398, 60] width 232 height 17
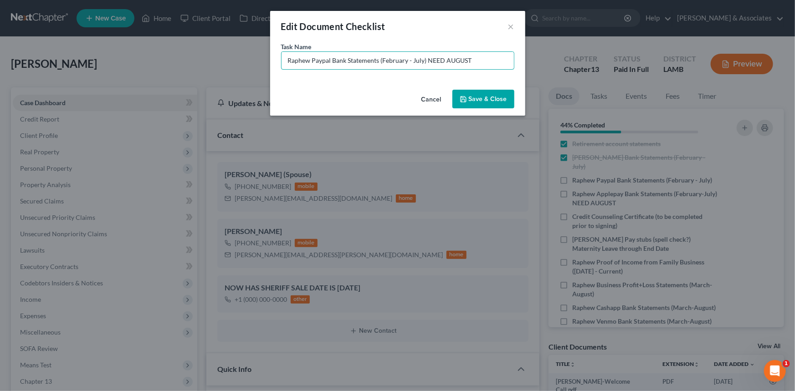
type input "Raphew Paypal Bank Statements (February - July) NEED AUGUST"
click at [483, 84] on div "Task Name * Raphew Paypal Bank Statements (February - July) NEED AUGUST" at bounding box center [397, 64] width 255 height 44
click at [479, 97] on button "Save & Close" at bounding box center [484, 99] width 62 height 19
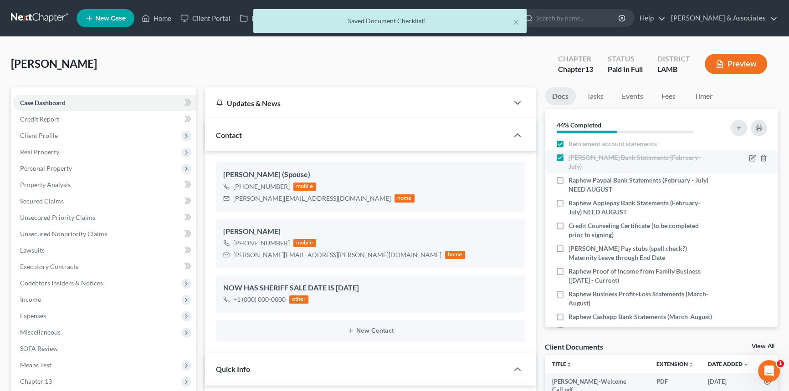
click at [569, 153] on label "Raphew Neighbors Bank Statements (February - July)" at bounding box center [641, 162] width 144 height 18
click at [572, 153] on input "Raphew Neighbors Bank Statements (February - July)" at bounding box center [575, 156] width 6 height 6
checkbox input "false"
click at [749, 154] on icon "button" at bounding box center [752, 157] width 7 height 7
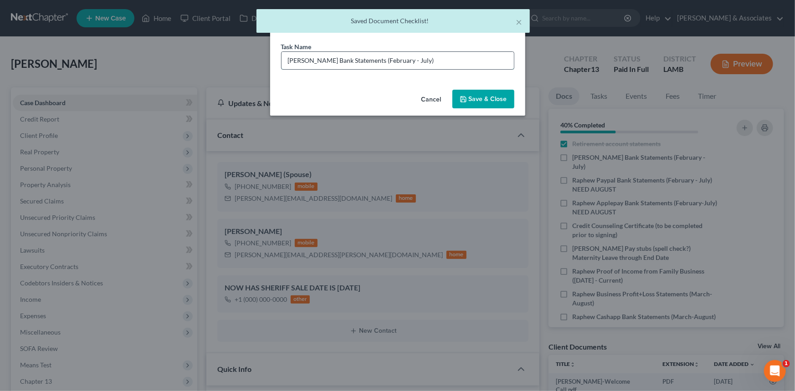
click at [454, 56] on input "Raphew Neighbors Bank Statements (February - July)" at bounding box center [398, 60] width 232 height 17
type input "Raphew Neighbors Bank Statements (February - July) NEED AUGUST"
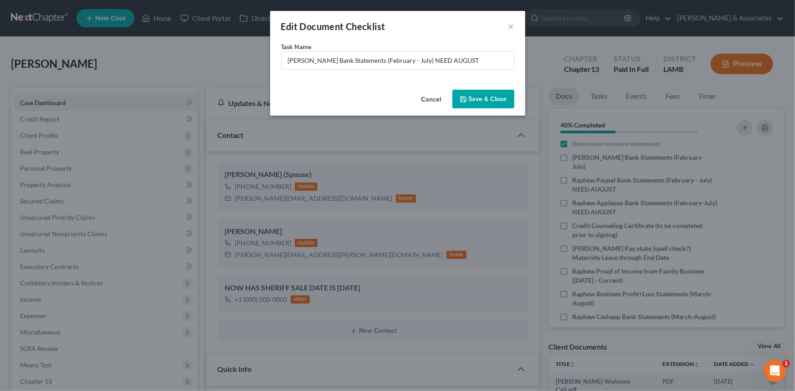
click at [467, 99] on icon "button" at bounding box center [463, 99] width 7 height 7
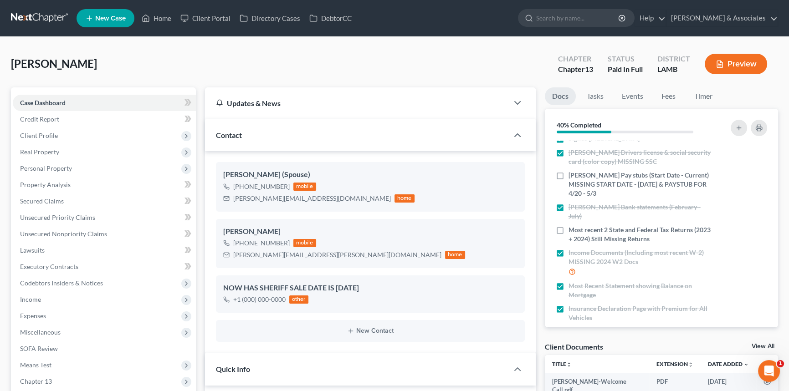
scroll to position [0, 0]
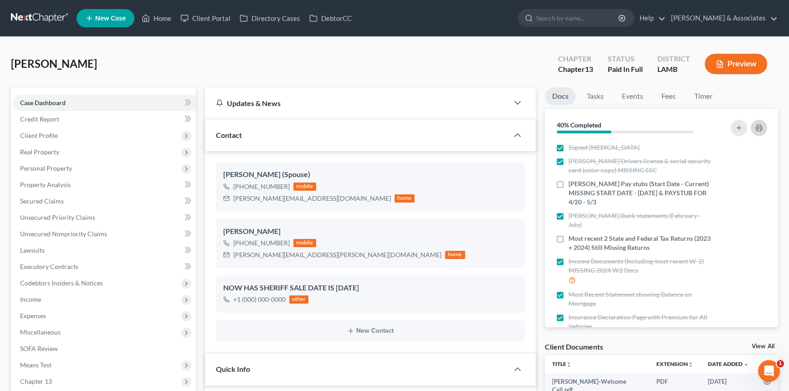
click at [761, 122] on button "button" at bounding box center [759, 128] width 16 height 16
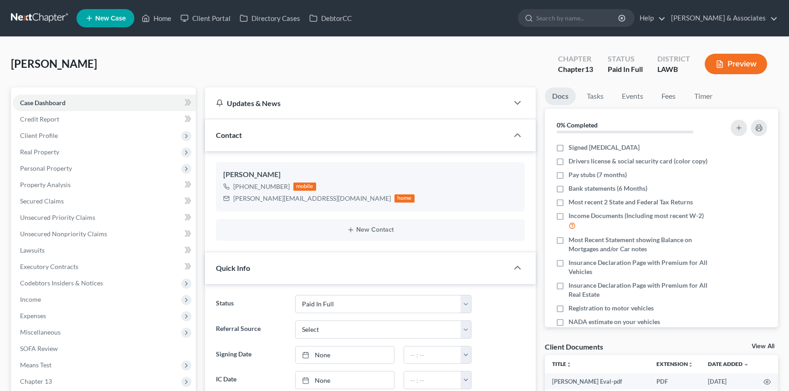
select select "17"
click at [569, 145] on label "Signed [MEDICAL_DATA]" at bounding box center [604, 147] width 71 height 9
click at [572, 145] on input "Signed [MEDICAL_DATA]" at bounding box center [575, 146] width 6 height 6
checkbox input "true"
